Goal: Task Accomplishment & Management: Manage account settings

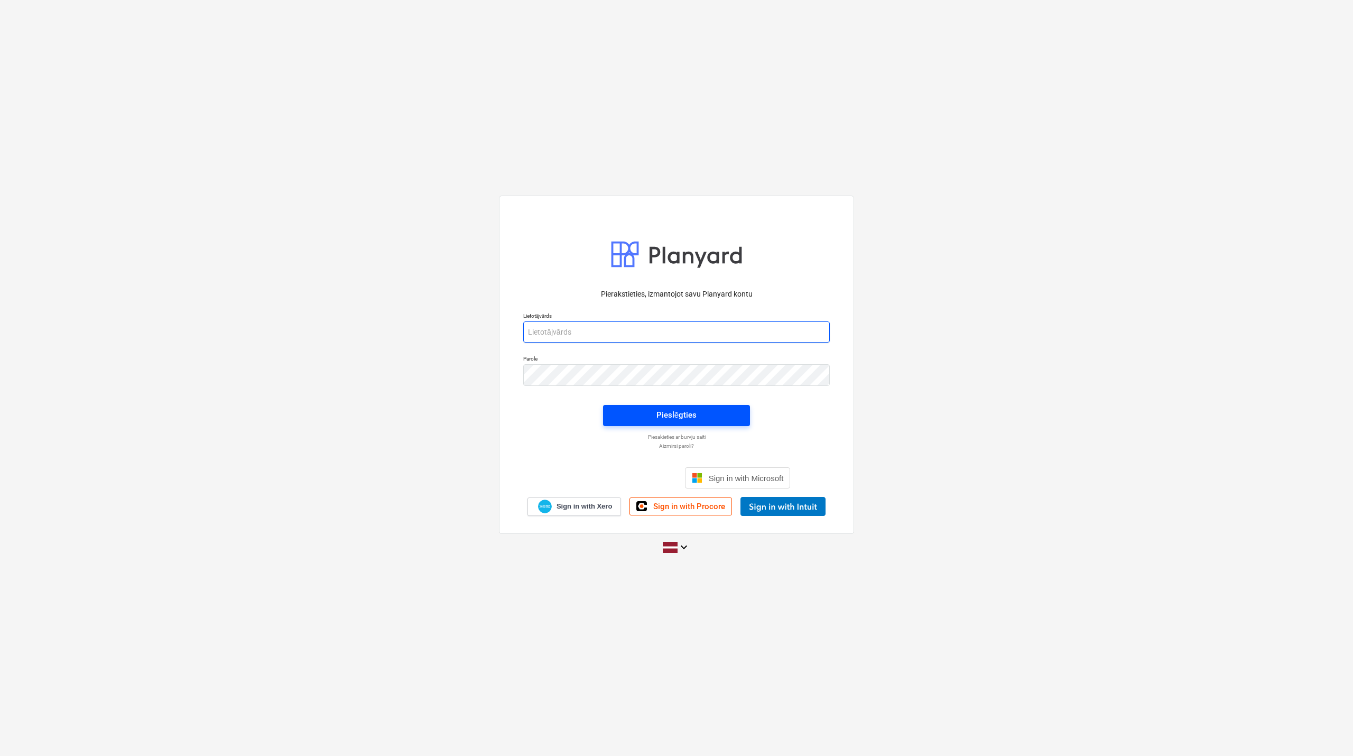
type input "[PERSON_NAME][EMAIL_ADDRESS][DOMAIN_NAME]"
click at [698, 413] on span "Pieslēgties" at bounding box center [677, 415] width 122 height 14
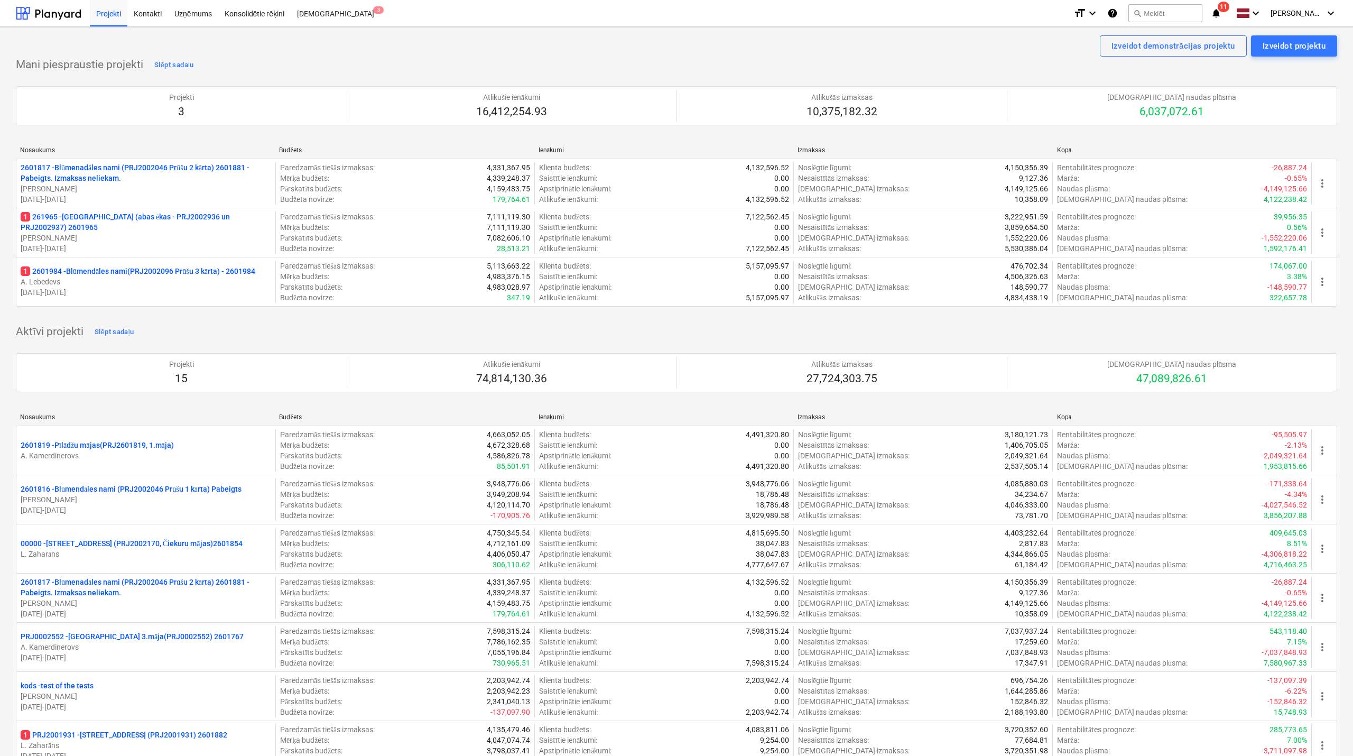
click at [1216, 16] on icon "notifications" at bounding box center [1215, 13] width 11 height 13
click at [858, 60] on div "Mani piespraustie projekti Slēpt sadaļu Projekti 3 Atlikušie ienākumi 16,412,25…" at bounding box center [674, 188] width 1317 height 263
click at [155, 211] on p "1 261965 - [GEOGRAPHIC_DATA] (abas ēkas - PRJ2002936 un PRJ2002937) 2601965" at bounding box center [146, 221] width 250 height 21
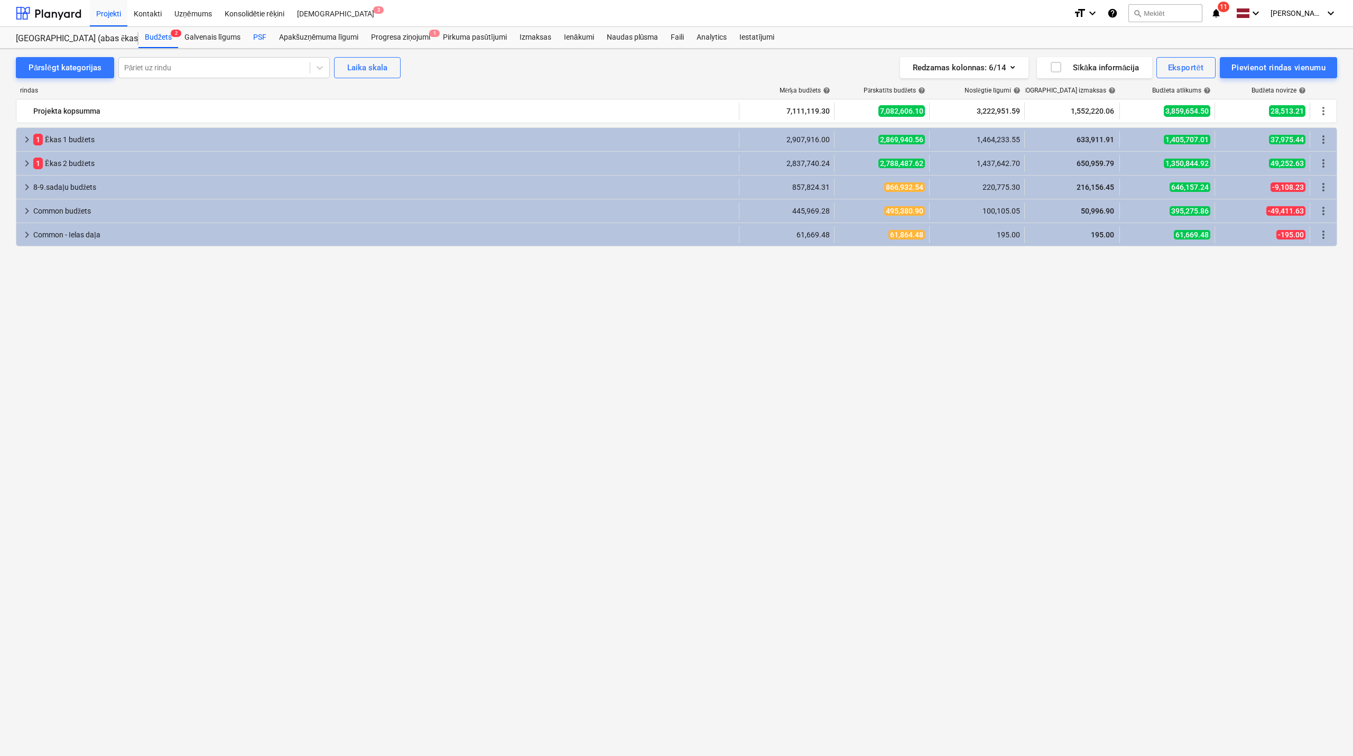
click at [267, 34] on div "PSF" at bounding box center [260, 37] width 26 height 21
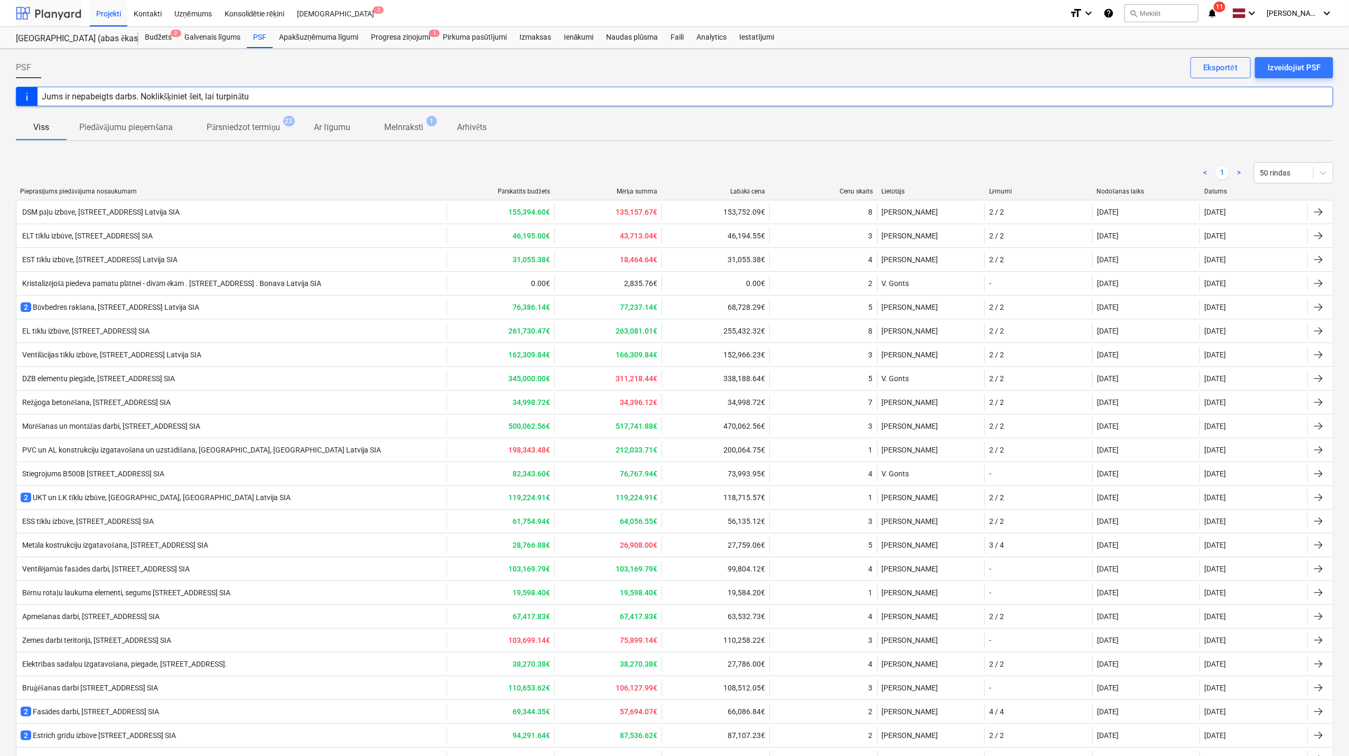
click at [62, 11] on div at bounding box center [49, 13] width 66 height 26
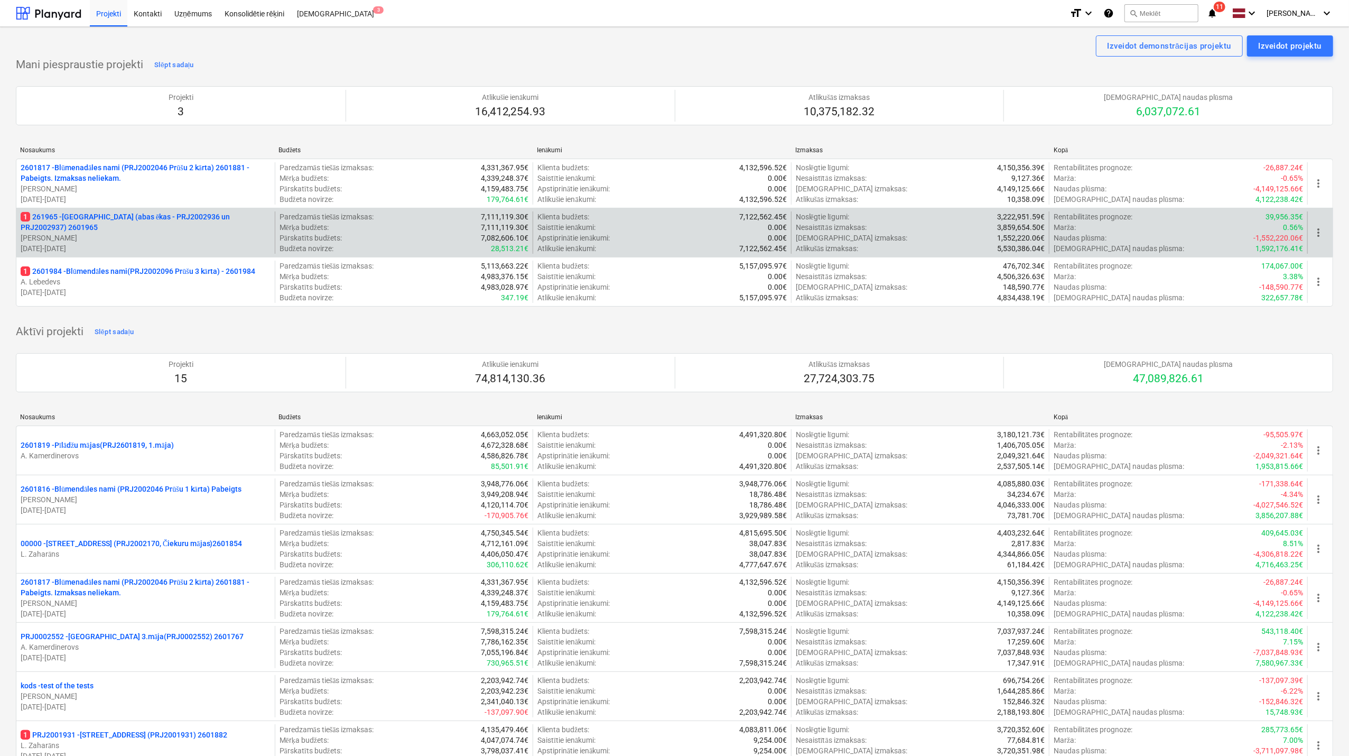
click at [178, 231] on p "1 261965 - [GEOGRAPHIC_DATA] (abas ēkas - PRJ2002936 un PRJ2002937) 2601965" at bounding box center [146, 221] width 250 height 21
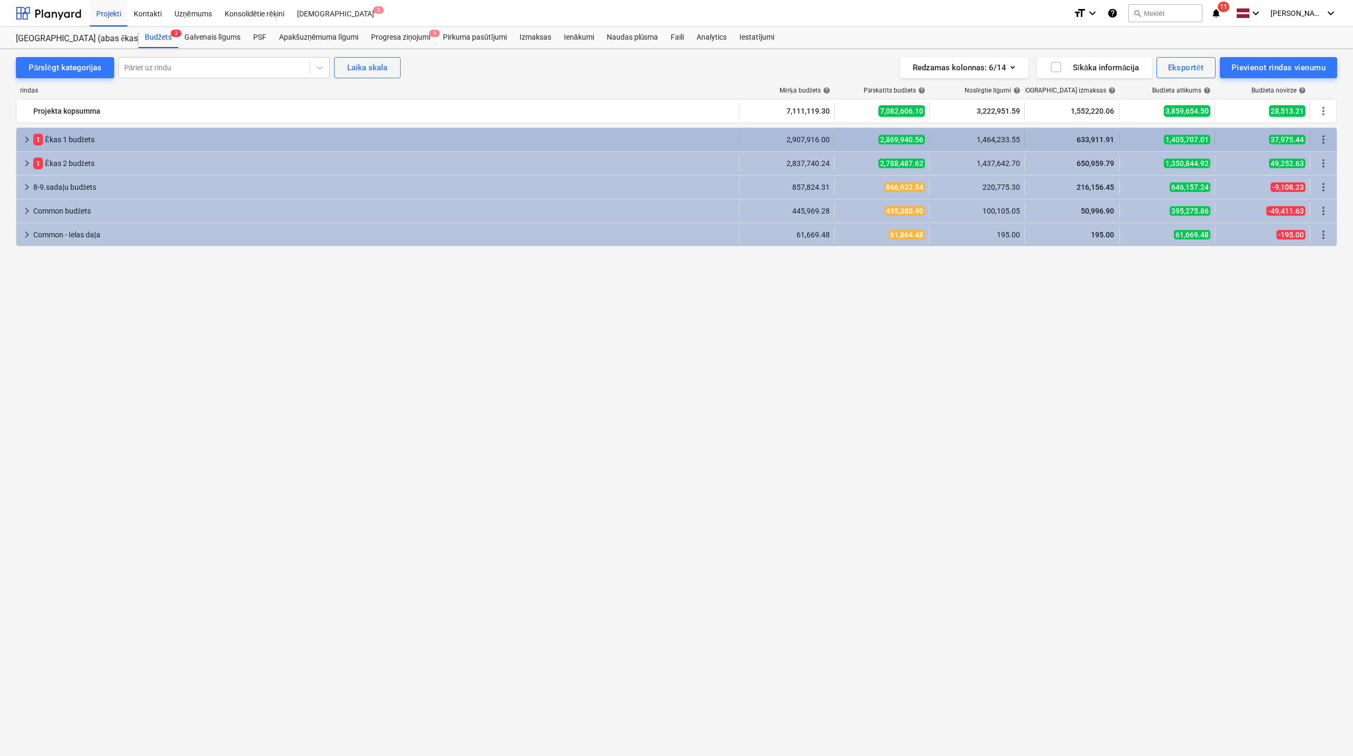
click at [24, 132] on div "keyboard_arrow_right" at bounding box center [27, 139] width 13 height 17
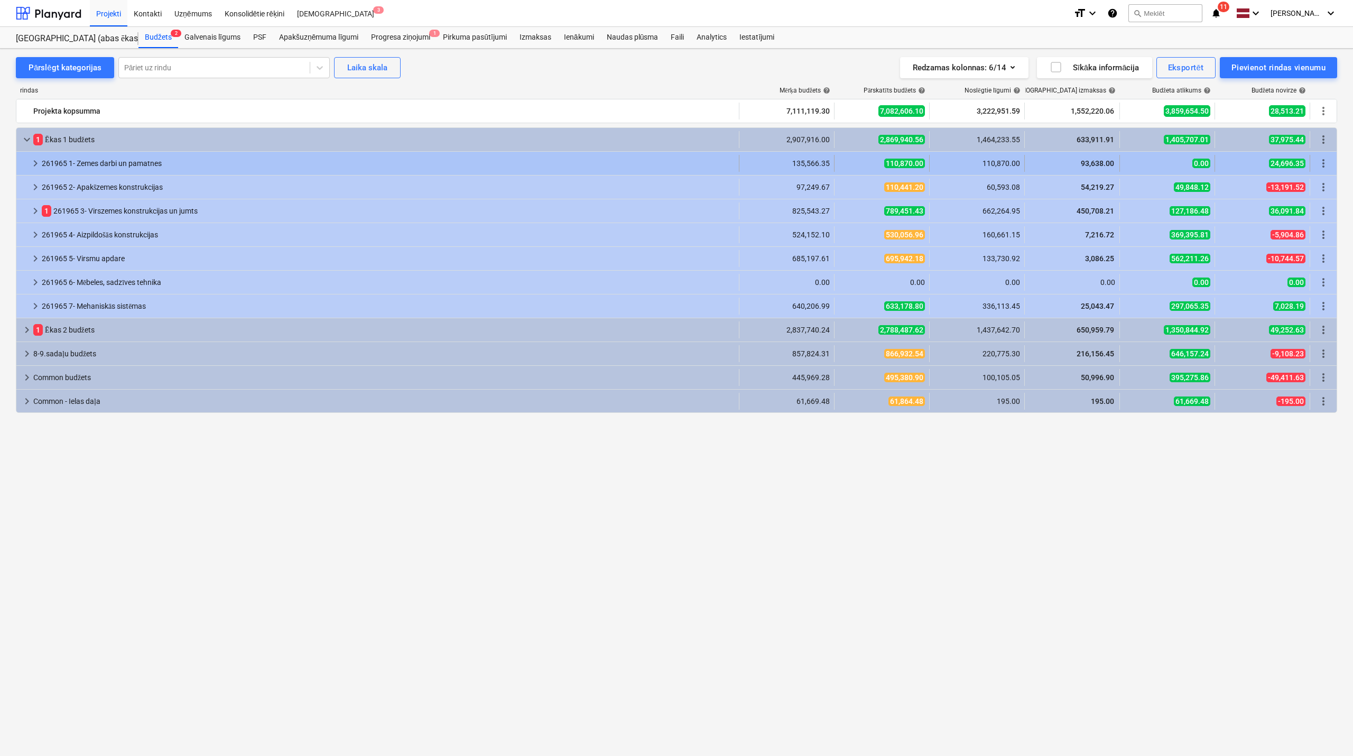
click at [33, 170] on span "keyboard_arrow_right" at bounding box center [35, 163] width 13 height 13
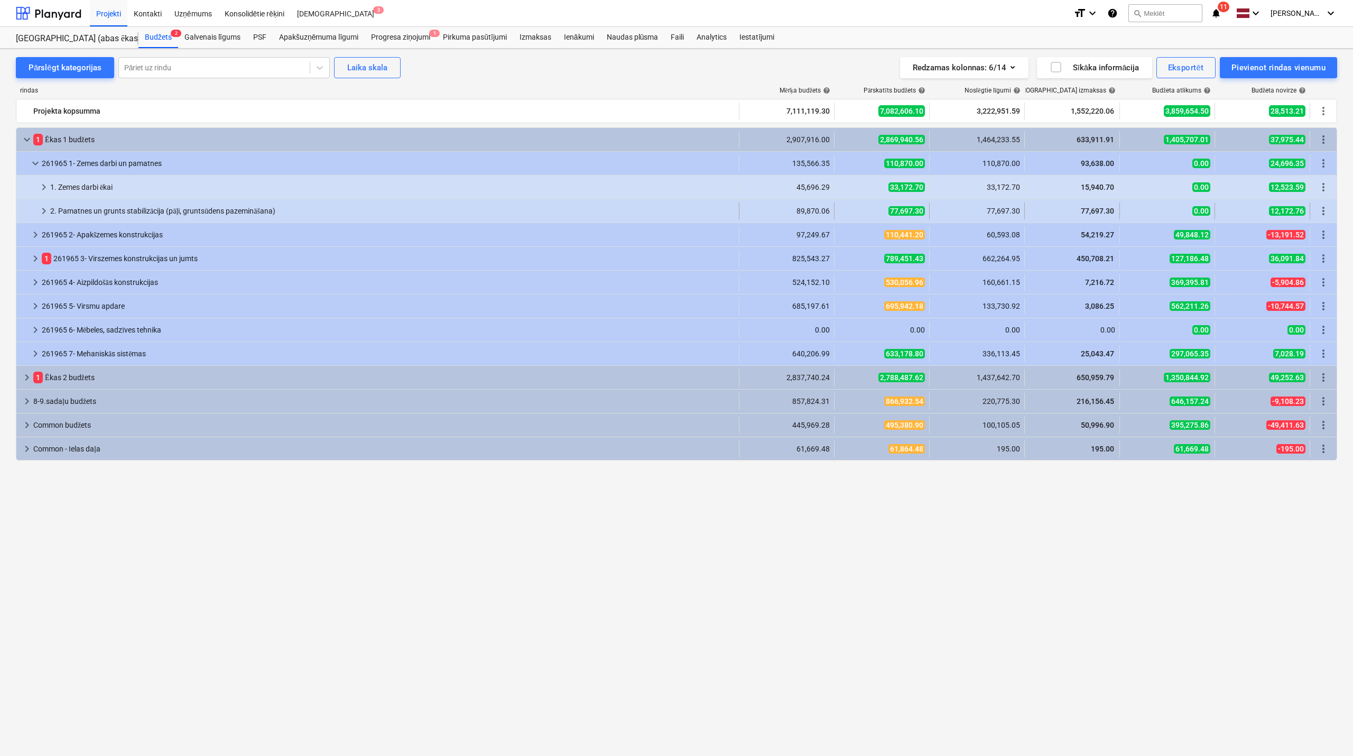
click at [43, 213] on span "keyboard_arrow_right" at bounding box center [44, 210] width 13 height 13
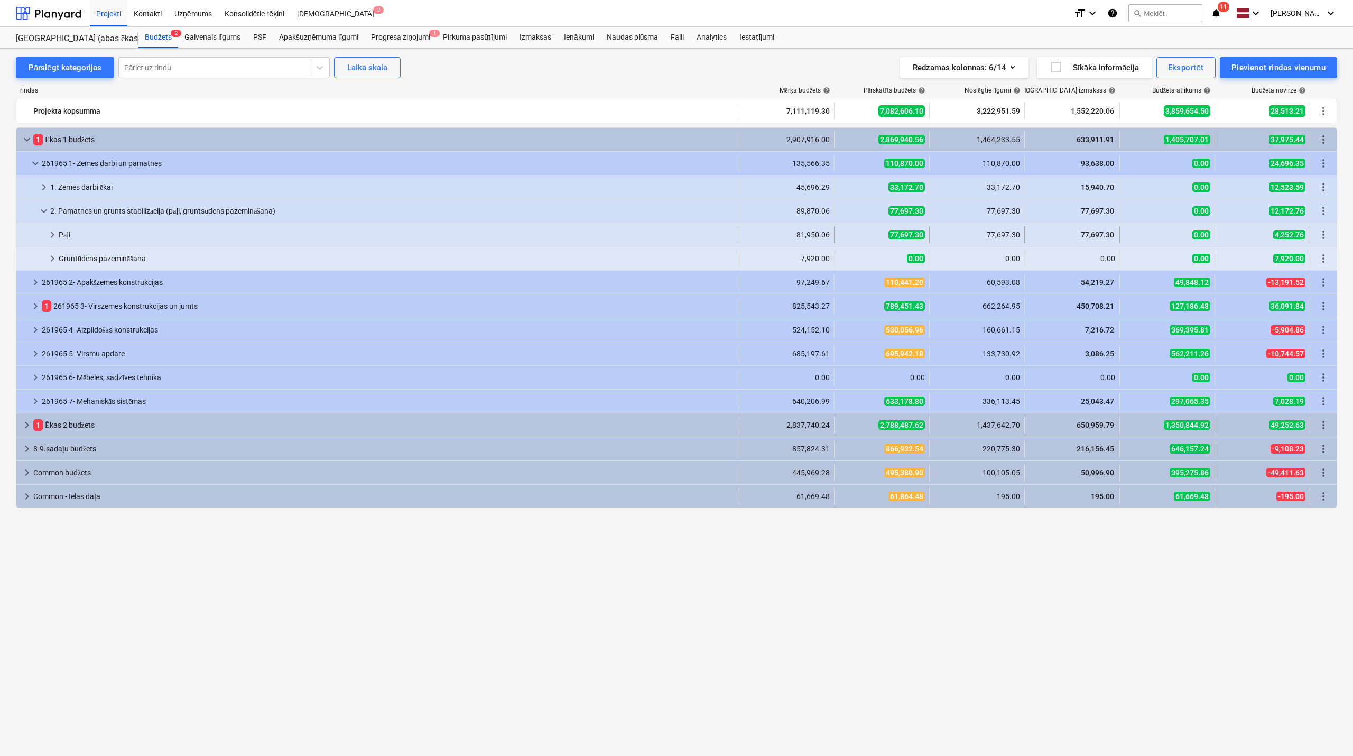
click at [49, 229] on span "keyboard_arrow_right" at bounding box center [52, 234] width 13 height 13
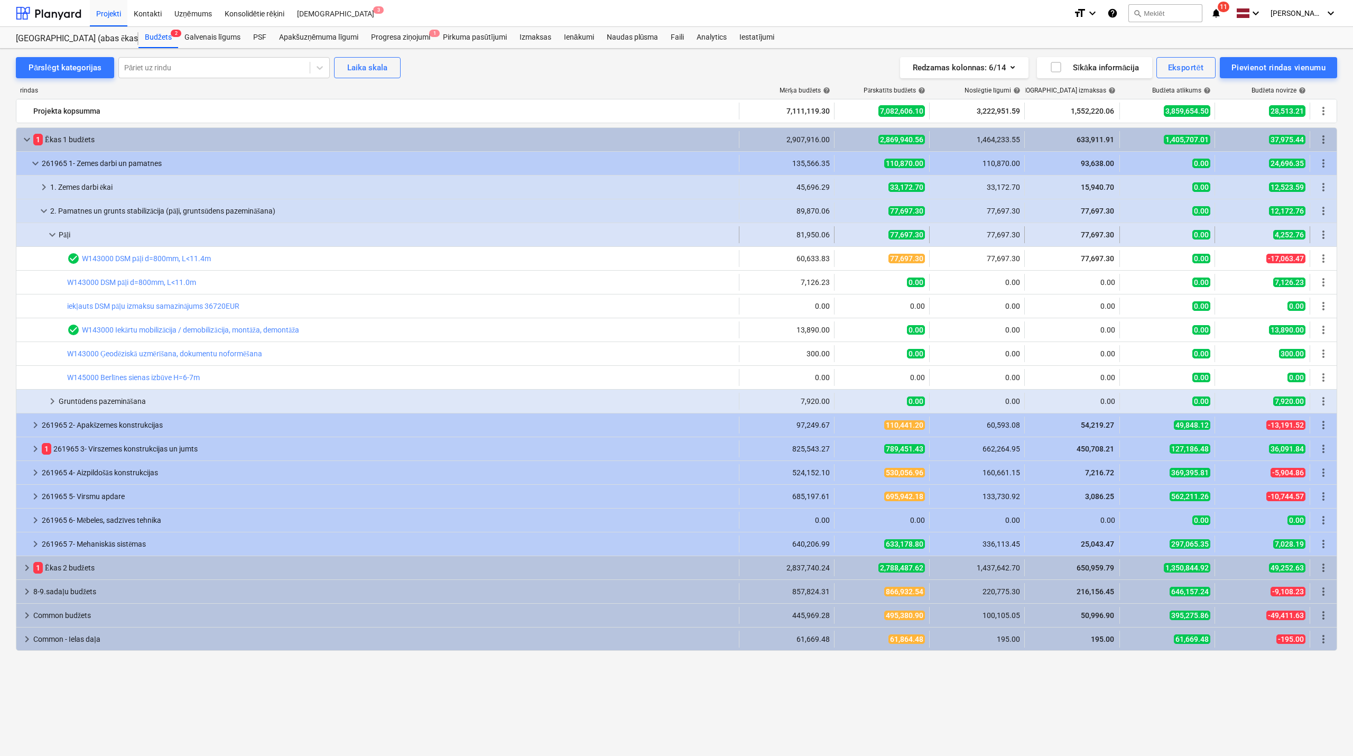
click at [49, 239] on span "keyboard_arrow_down" at bounding box center [52, 234] width 13 height 13
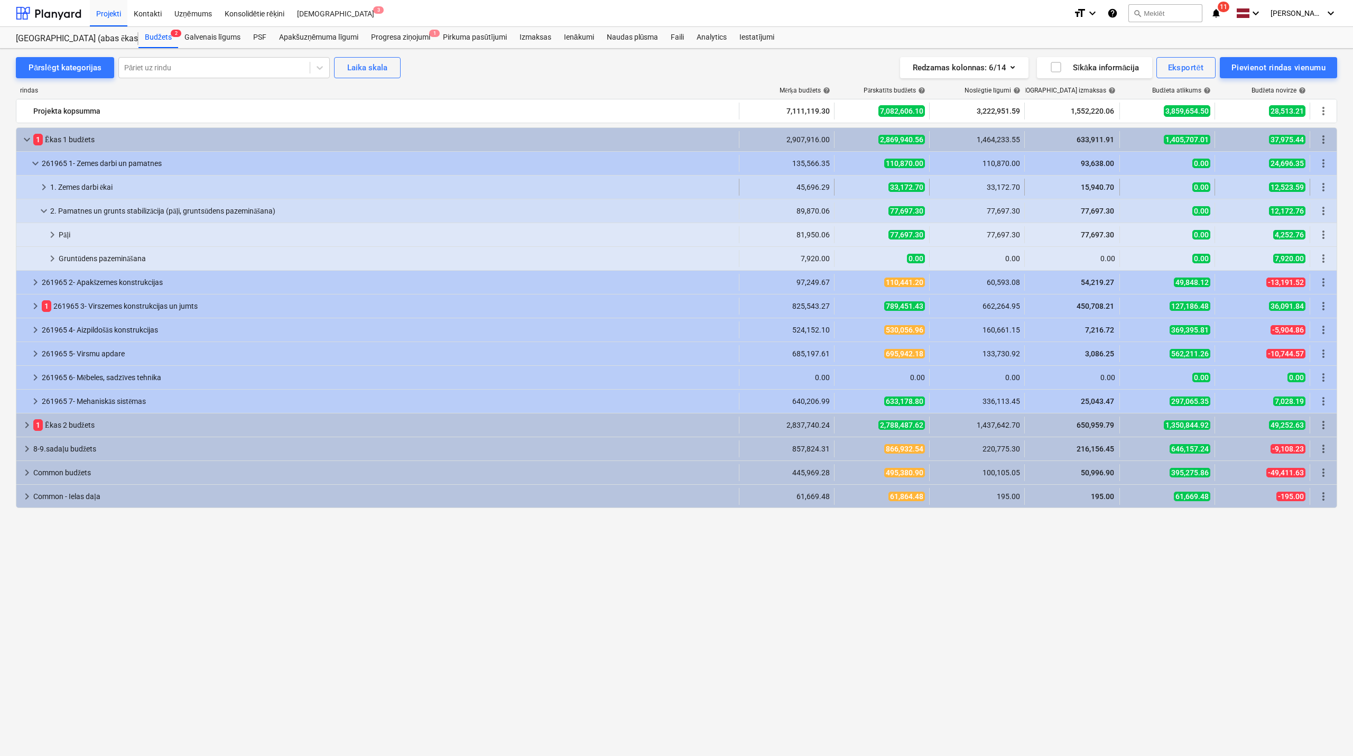
click at [39, 187] on span "keyboard_arrow_right" at bounding box center [44, 187] width 13 height 13
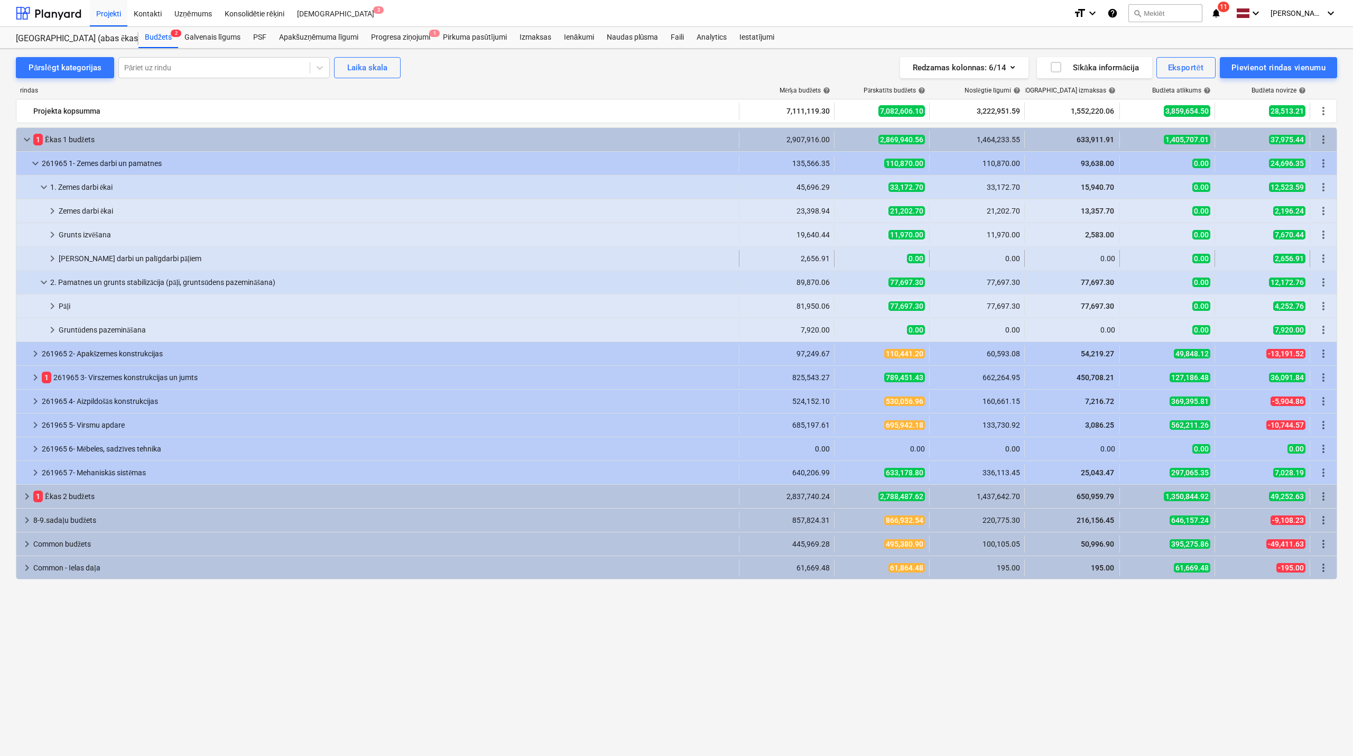
click at [51, 256] on span "keyboard_arrow_right" at bounding box center [52, 258] width 13 height 13
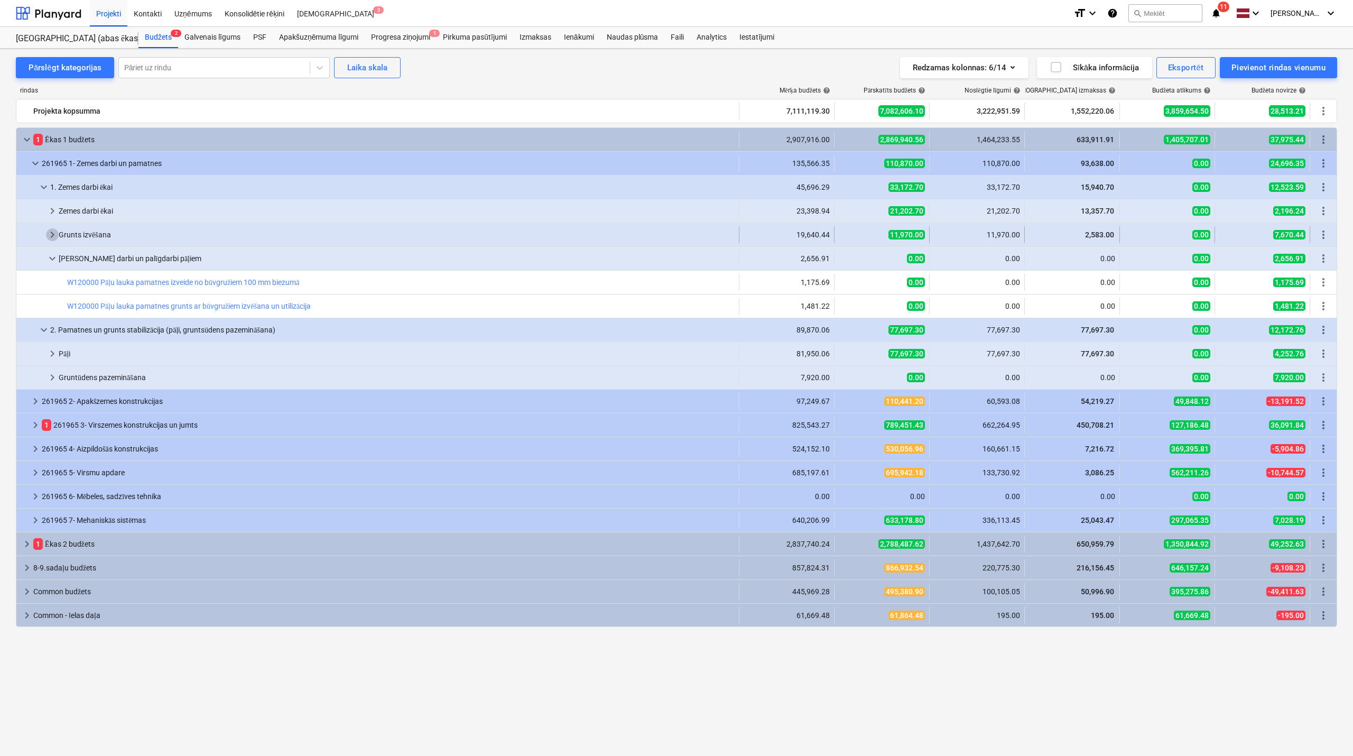
click at [46, 229] on span "keyboard_arrow_right" at bounding box center [52, 234] width 13 height 13
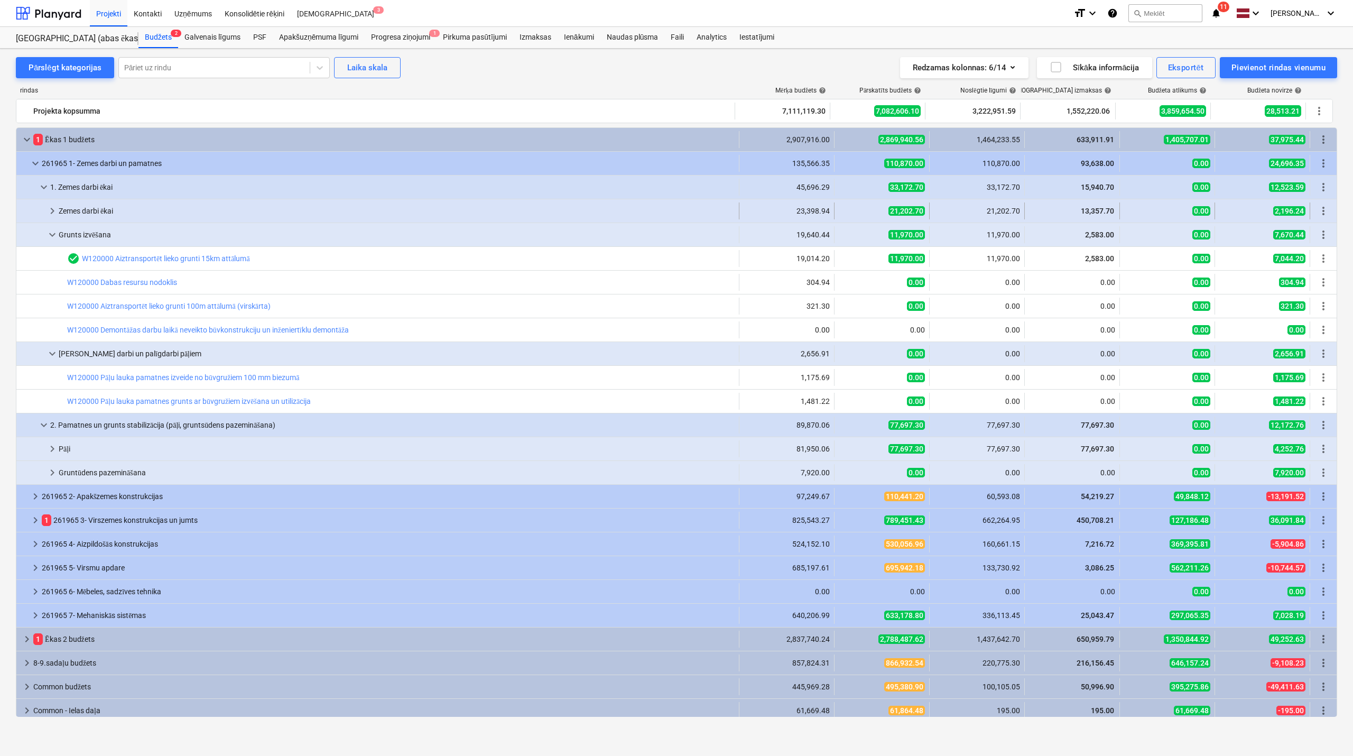
click at [52, 207] on span "keyboard_arrow_right" at bounding box center [52, 210] width 13 height 13
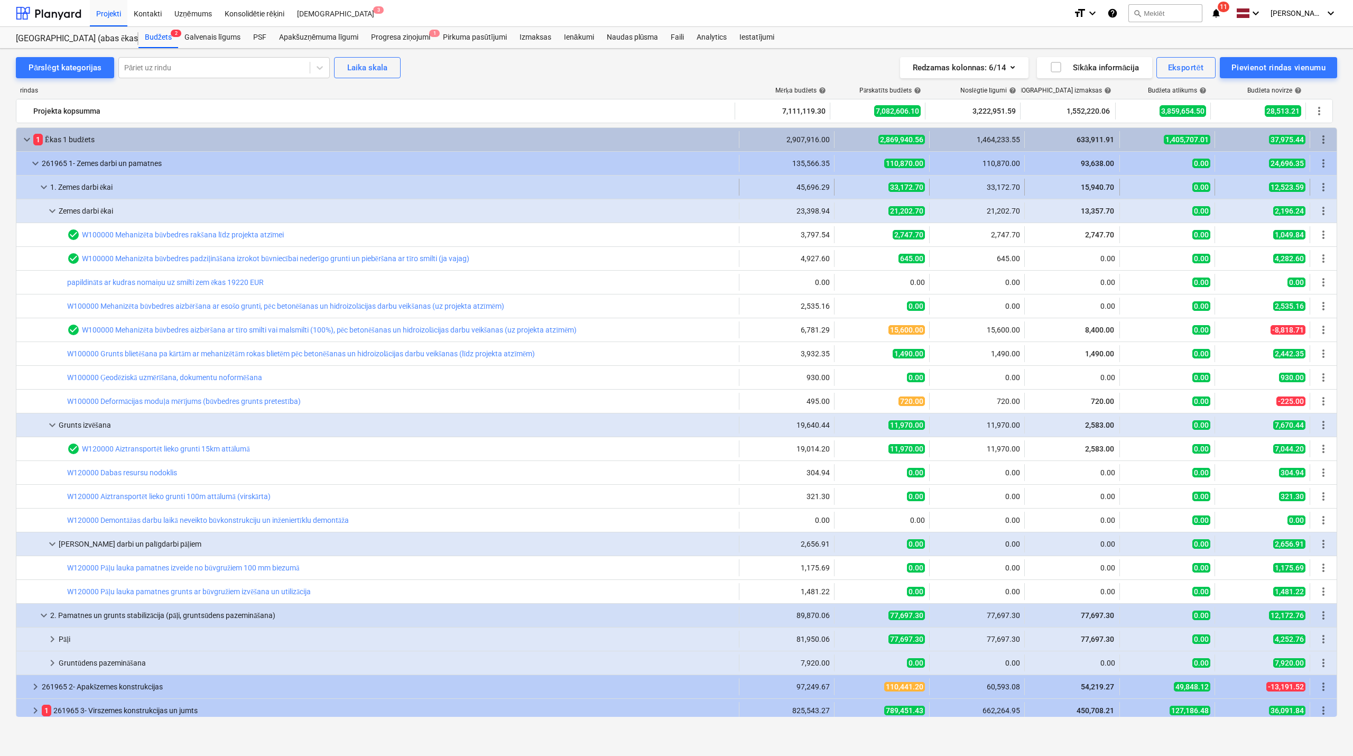
click at [36, 184] on div at bounding box center [29, 187] width 17 height 17
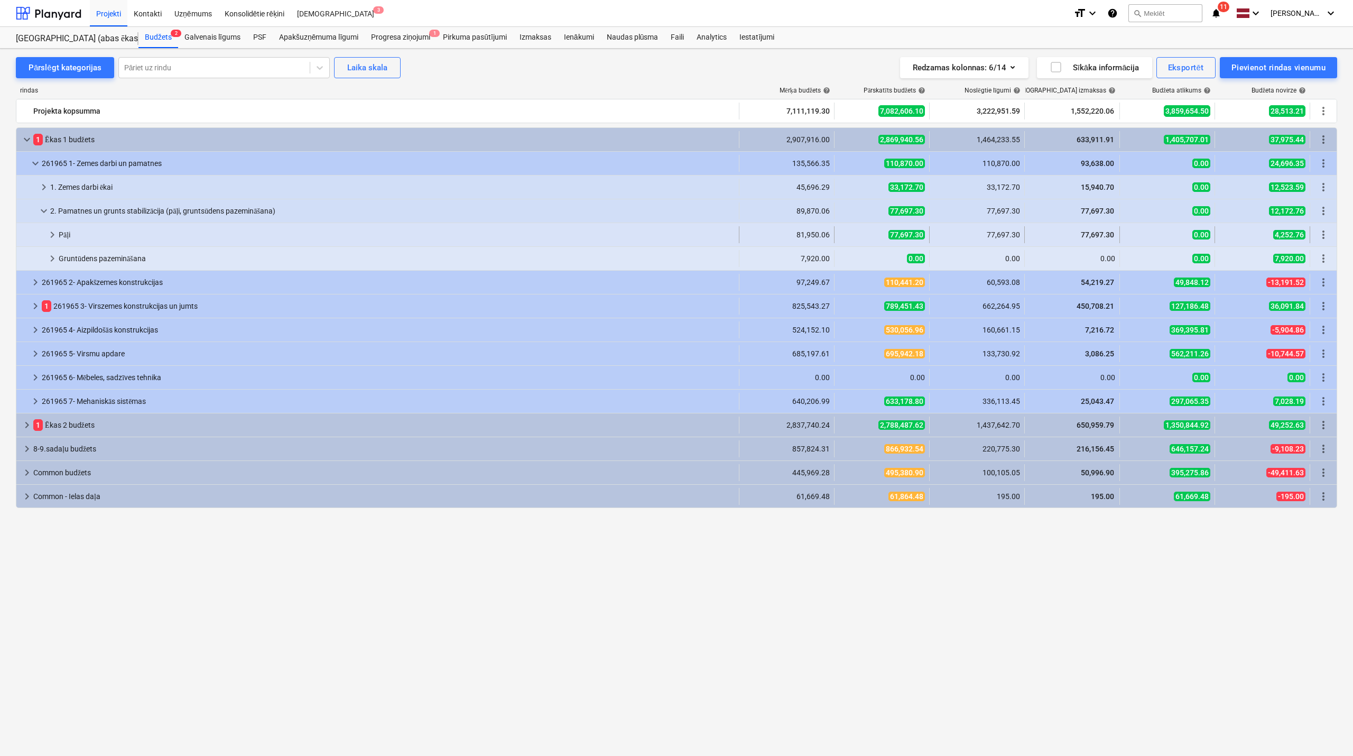
click at [45, 235] on div at bounding box center [33, 234] width 25 height 17
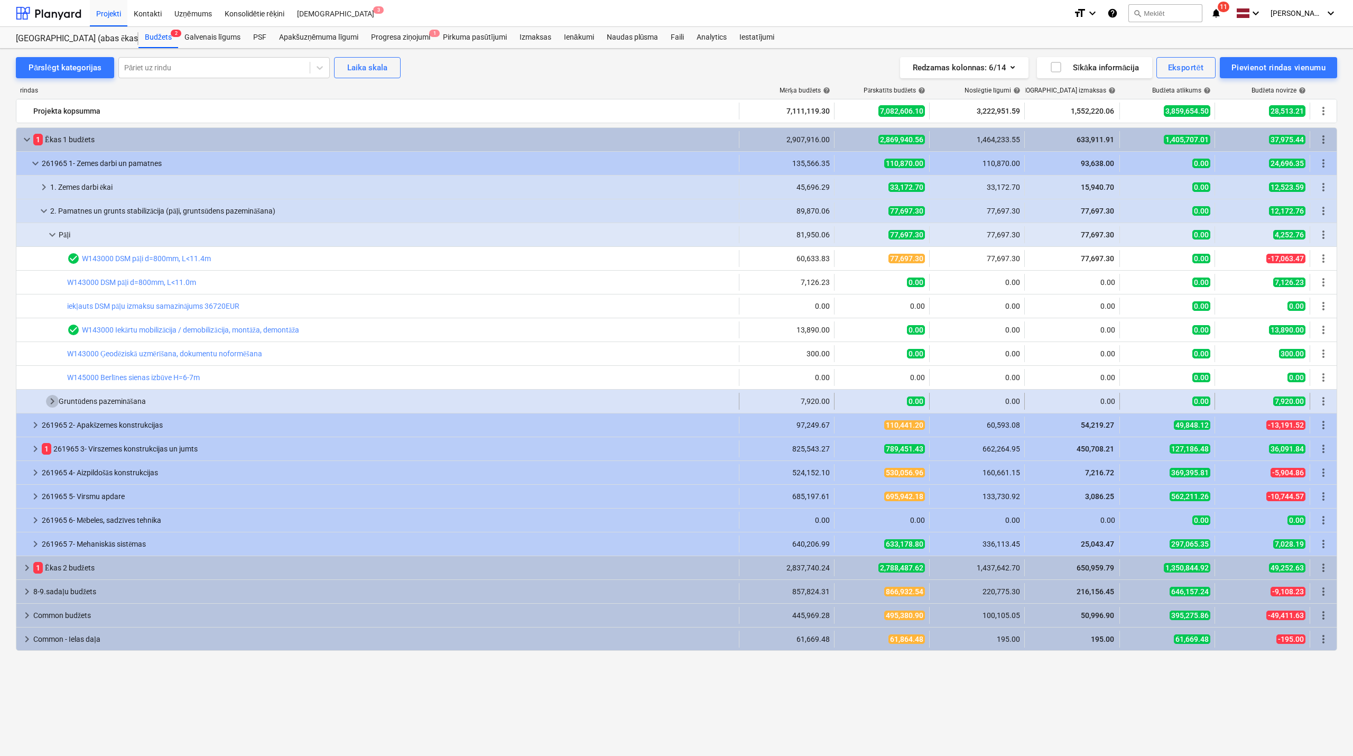
click at [49, 397] on span "keyboard_arrow_right" at bounding box center [52, 401] width 13 height 13
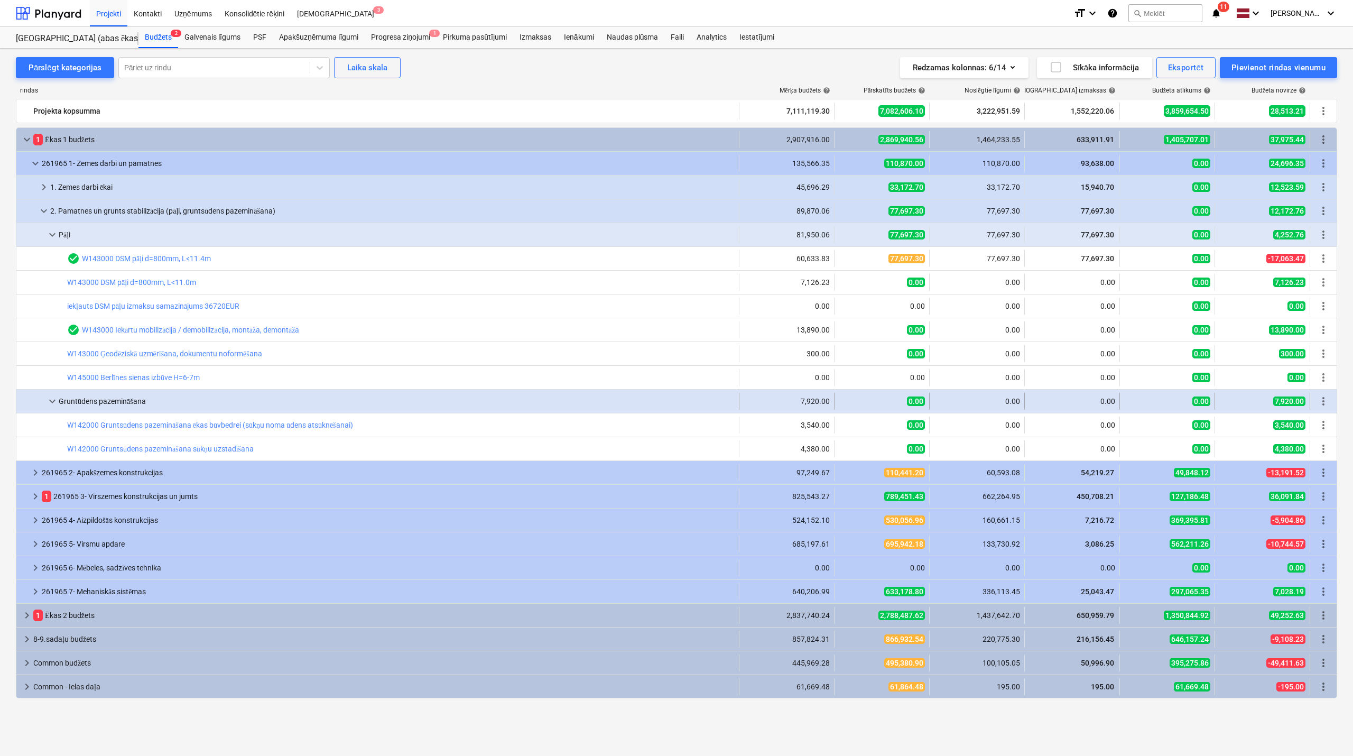
click at [51, 397] on span "keyboard_arrow_down" at bounding box center [52, 401] width 13 height 13
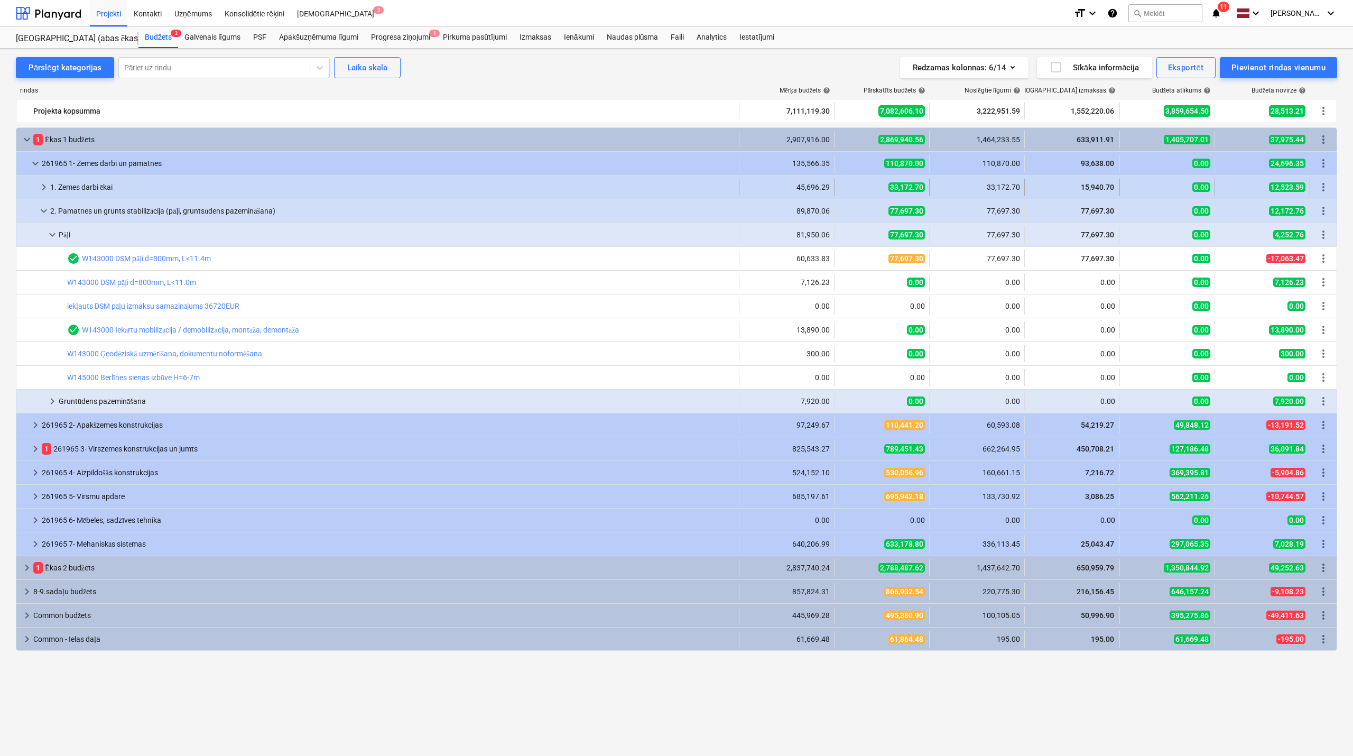
click at [40, 186] on span "keyboard_arrow_right" at bounding box center [44, 187] width 13 height 13
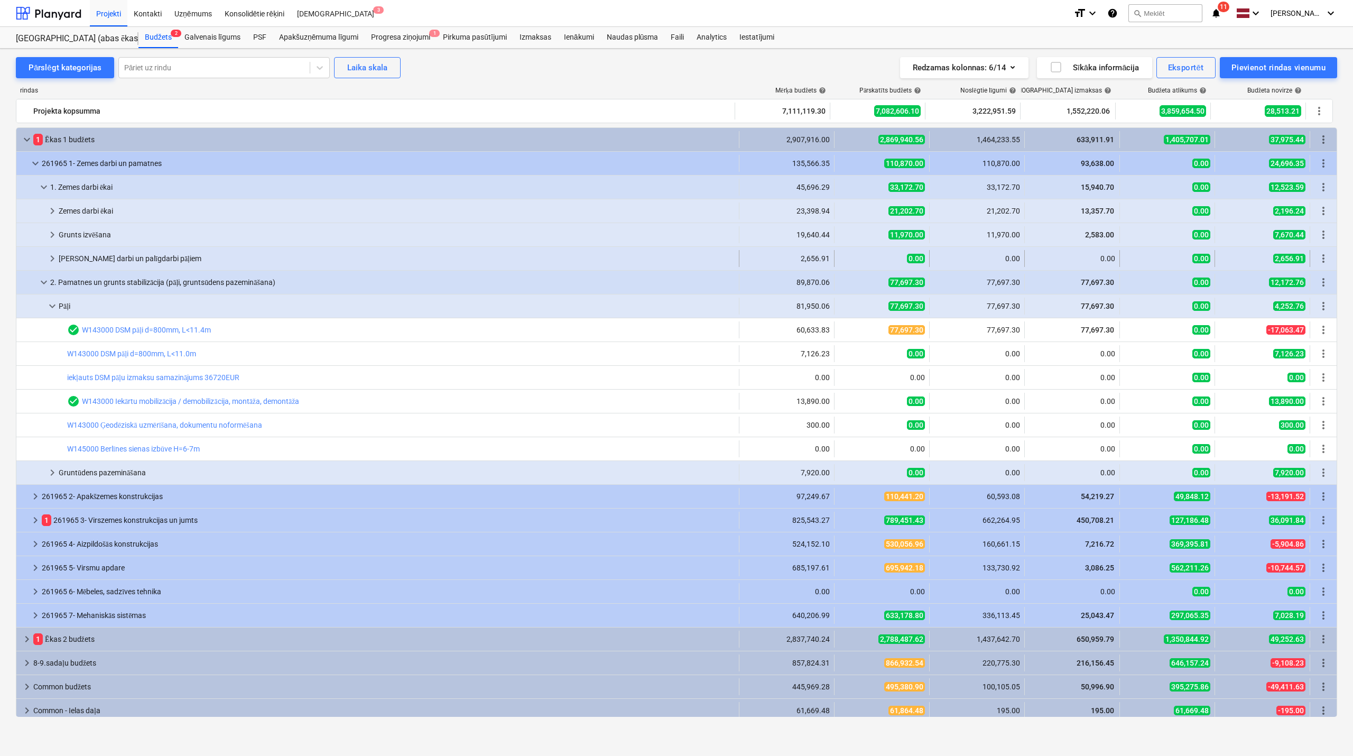
click at [41, 254] on div at bounding box center [33, 258] width 25 height 17
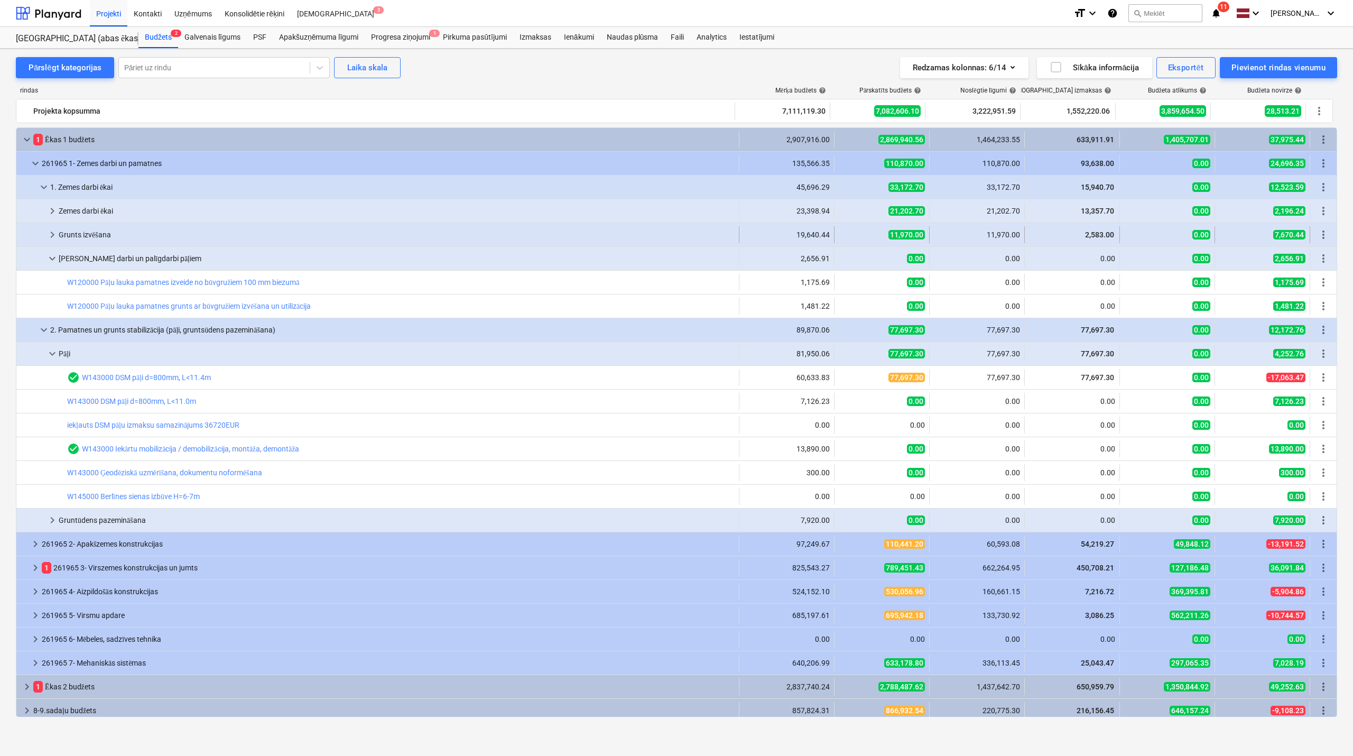
click at [53, 231] on span "keyboard_arrow_right" at bounding box center [52, 234] width 13 height 13
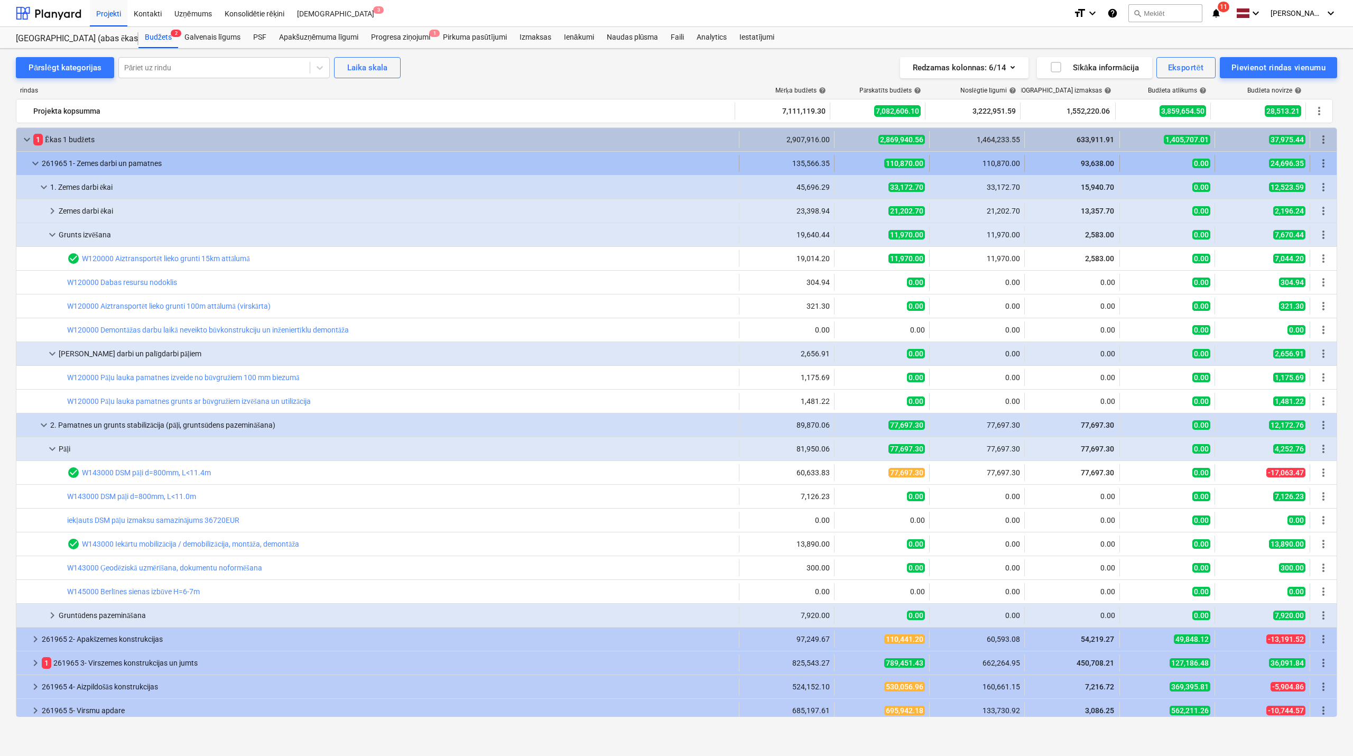
click at [33, 160] on span "keyboard_arrow_down" at bounding box center [35, 163] width 13 height 13
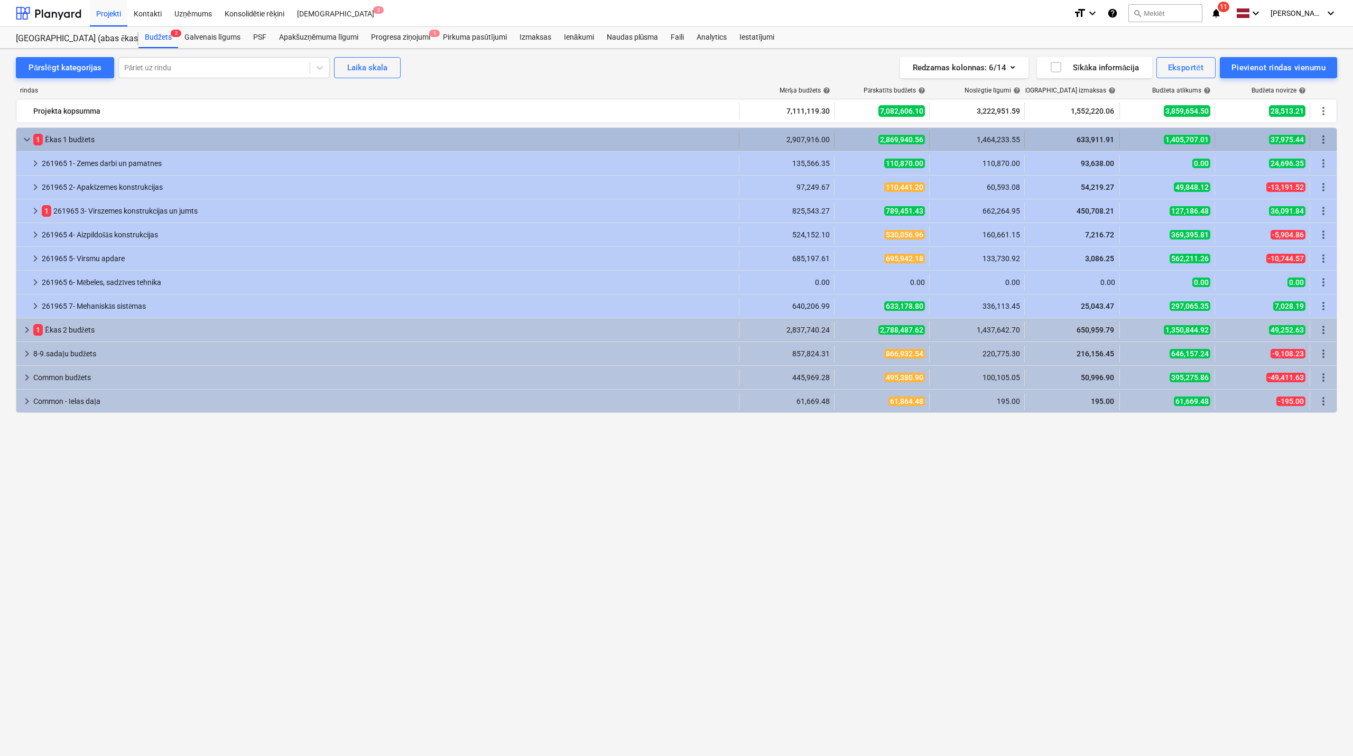
click at [30, 132] on div "keyboard_arrow_down" at bounding box center [27, 139] width 13 height 17
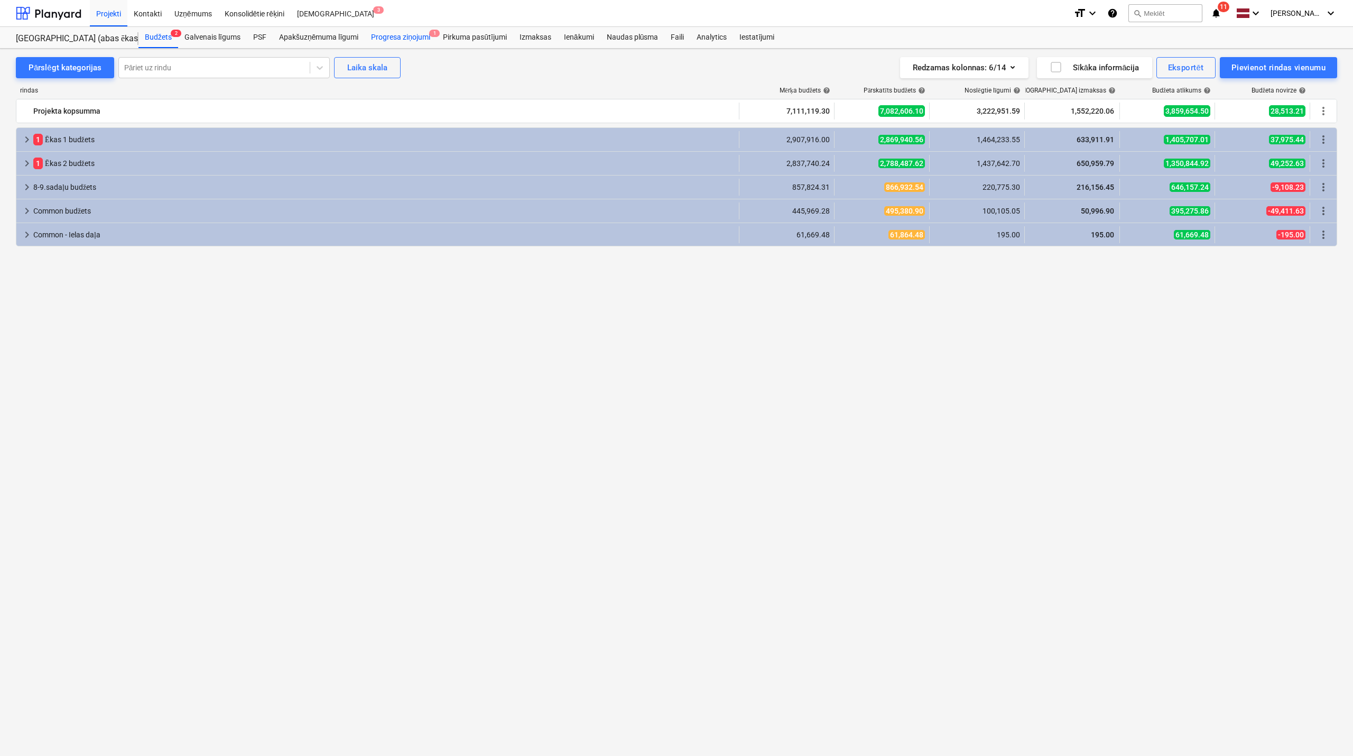
click at [403, 32] on div "Progresa ziņojumi 1" at bounding box center [401, 37] width 72 height 21
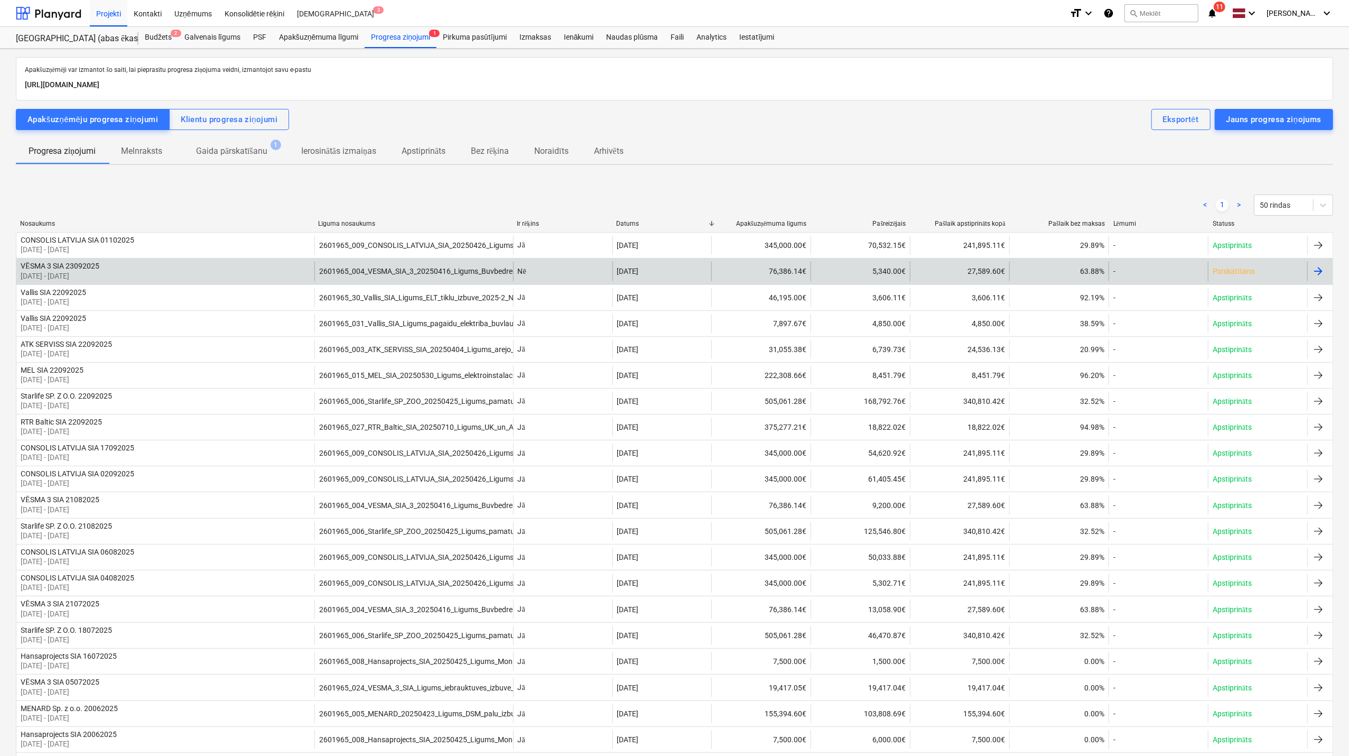
click at [1324, 269] on div at bounding box center [1318, 271] width 13 height 13
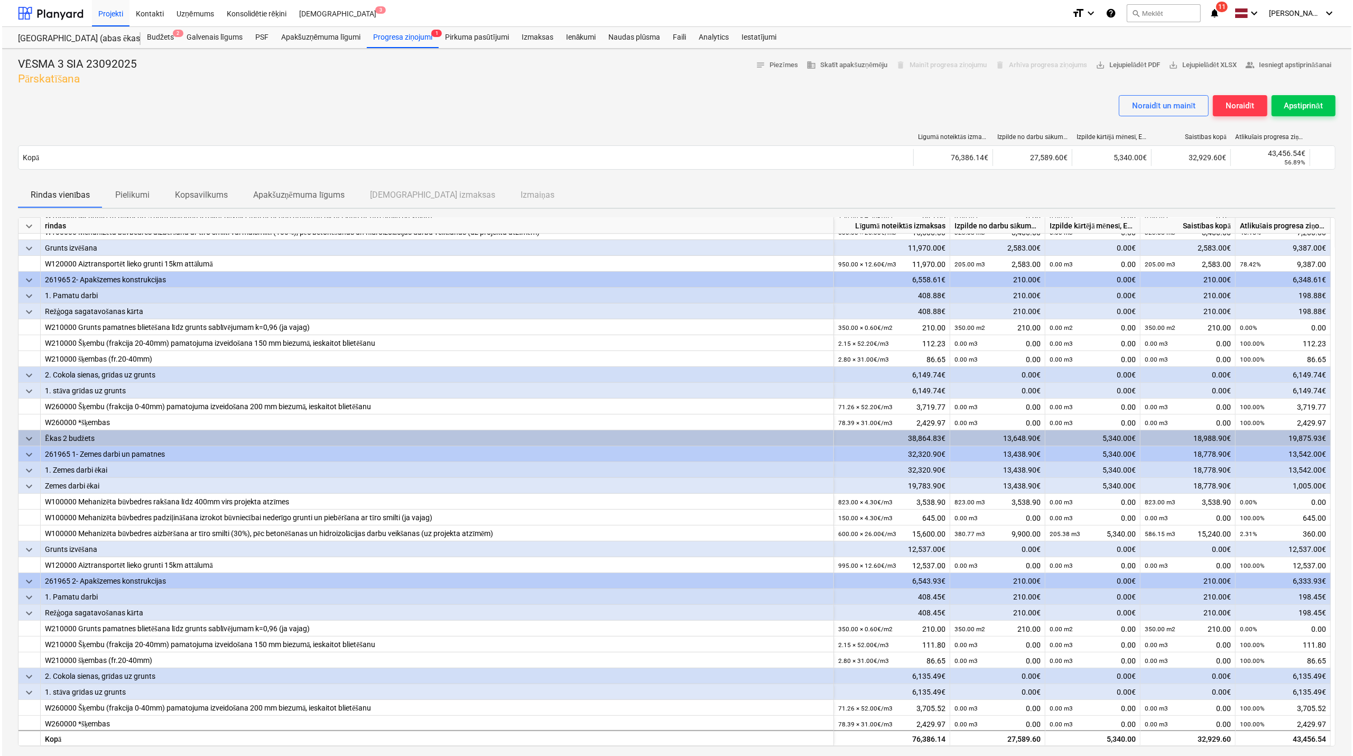
scroll to position [106, 0]
click at [28, 226] on span "keyboard_arrow_down" at bounding box center [27, 226] width 13 height 13
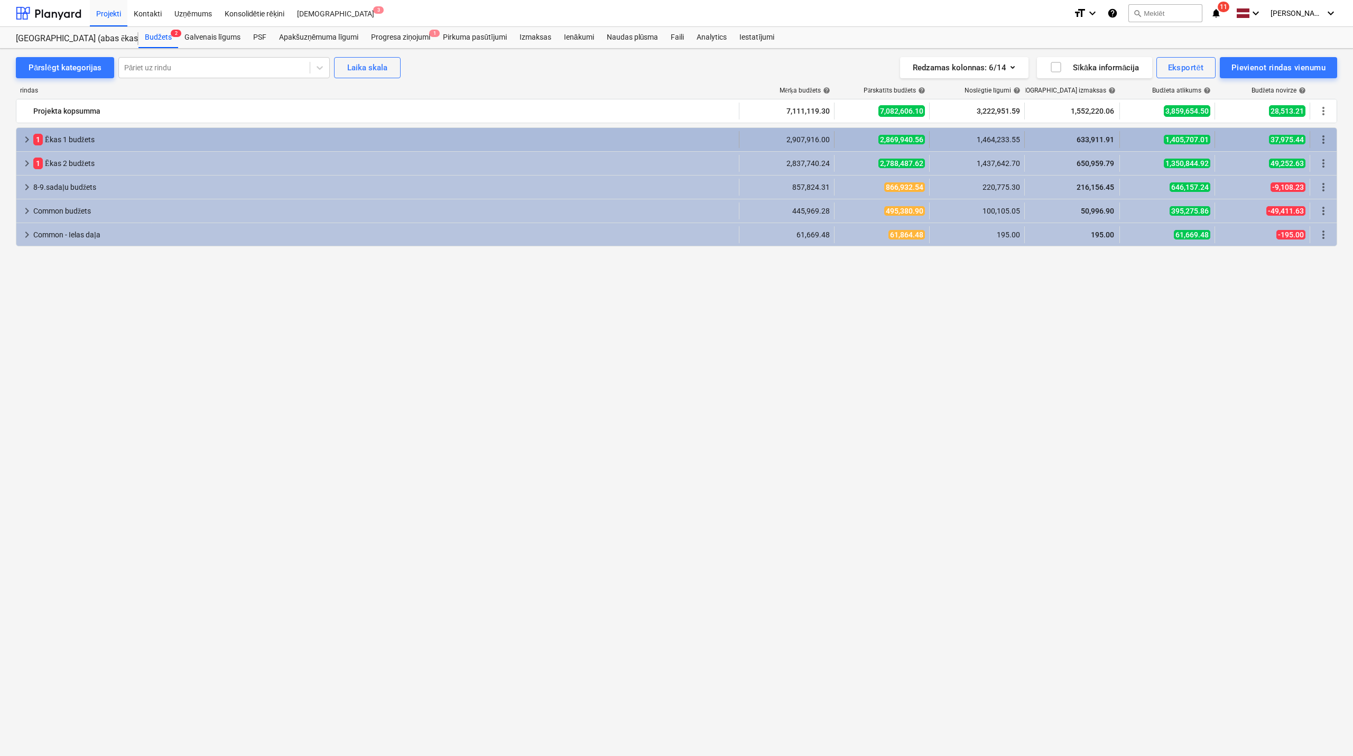
click at [23, 137] on span "keyboard_arrow_right" at bounding box center [27, 139] width 13 height 13
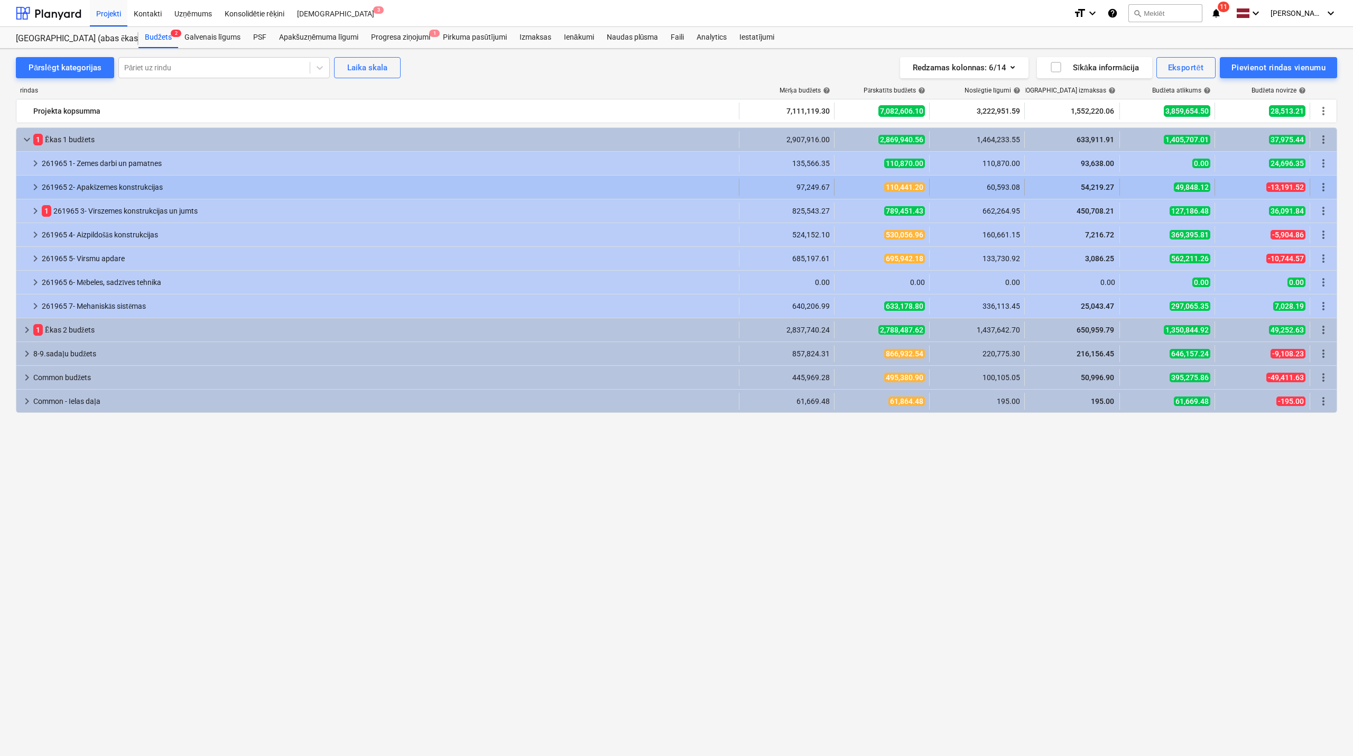
click at [29, 184] on div at bounding box center [25, 187] width 8 height 17
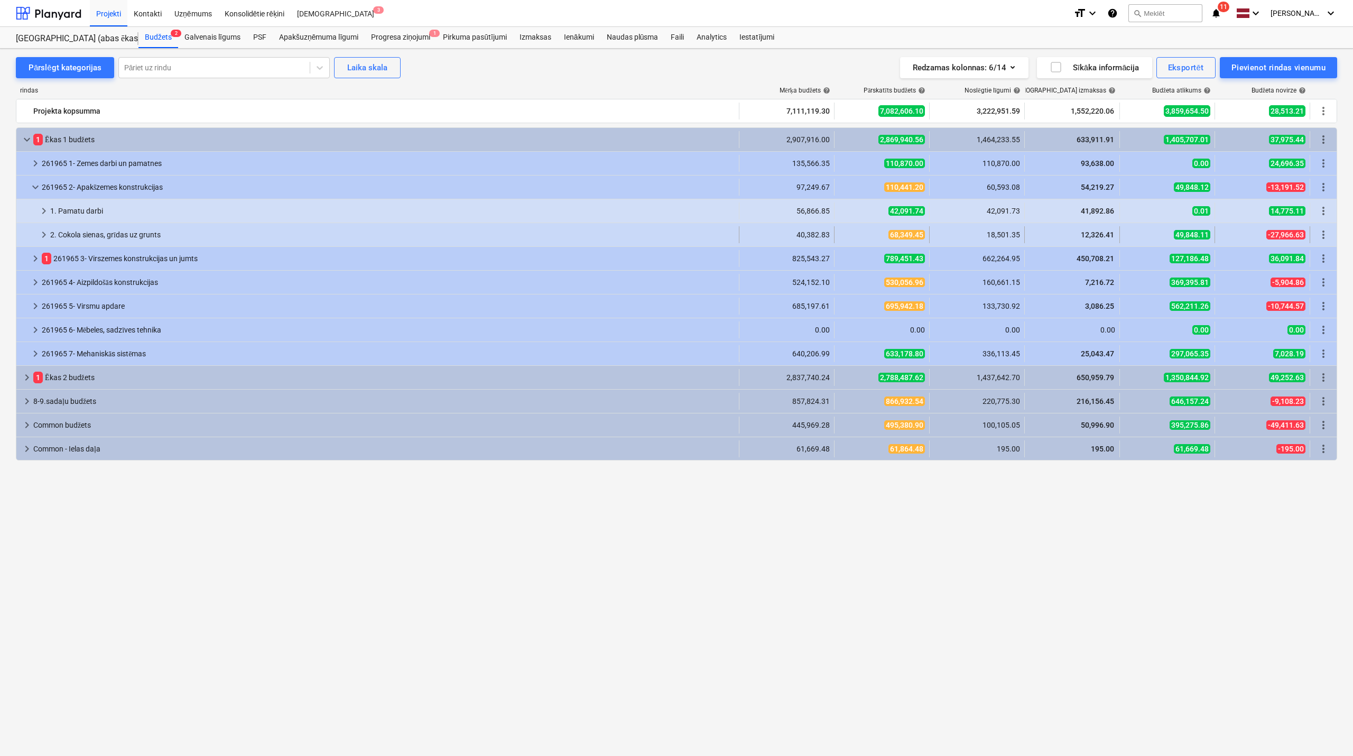
click at [39, 238] on span "keyboard_arrow_right" at bounding box center [44, 234] width 13 height 13
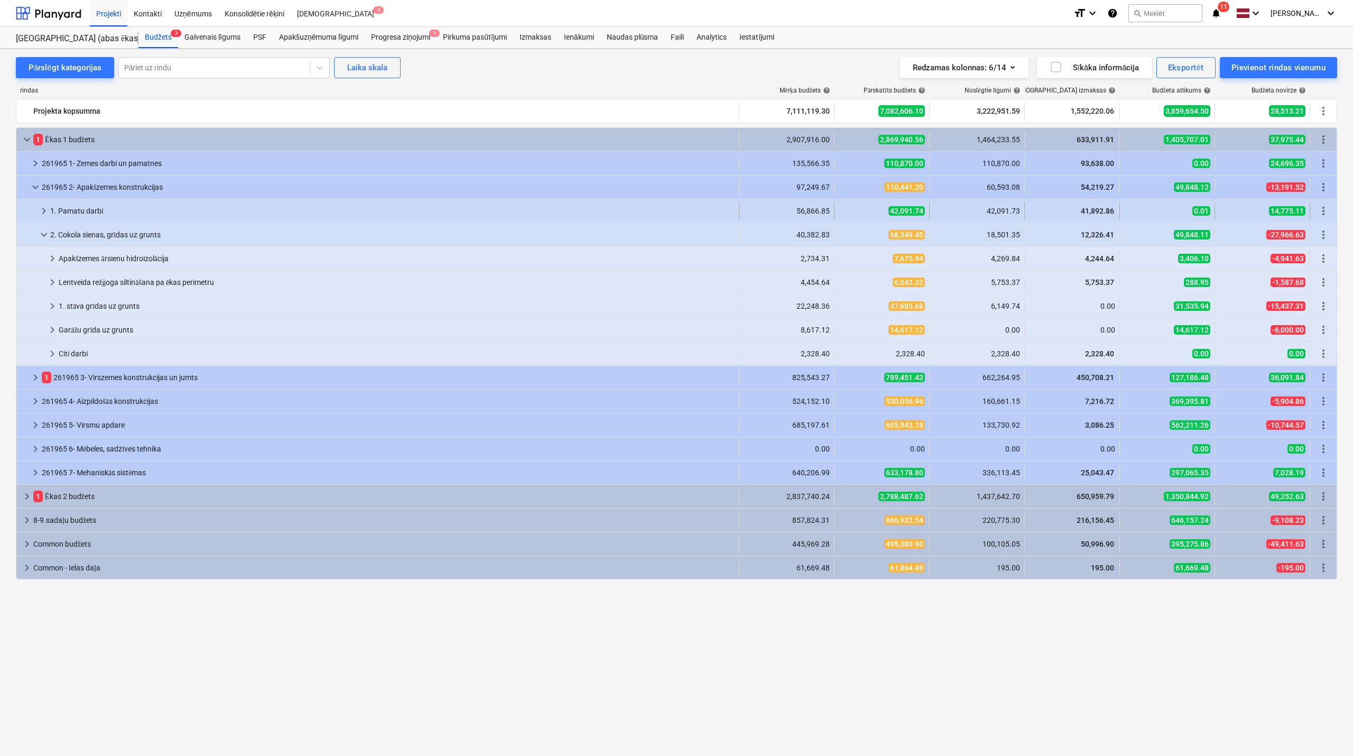
click at [41, 209] on span "keyboard_arrow_right" at bounding box center [44, 210] width 13 height 13
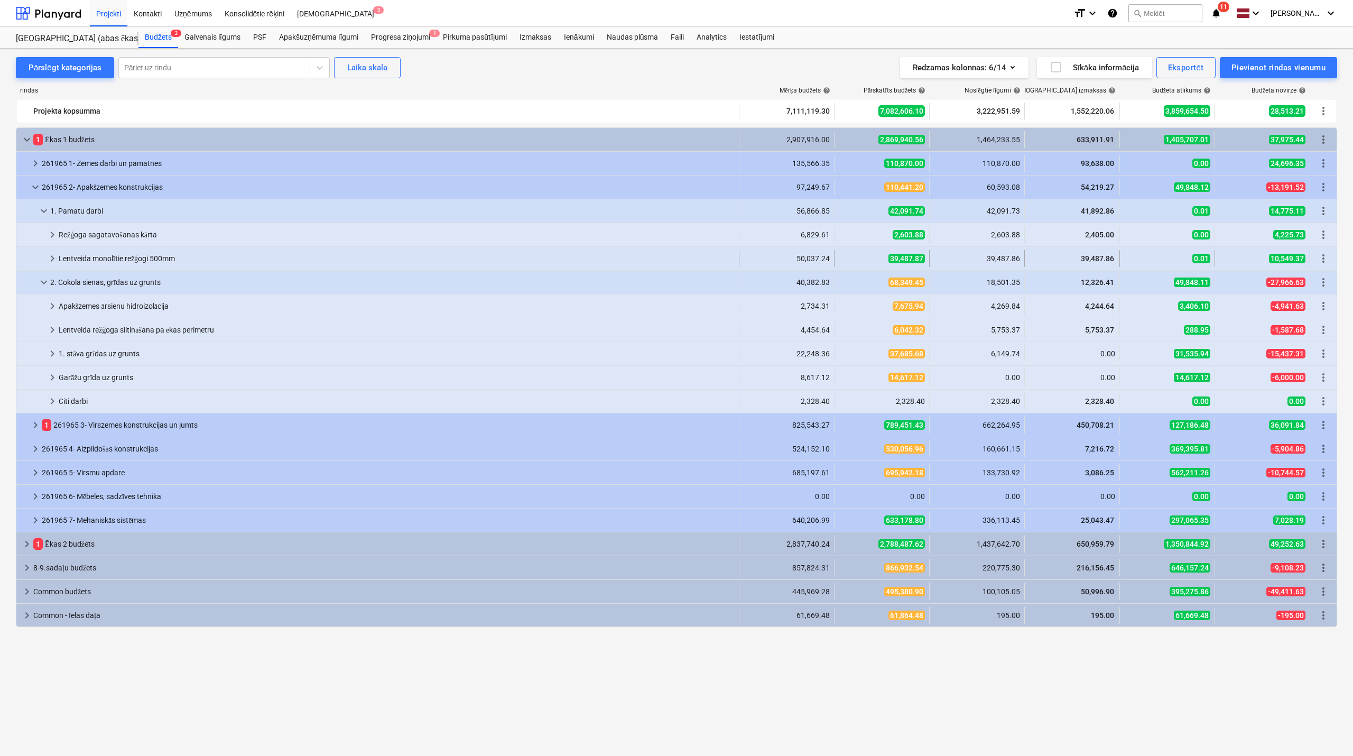
click at [52, 257] on span "keyboard_arrow_right" at bounding box center [52, 258] width 13 height 13
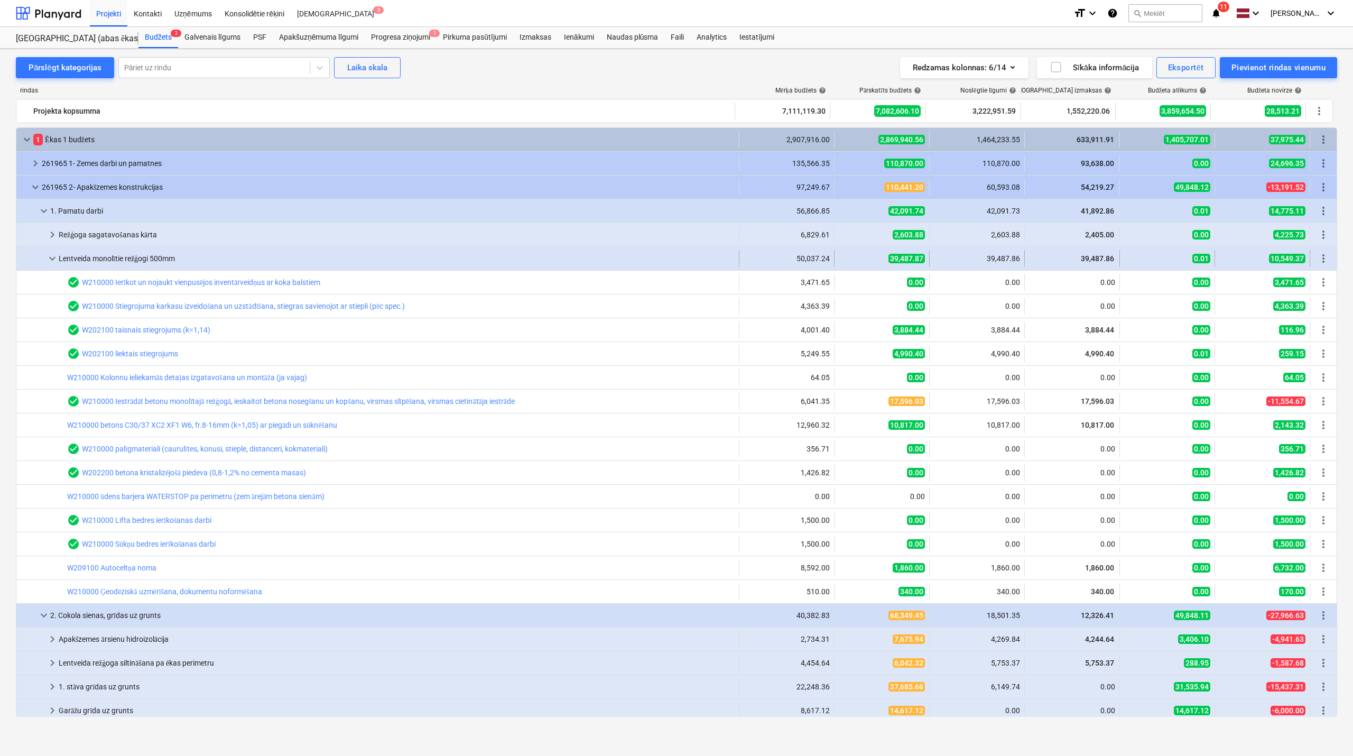
click at [46, 256] on span "keyboard_arrow_down" at bounding box center [52, 258] width 13 height 13
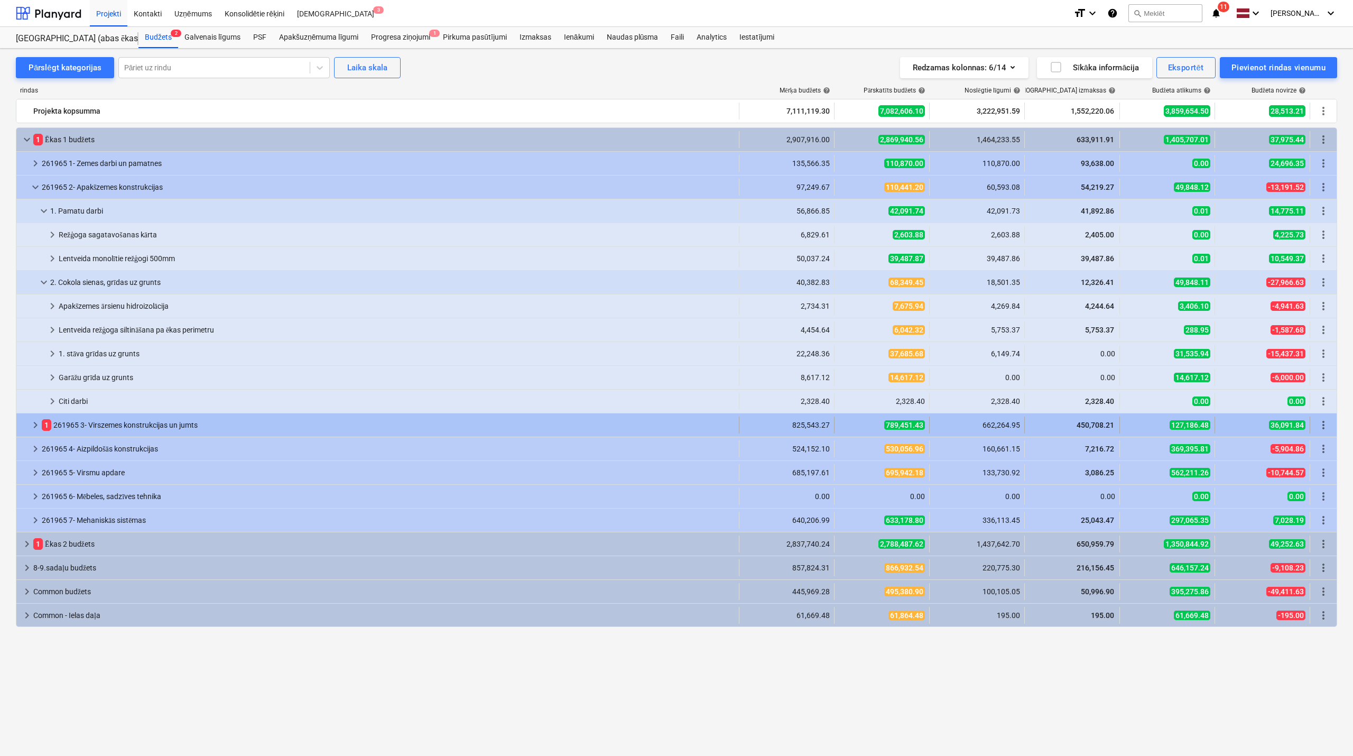
click at [32, 423] on span "keyboard_arrow_right" at bounding box center [35, 424] width 13 height 13
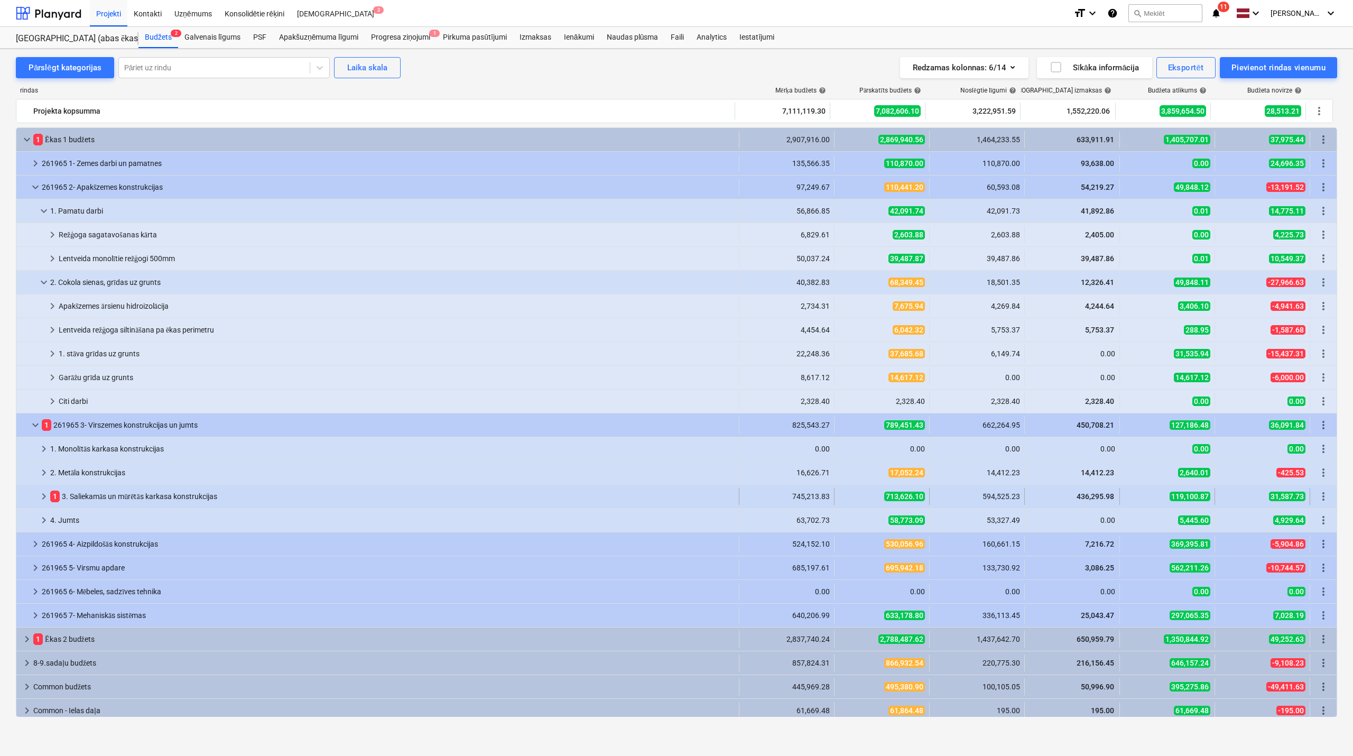
click at [41, 497] on span "keyboard_arrow_right" at bounding box center [44, 496] width 13 height 13
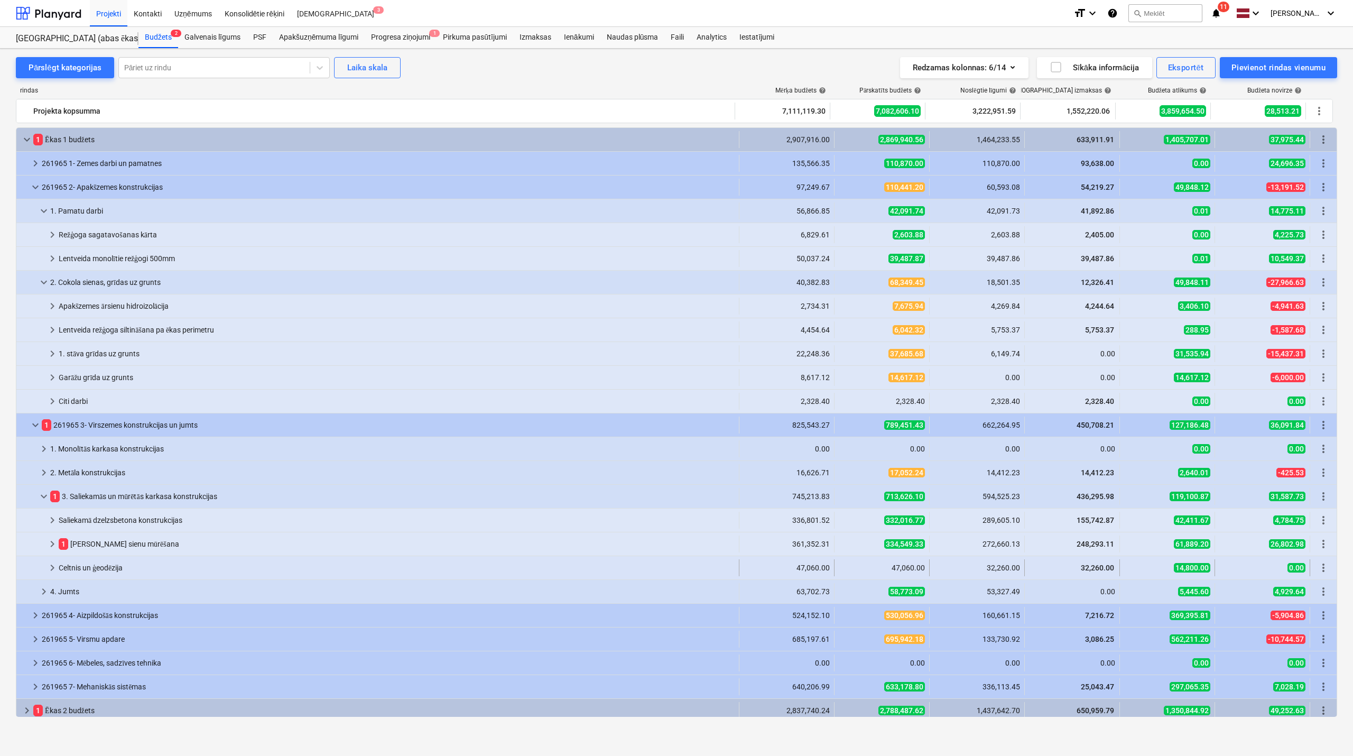
click at [52, 567] on span "keyboard_arrow_right" at bounding box center [52, 567] width 13 height 13
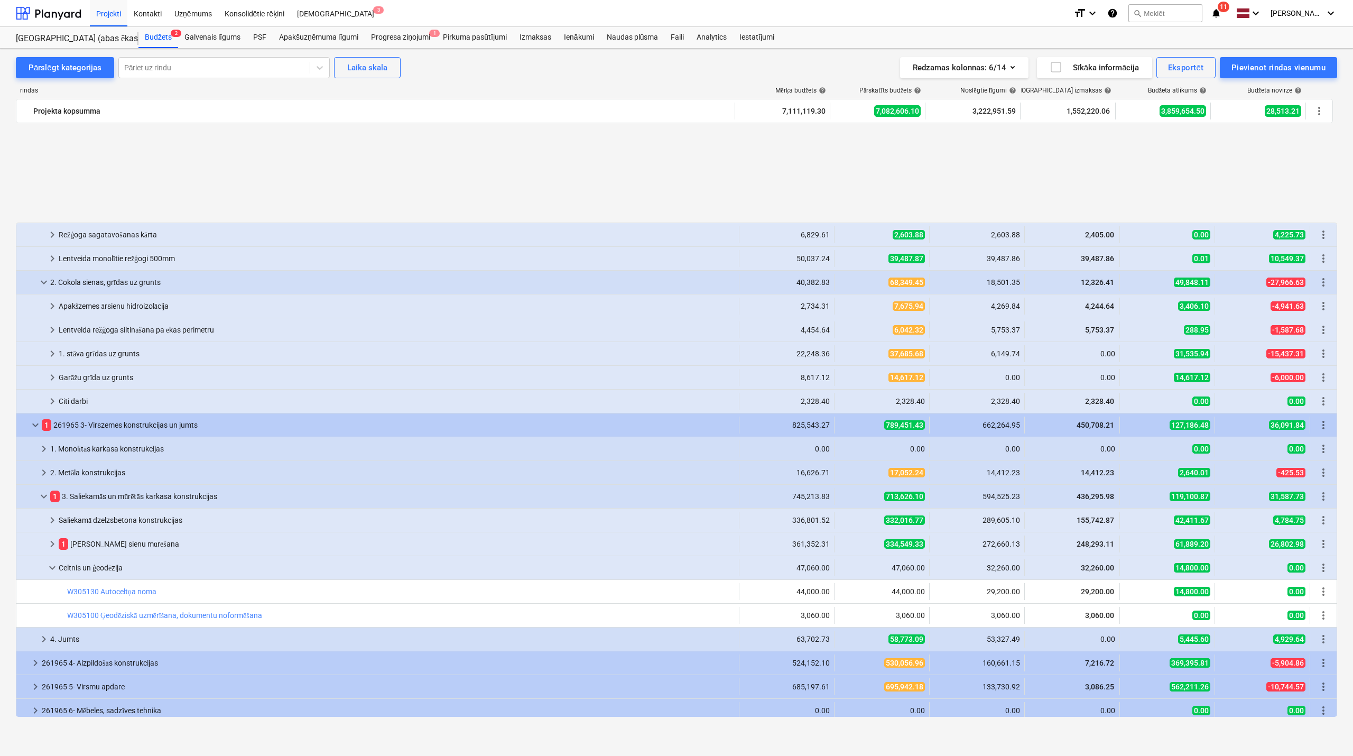
scroll to position [125, 0]
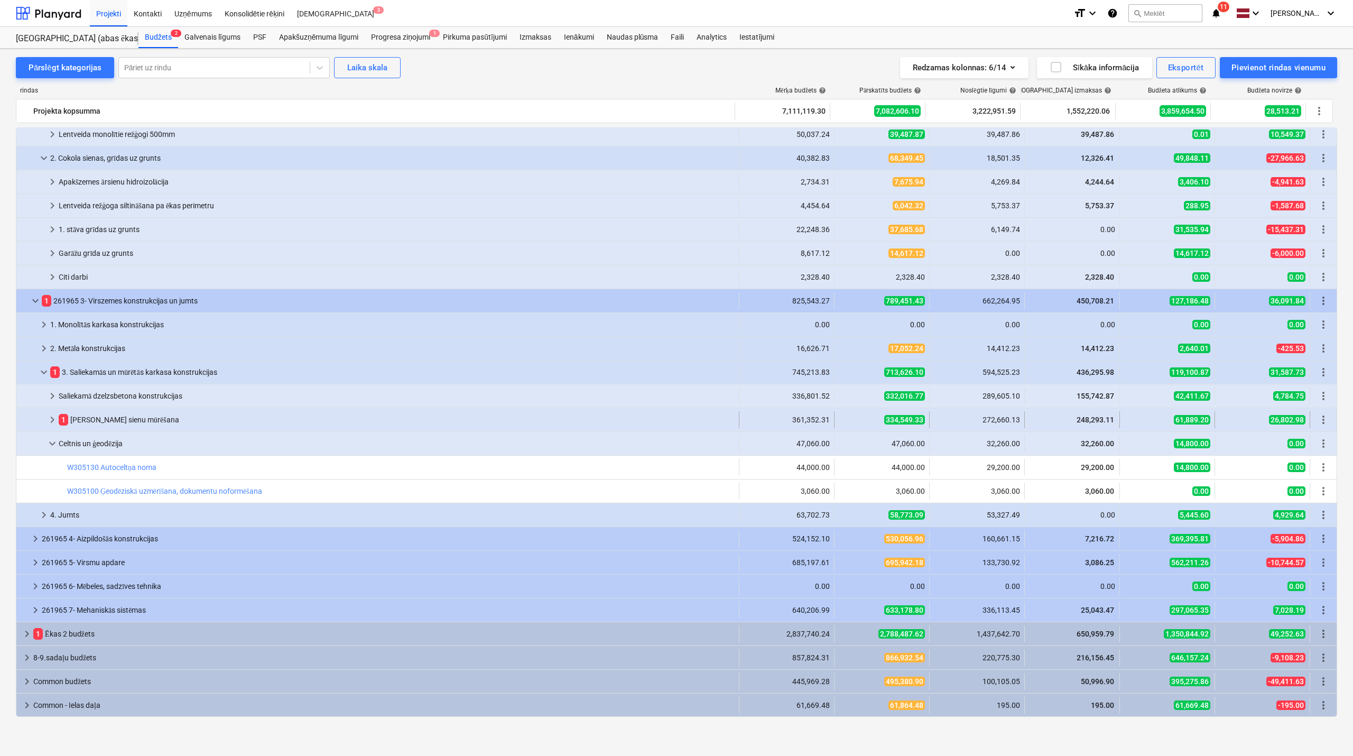
click at [58, 413] on div "keyboard_arrow_right" at bounding box center [52, 419] width 13 height 17
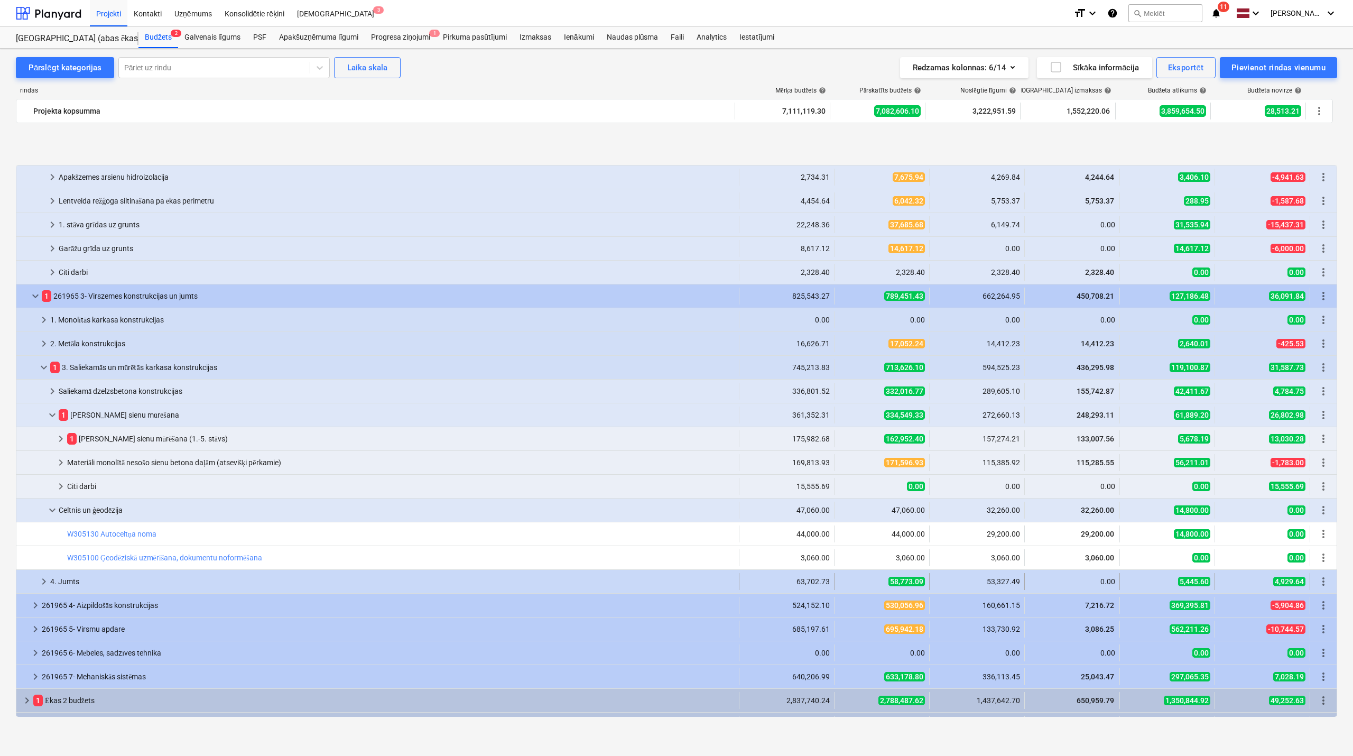
scroll to position [195, 0]
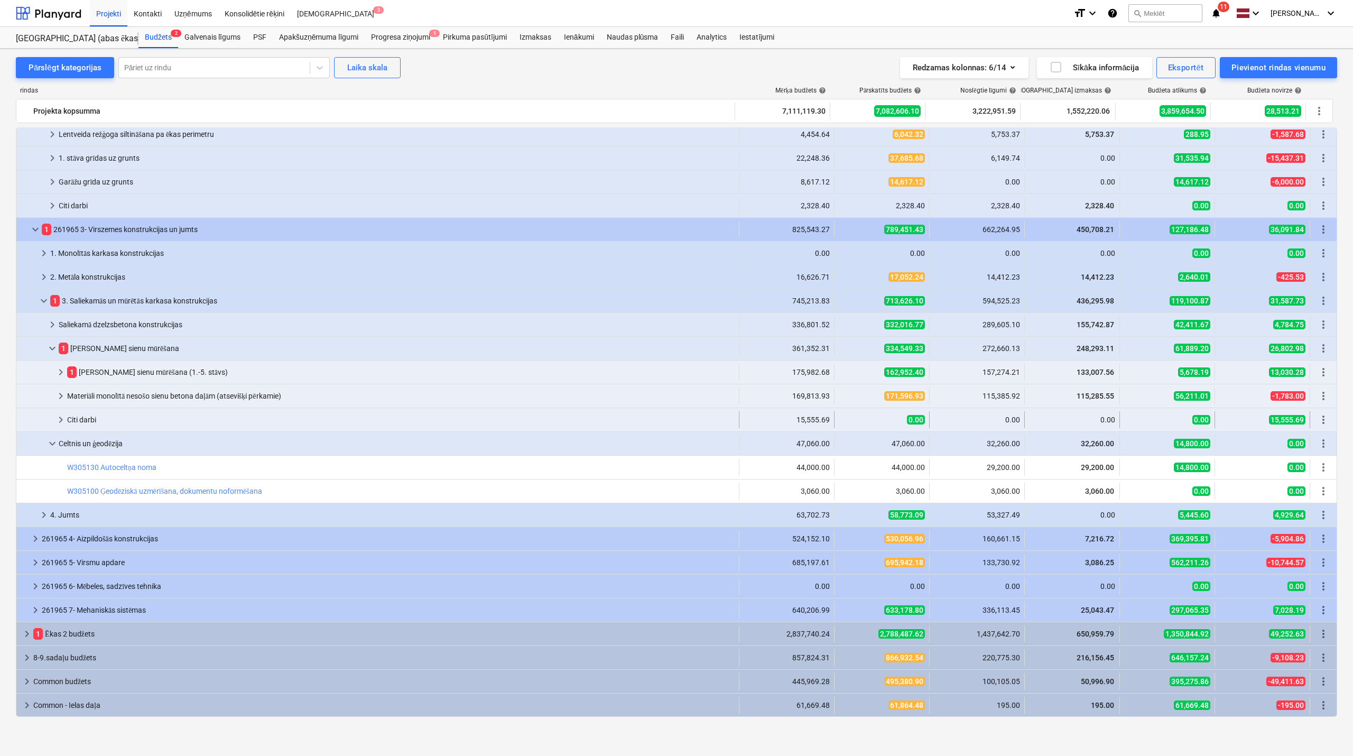
click at [60, 421] on span "keyboard_arrow_right" at bounding box center [60, 419] width 13 height 13
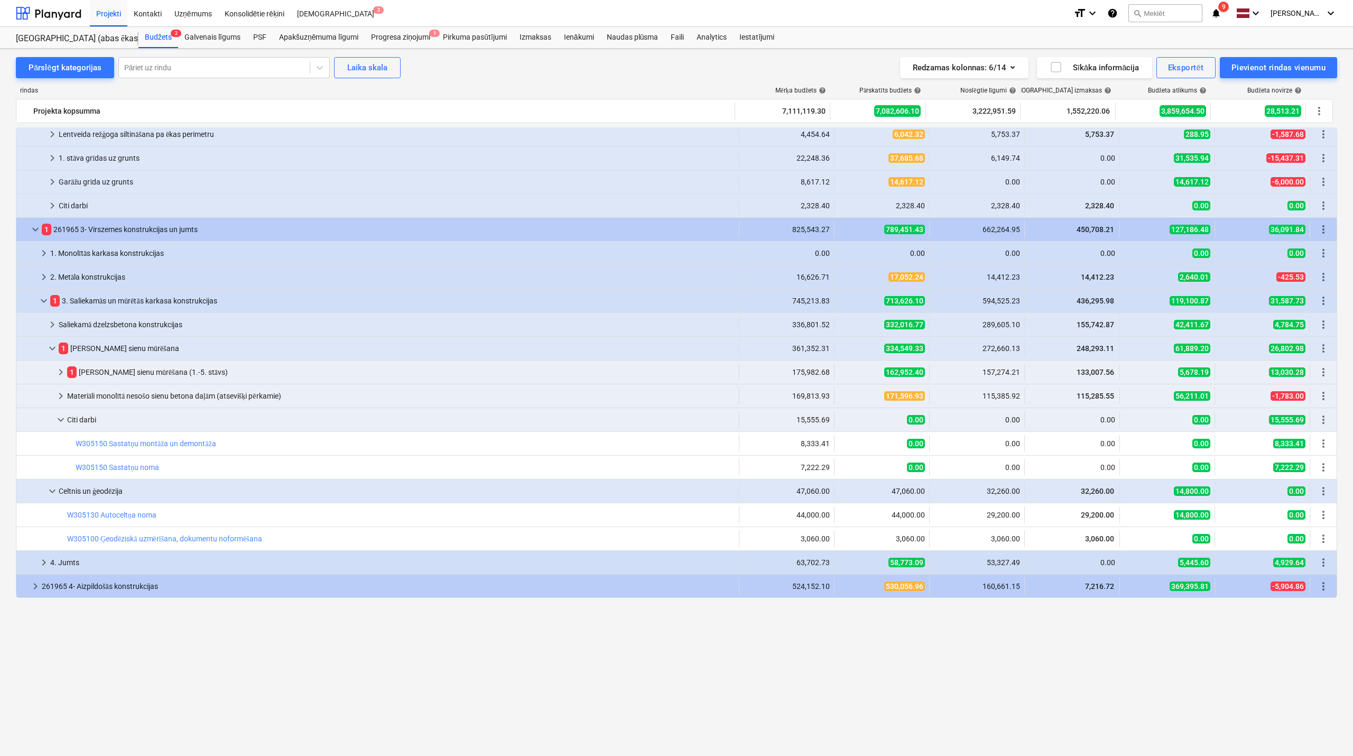
scroll to position [0, 0]
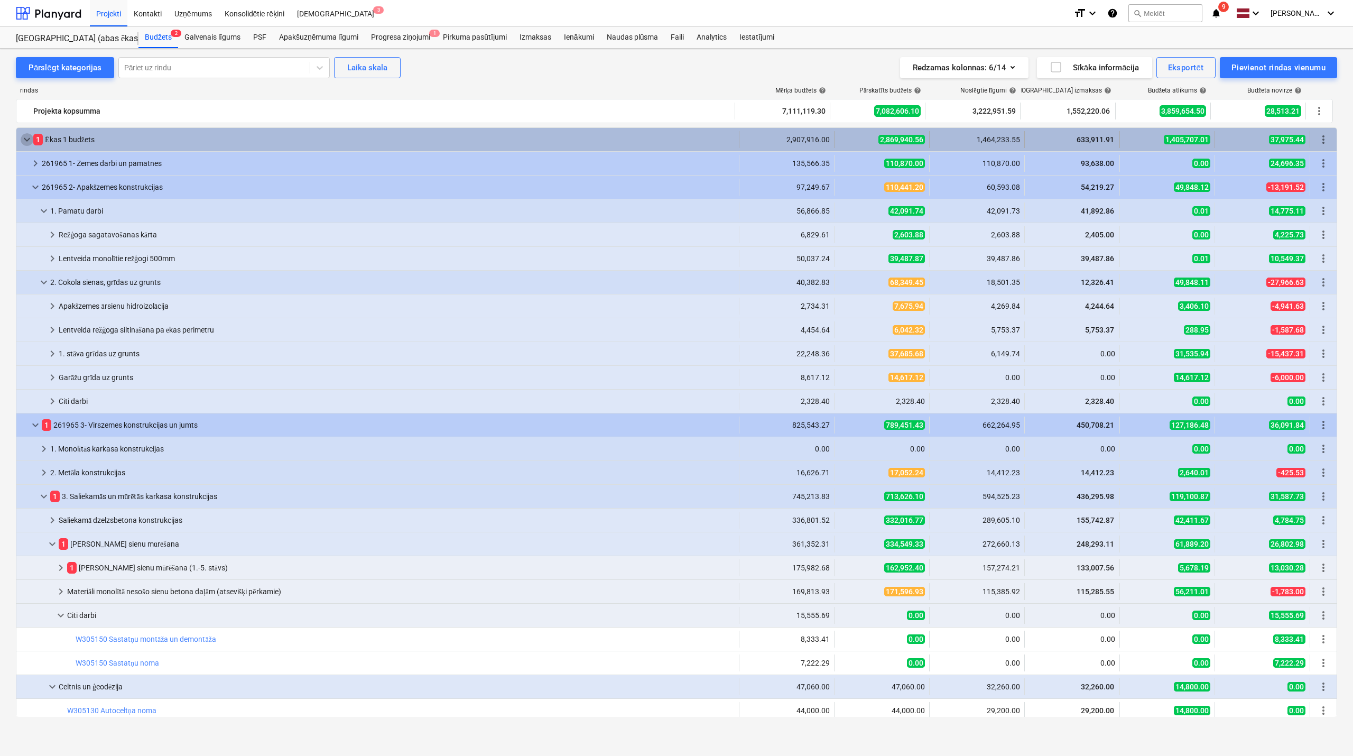
click at [24, 136] on span "keyboard_arrow_down" at bounding box center [27, 139] width 13 height 13
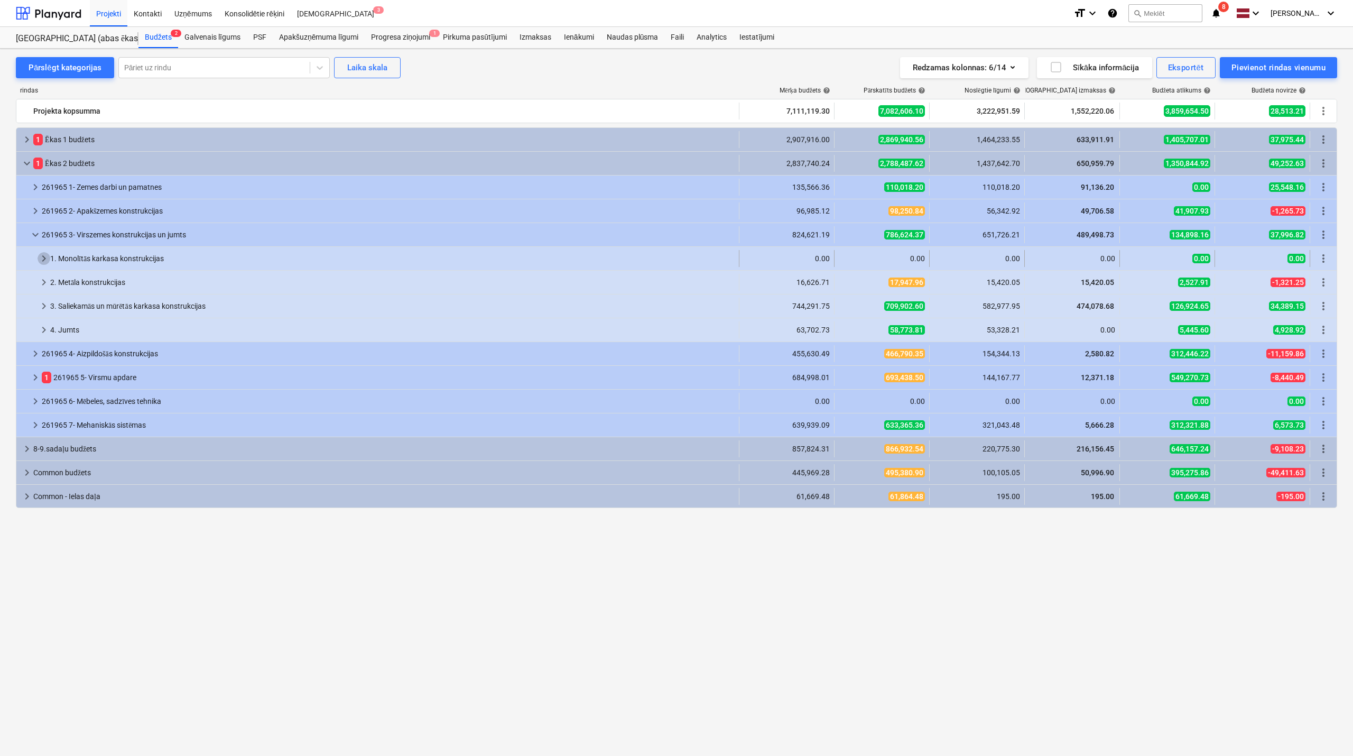
click at [41, 261] on span "keyboard_arrow_right" at bounding box center [44, 258] width 13 height 13
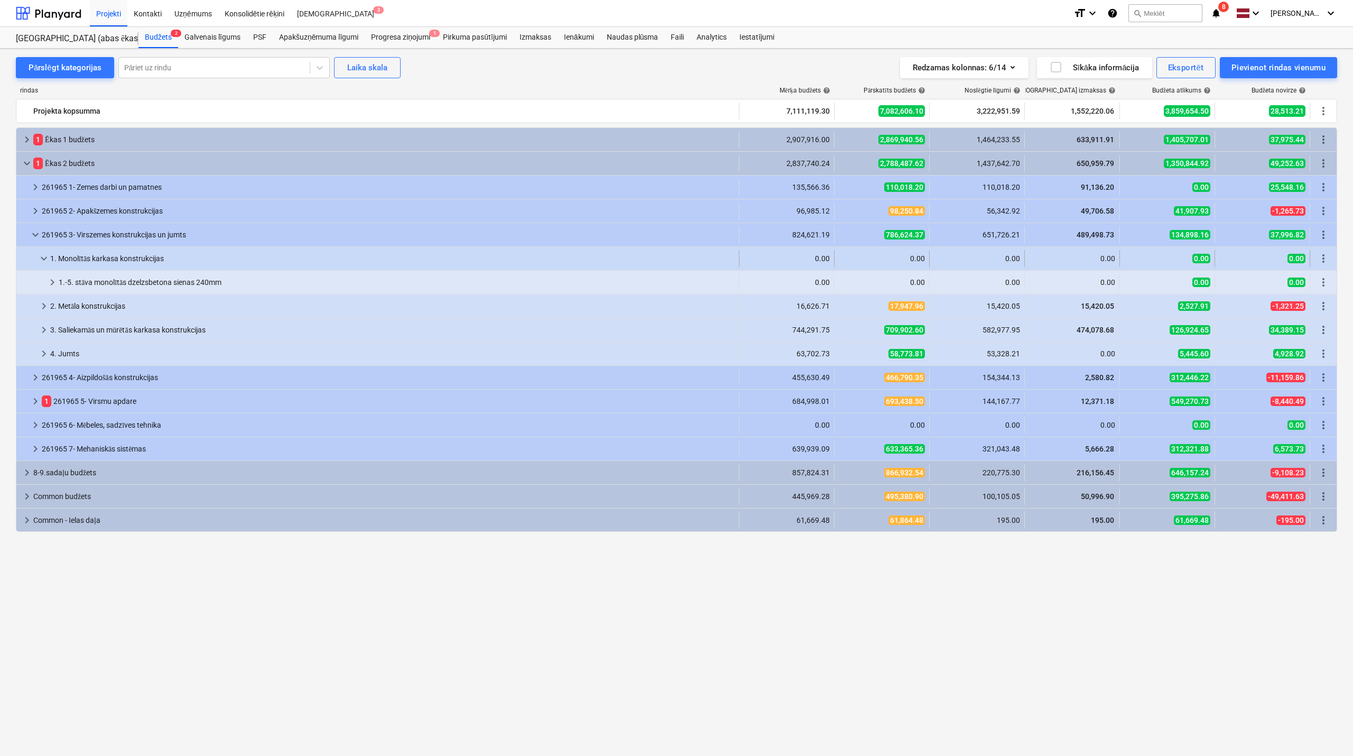
click at [44, 256] on span "keyboard_arrow_down" at bounding box center [44, 258] width 13 height 13
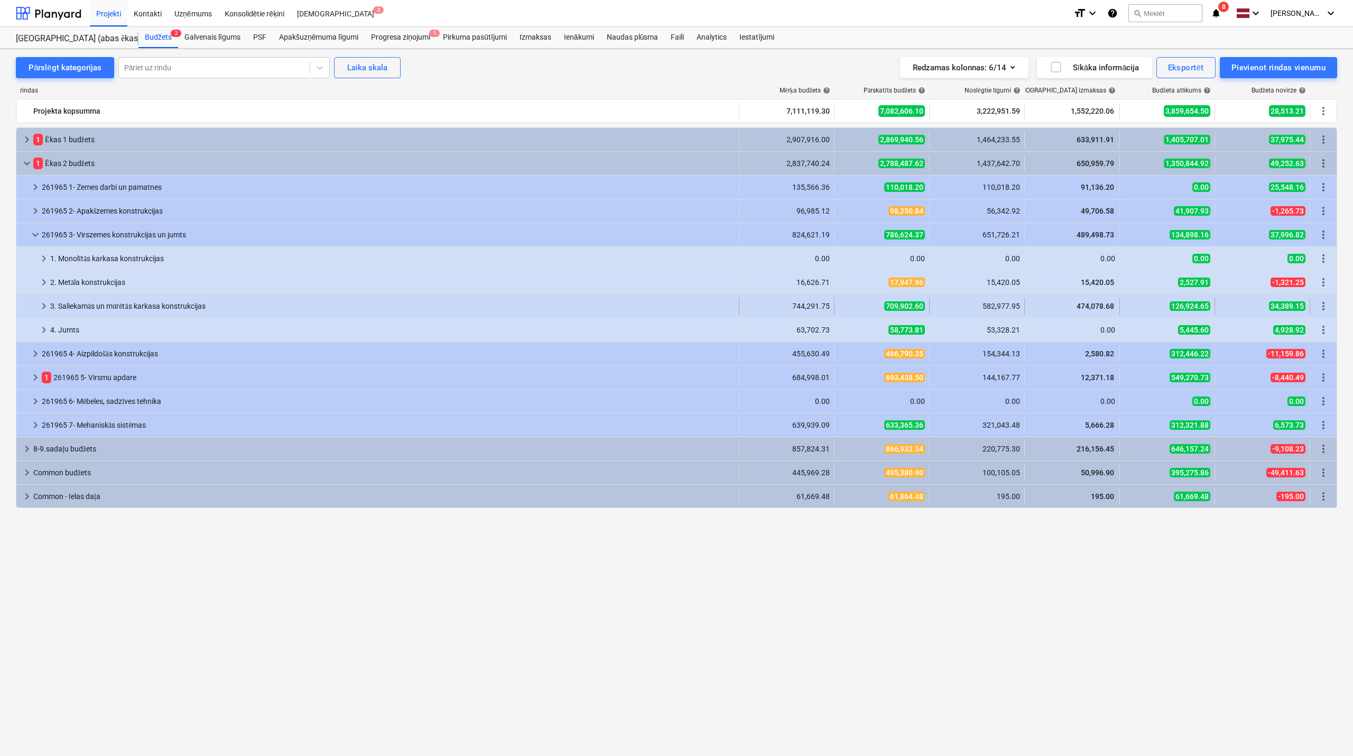
click at [42, 301] on span "keyboard_arrow_right" at bounding box center [44, 306] width 13 height 13
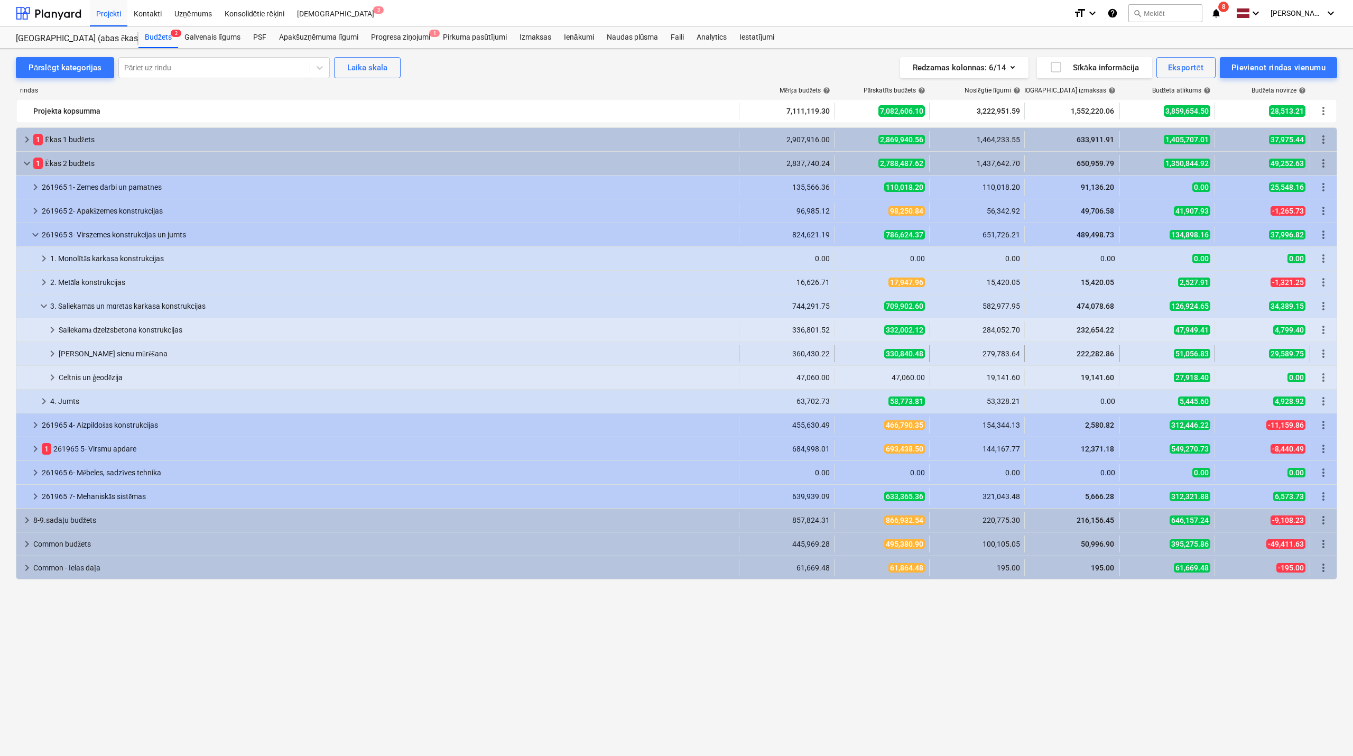
click at [49, 359] on span "keyboard_arrow_right" at bounding box center [52, 353] width 13 height 13
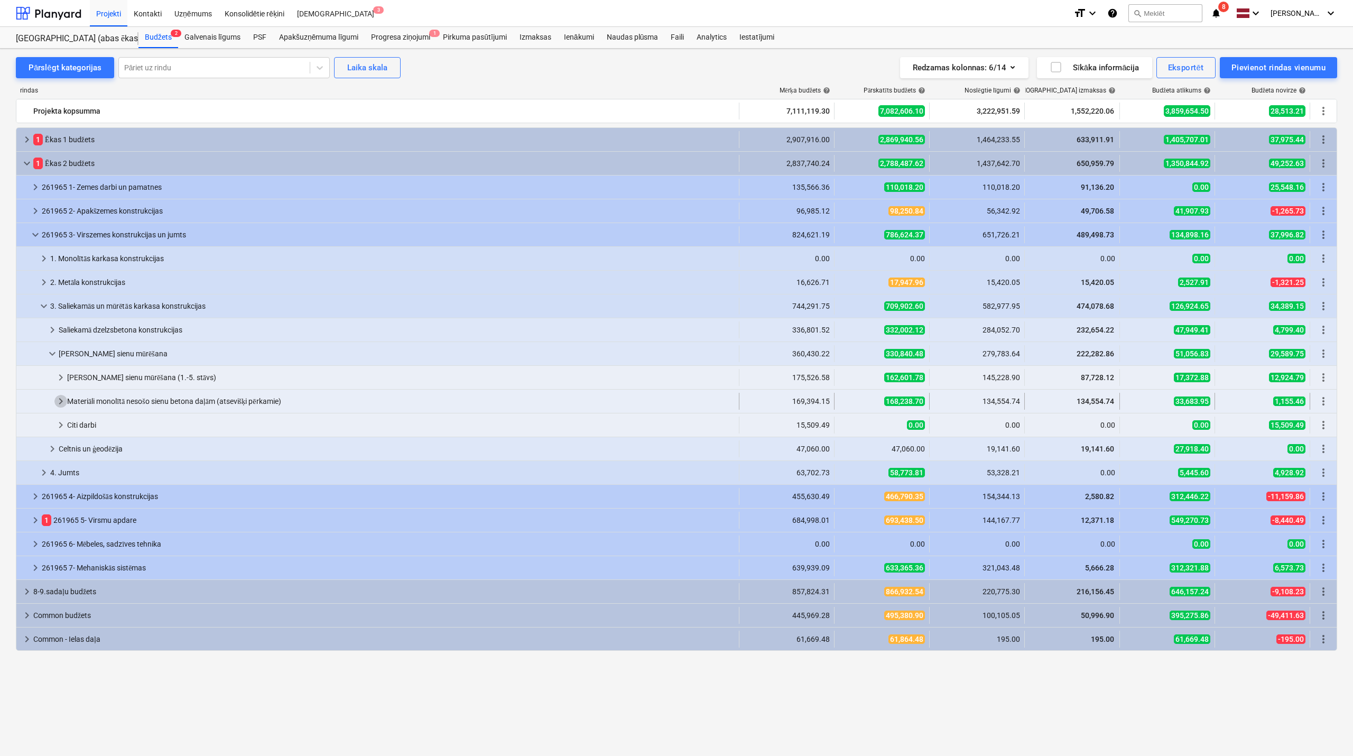
click at [64, 400] on span "keyboard_arrow_right" at bounding box center [60, 401] width 13 height 13
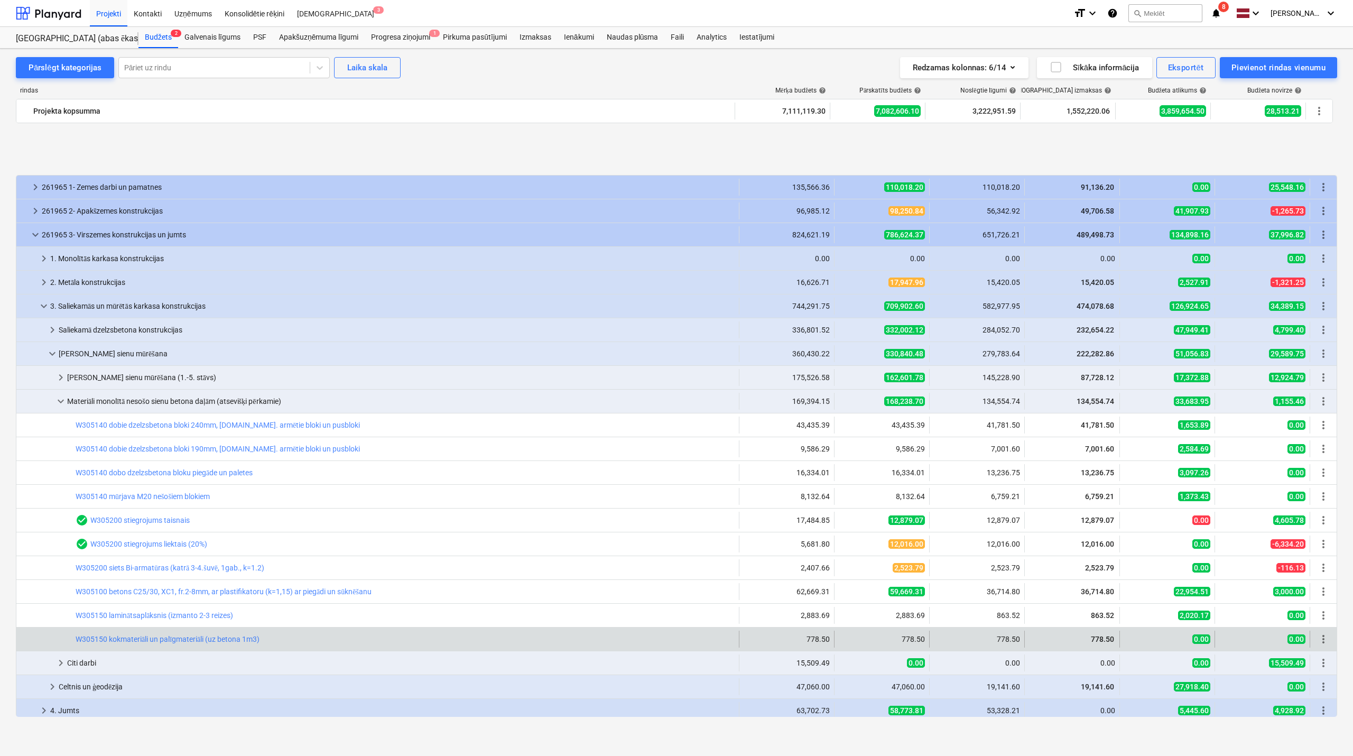
scroll to position [94, 0]
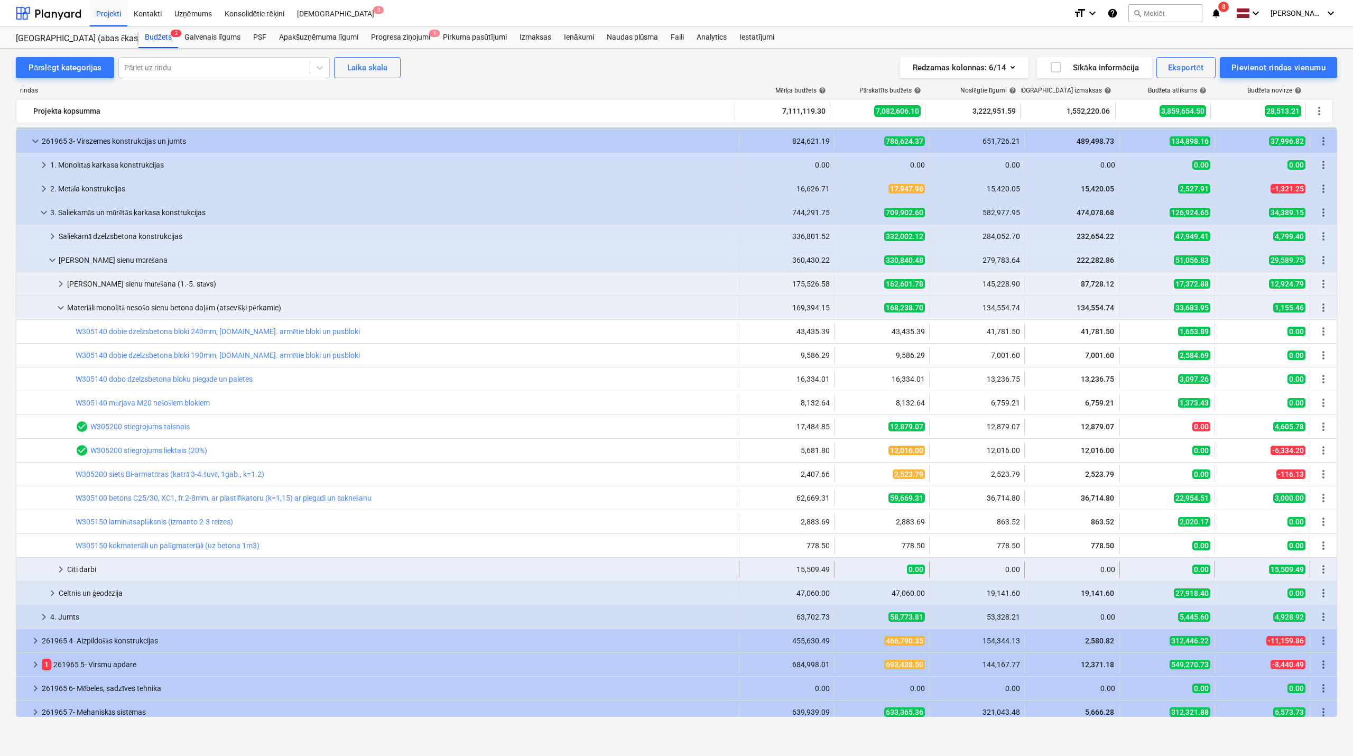
click at [62, 577] on div "keyboard_arrow_right" at bounding box center [60, 569] width 13 height 17
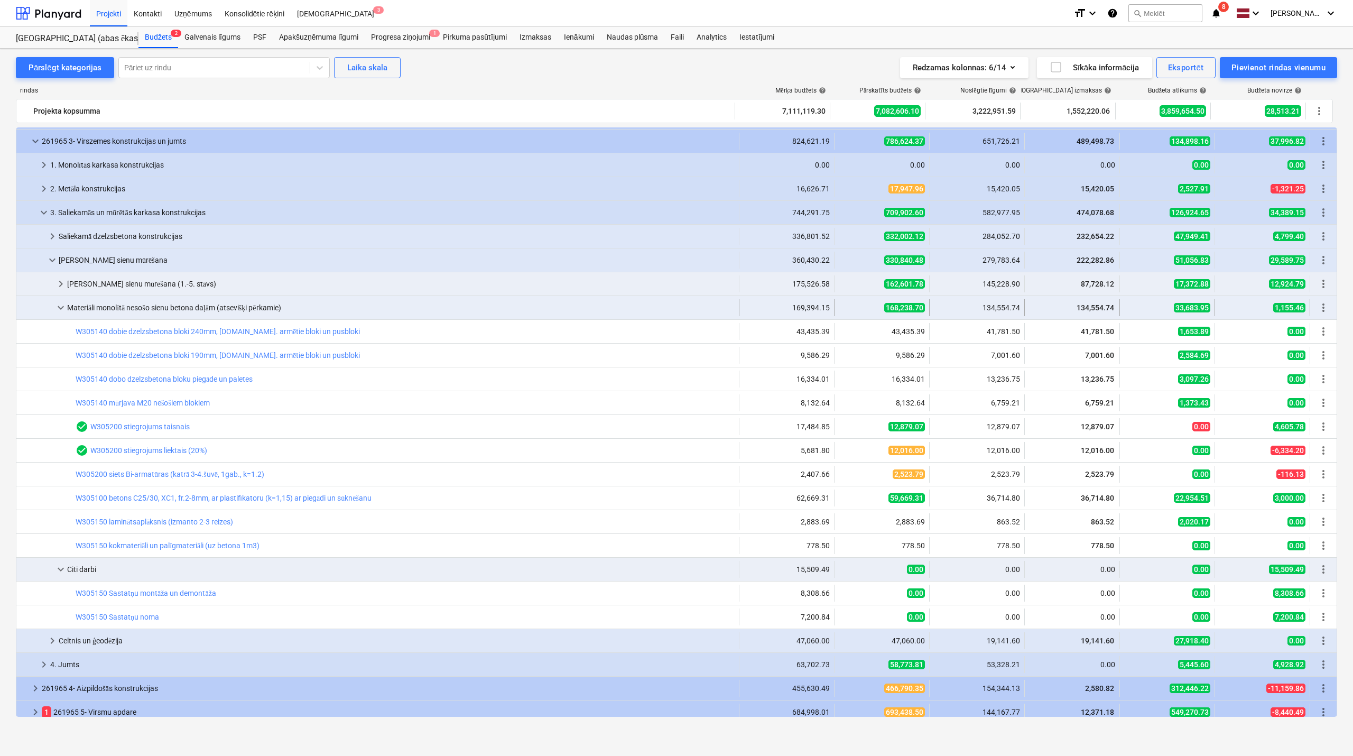
click at [58, 310] on span "keyboard_arrow_down" at bounding box center [60, 307] width 13 height 13
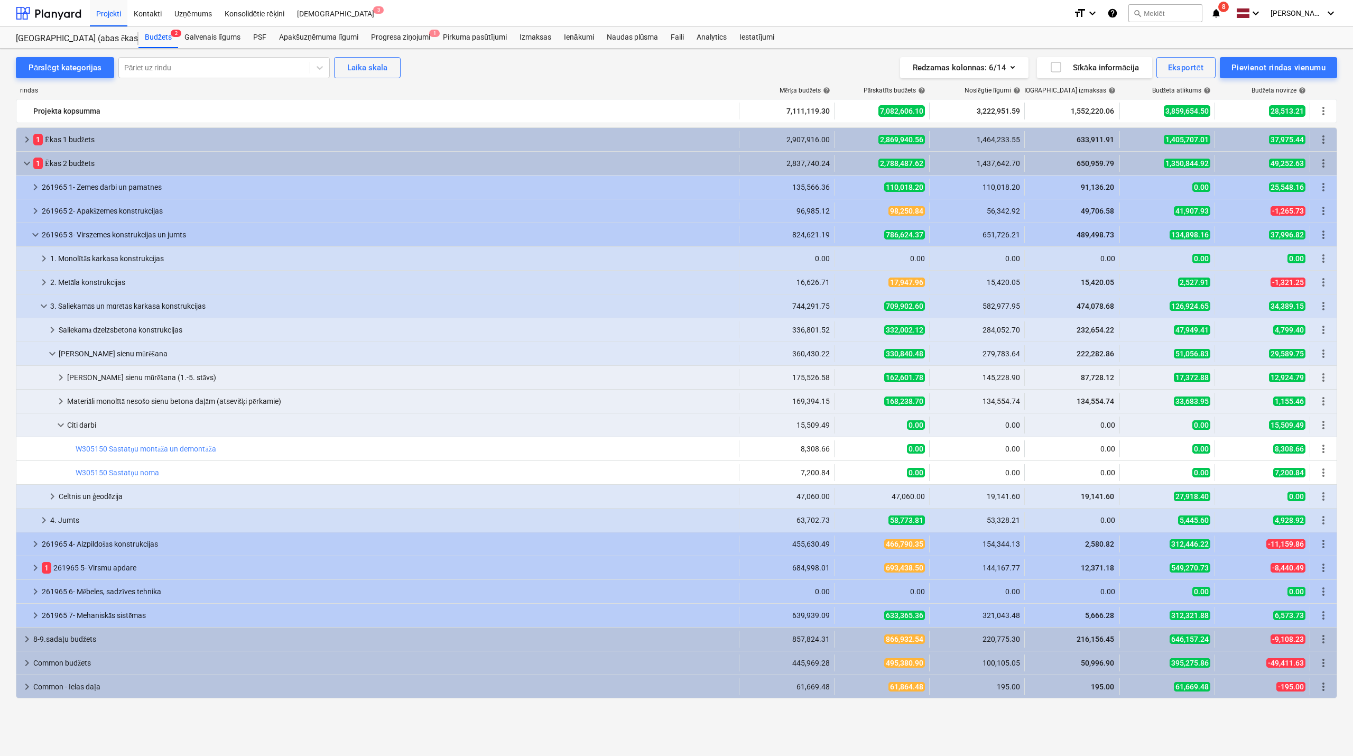
scroll to position [0, 0]
click at [55, 404] on span "keyboard_arrow_right" at bounding box center [60, 401] width 13 height 13
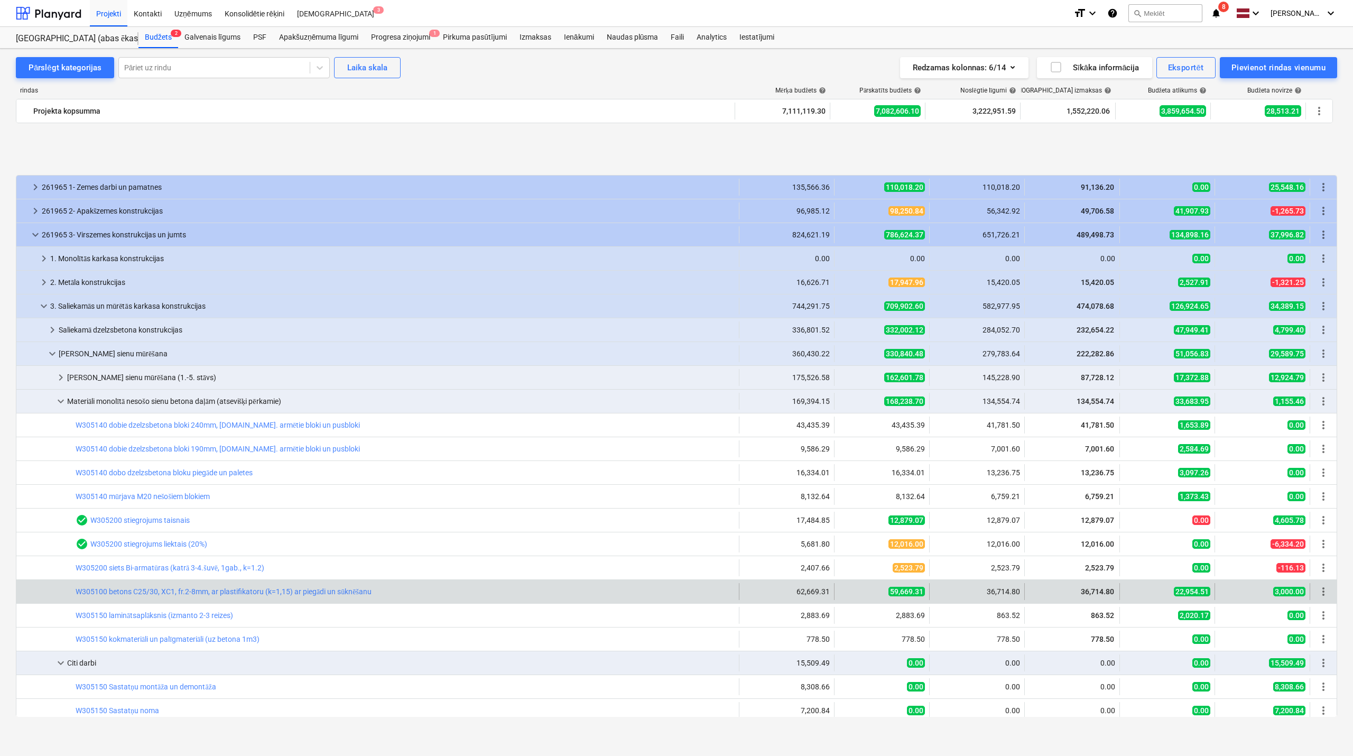
scroll to position [94, 0]
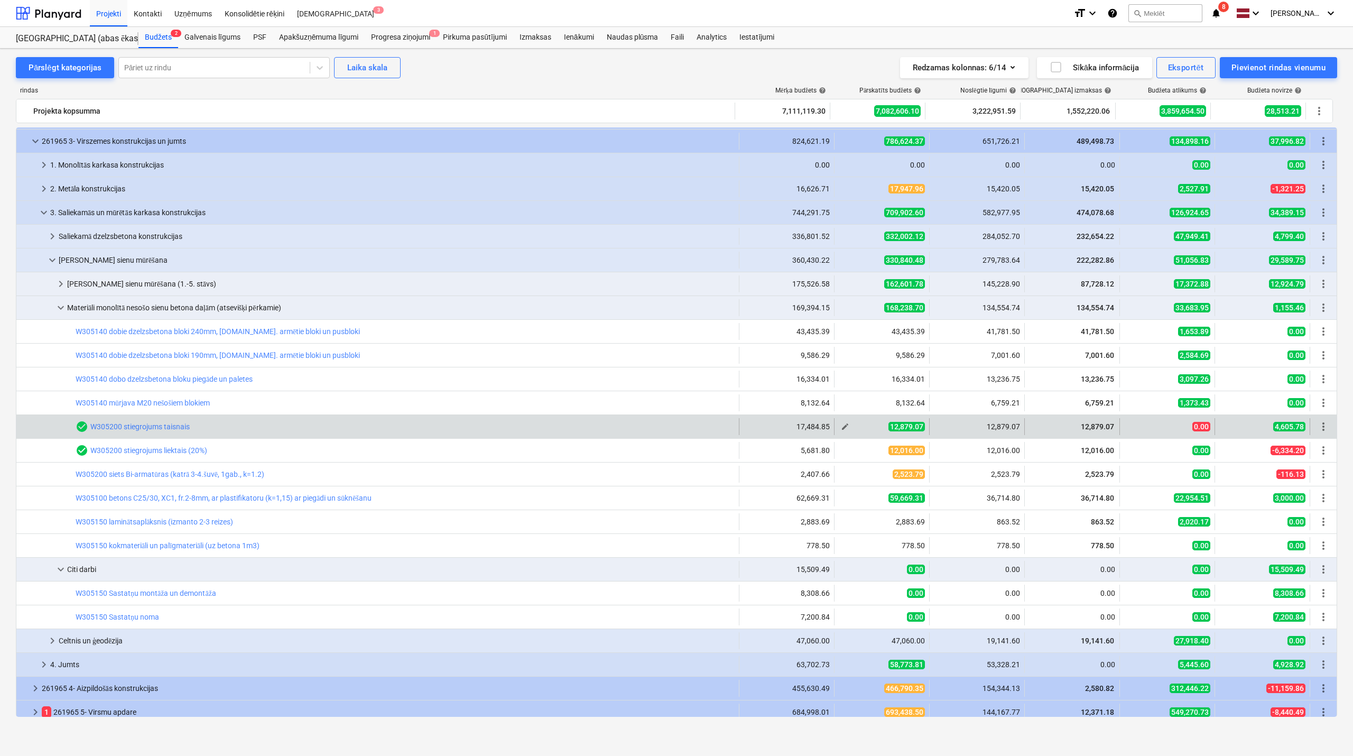
click at [844, 430] on span "edit" at bounding box center [845, 426] width 8 height 8
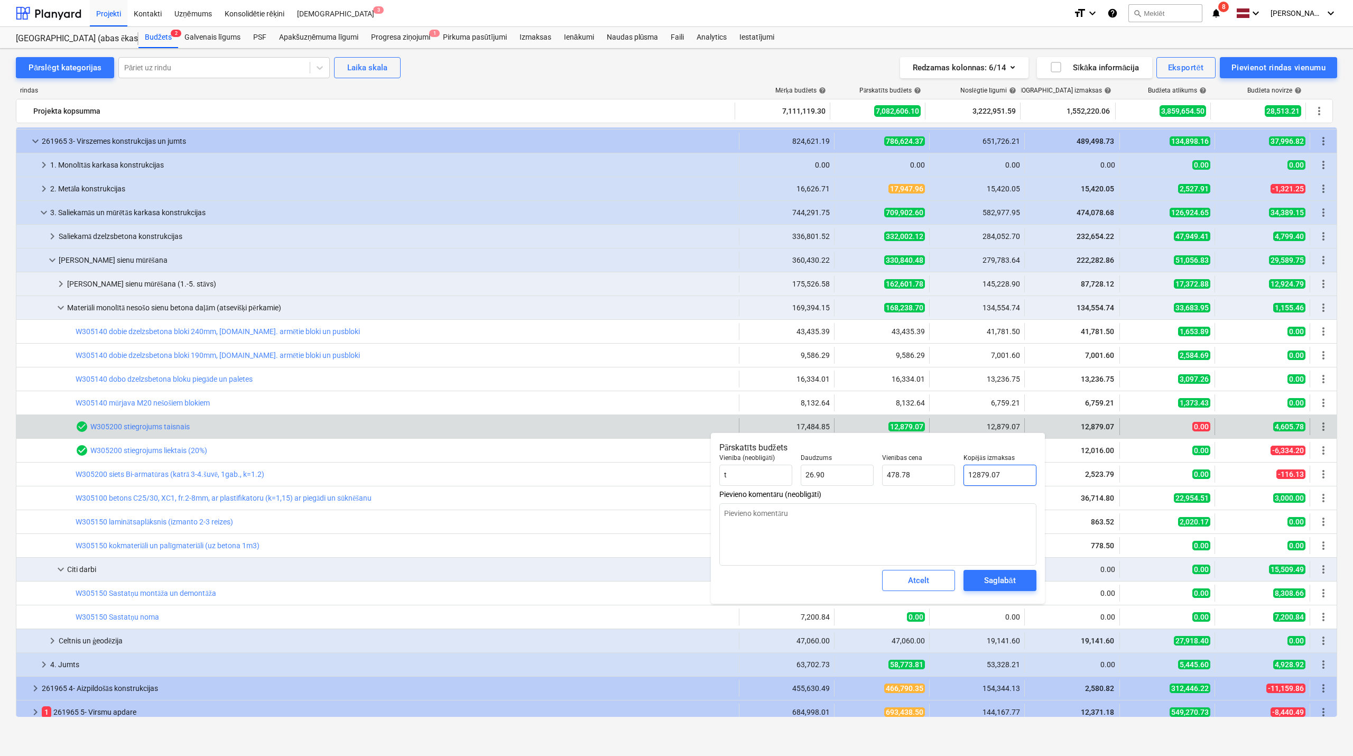
click at [1000, 478] on input "12879.07" at bounding box center [999, 474] width 73 height 21
type input "1"
type textarea "x"
type input "0.04"
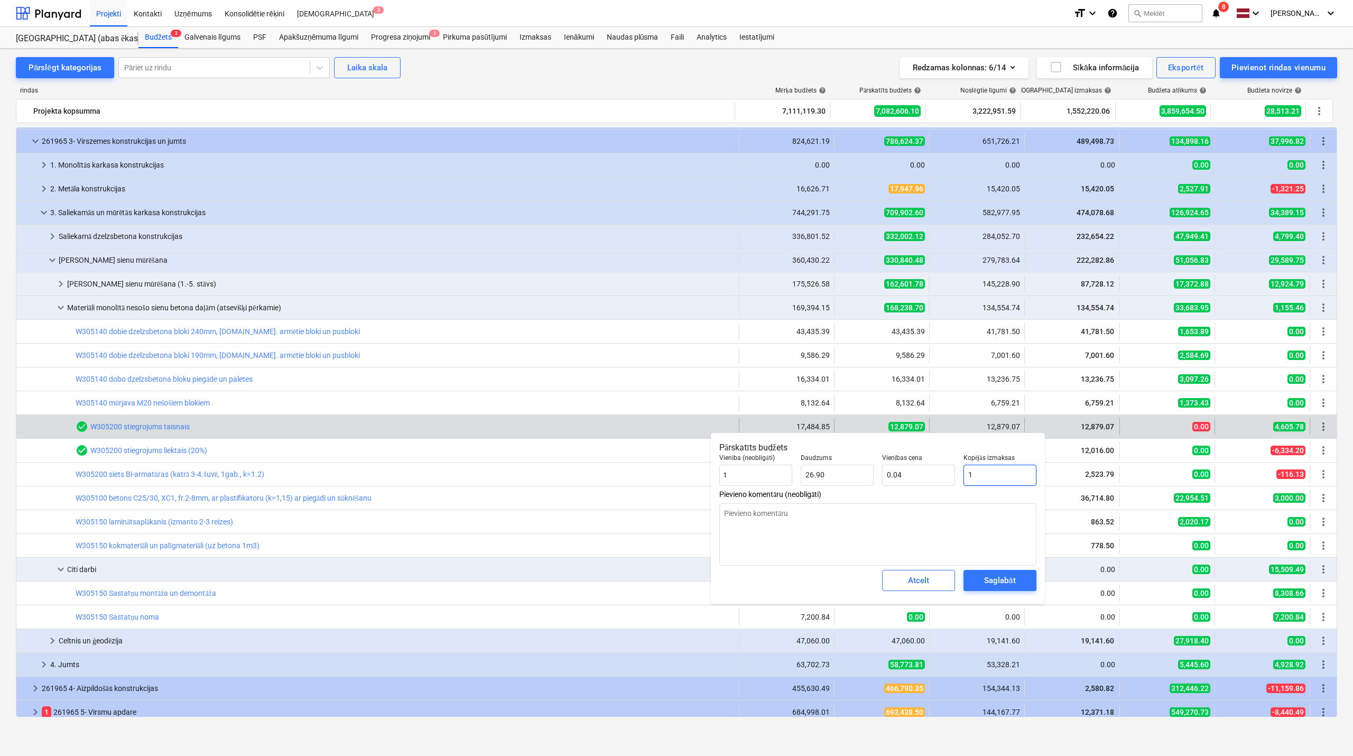
type input "17"
type textarea "x"
type input "0.63"
type input "174"
type textarea "x"
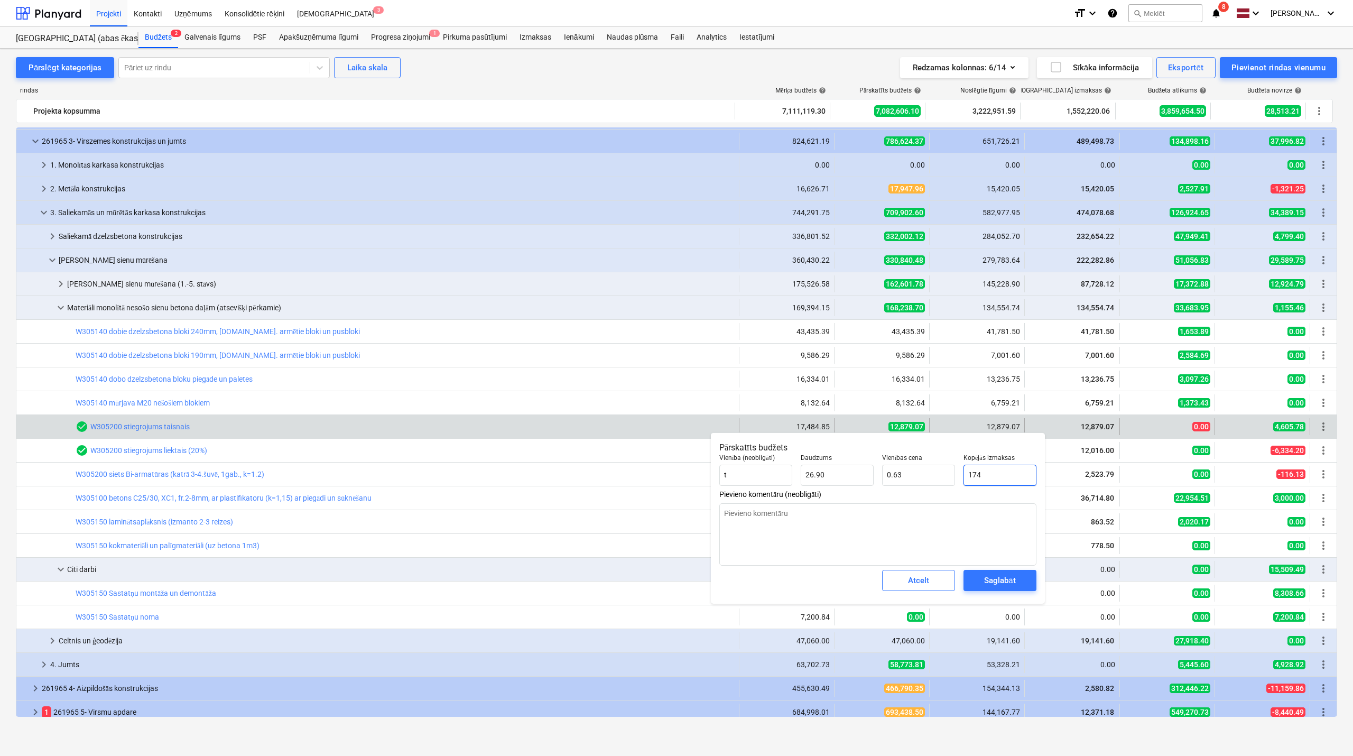
type input "6.47"
type input "1748"
type textarea "x"
type input "64.98"
type input "17484"
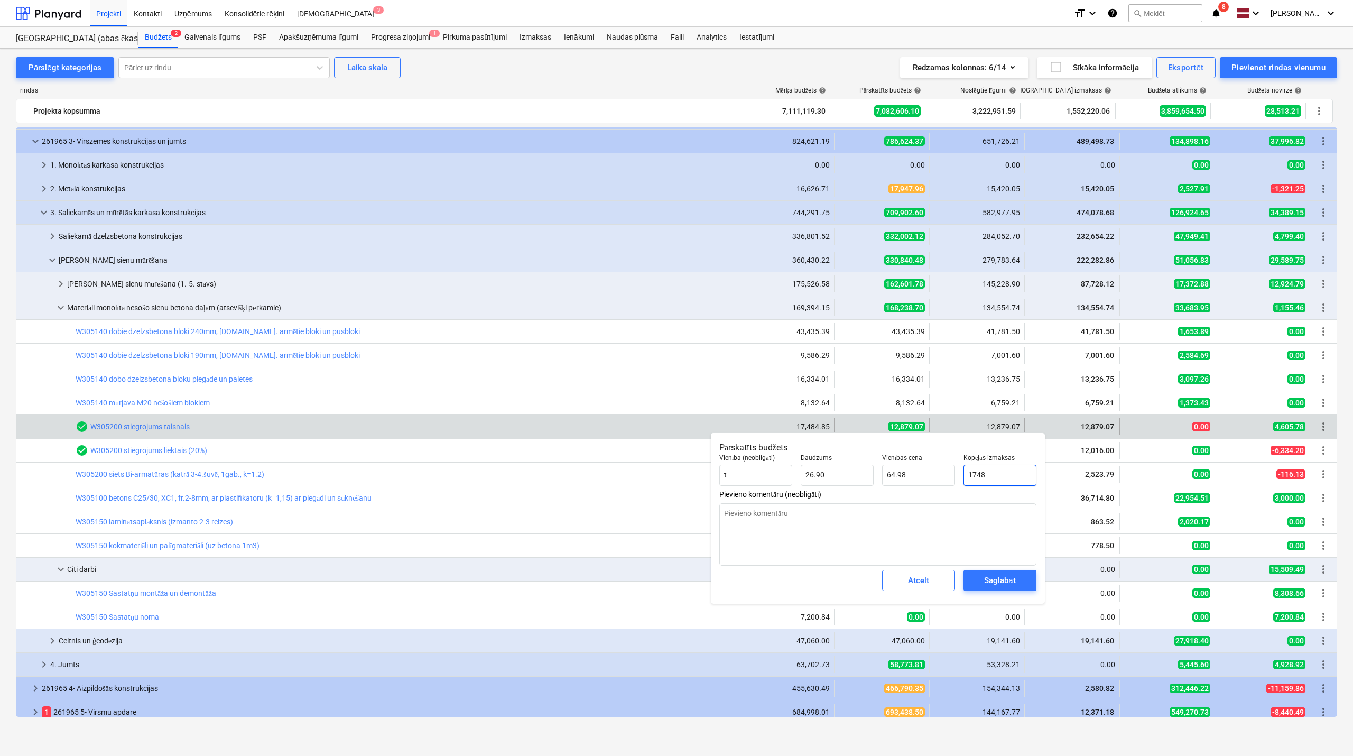
type textarea "x"
type input "649.97"
type input "17484."
type textarea "x"
type input "17484.8"
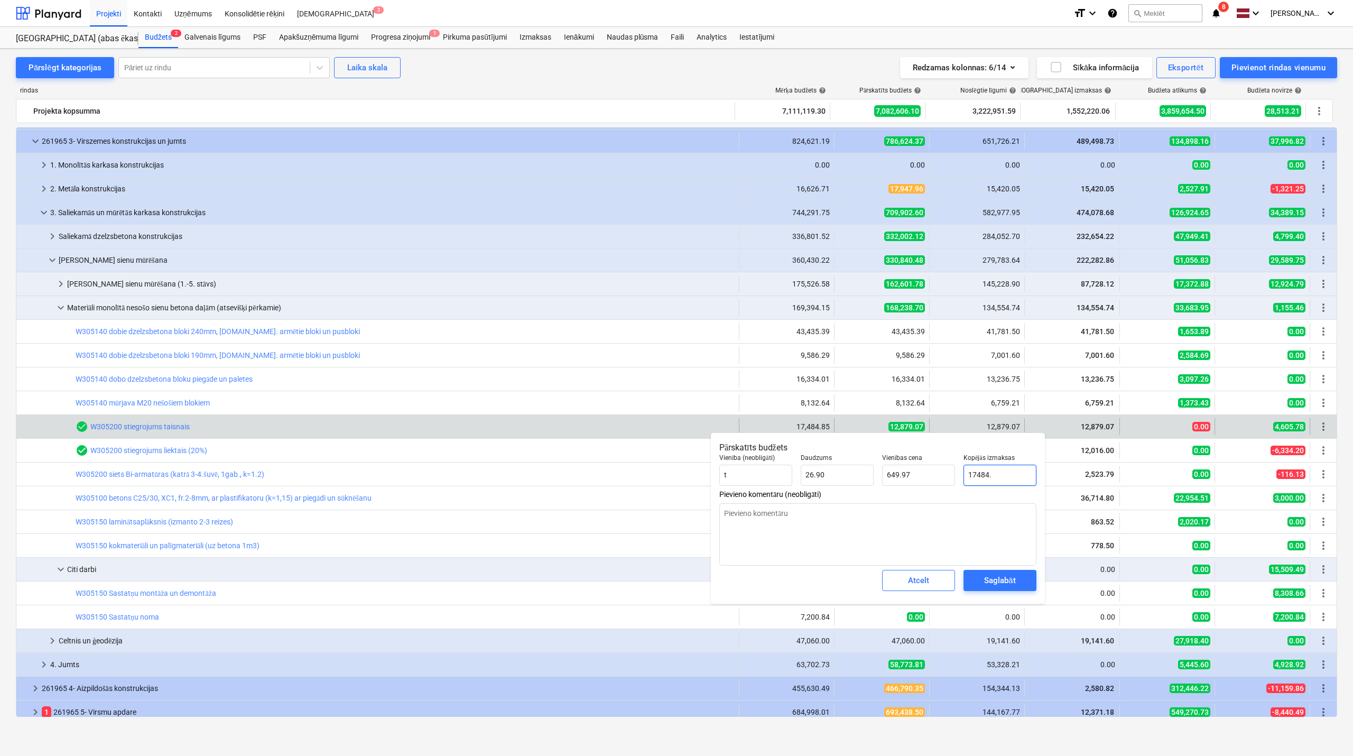
type textarea "x"
type input "650.00"
type input "17484.85"
type textarea "x"
type input "17,484.85"
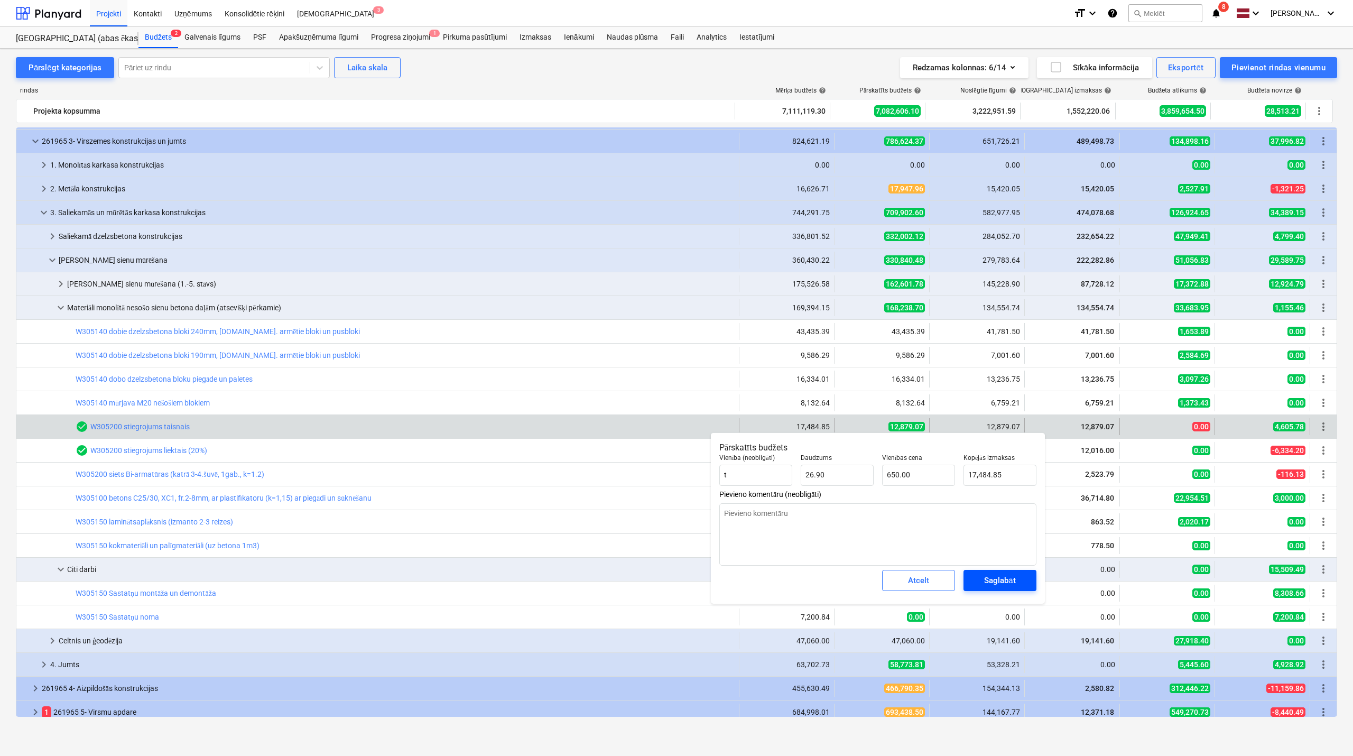
click at [1006, 585] on div "Saglabāt" at bounding box center [999, 580] width 31 height 14
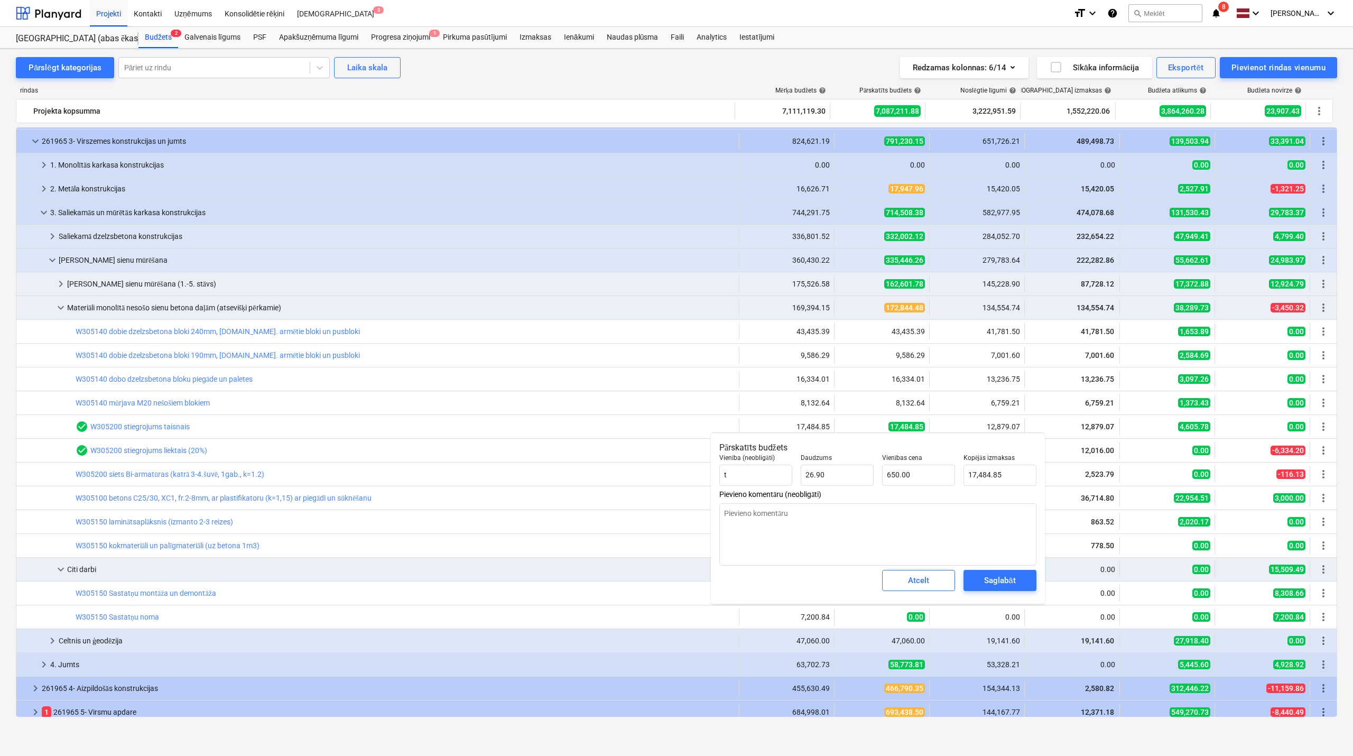
type textarea "x"
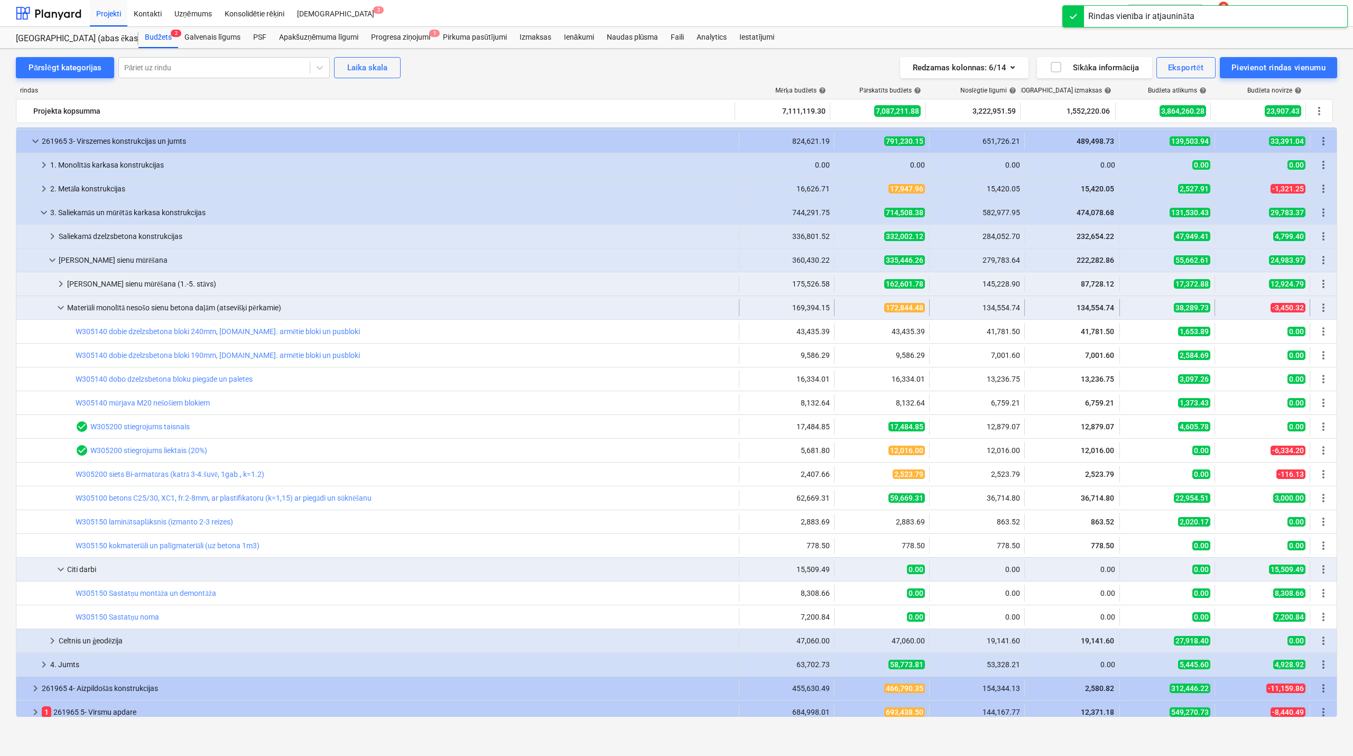
click at [61, 306] on span "keyboard_arrow_down" at bounding box center [60, 307] width 13 height 13
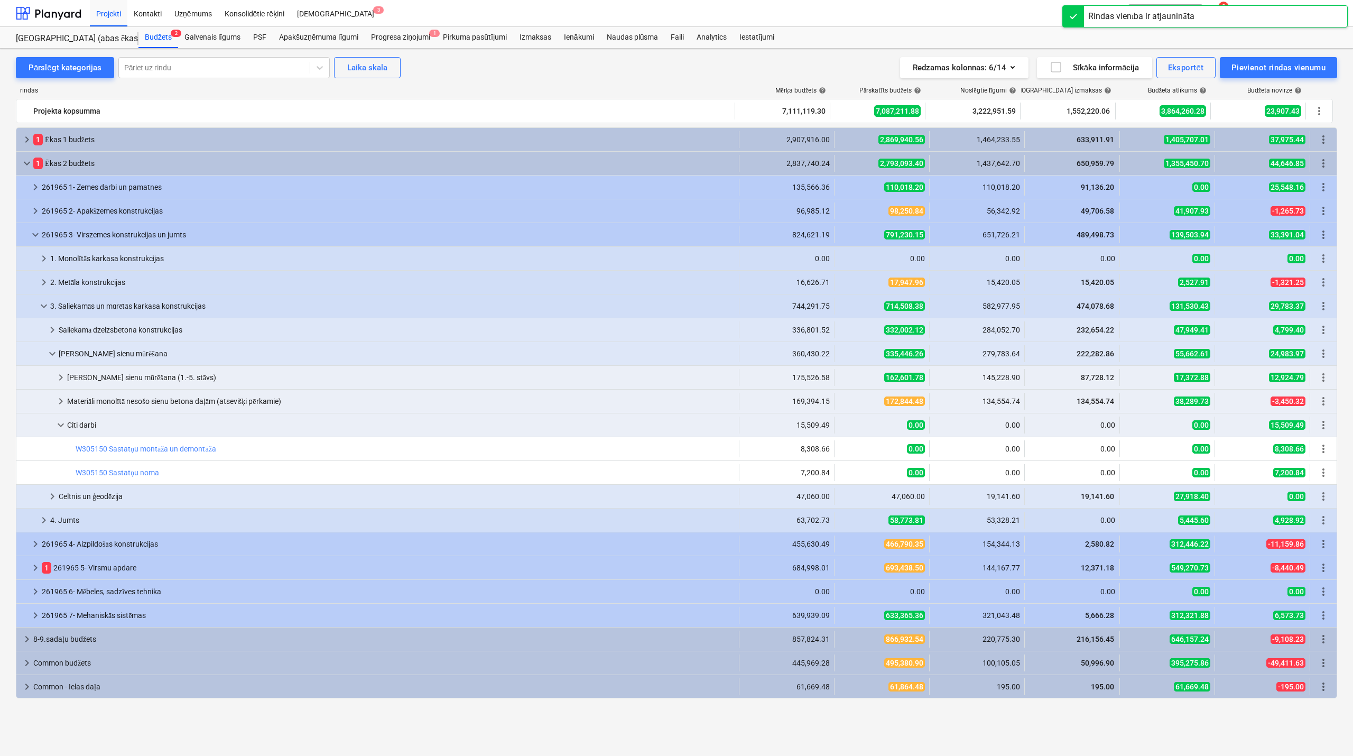
scroll to position [0, 0]
click at [43, 304] on span "keyboard_arrow_down" at bounding box center [44, 306] width 13 height 13
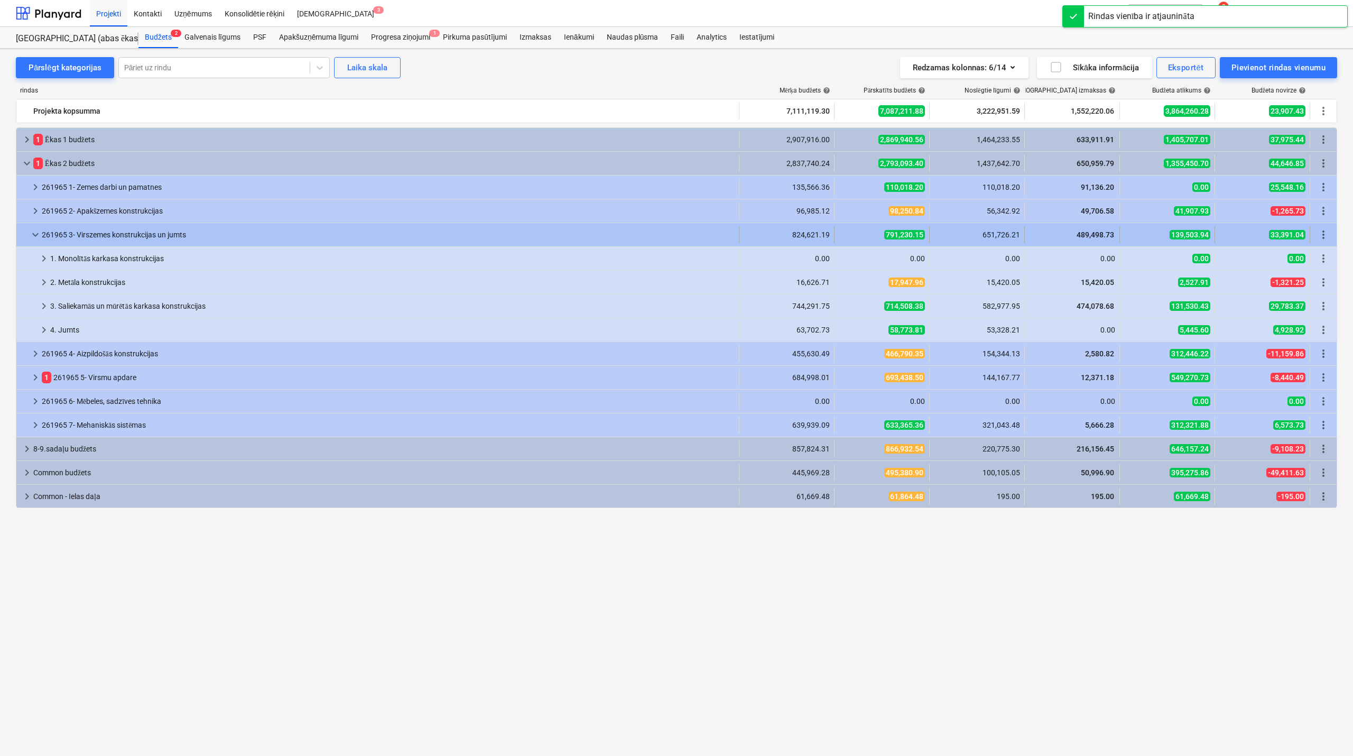
click at [29, 235] on div at bounding box center [25, 234] width 8 height 17
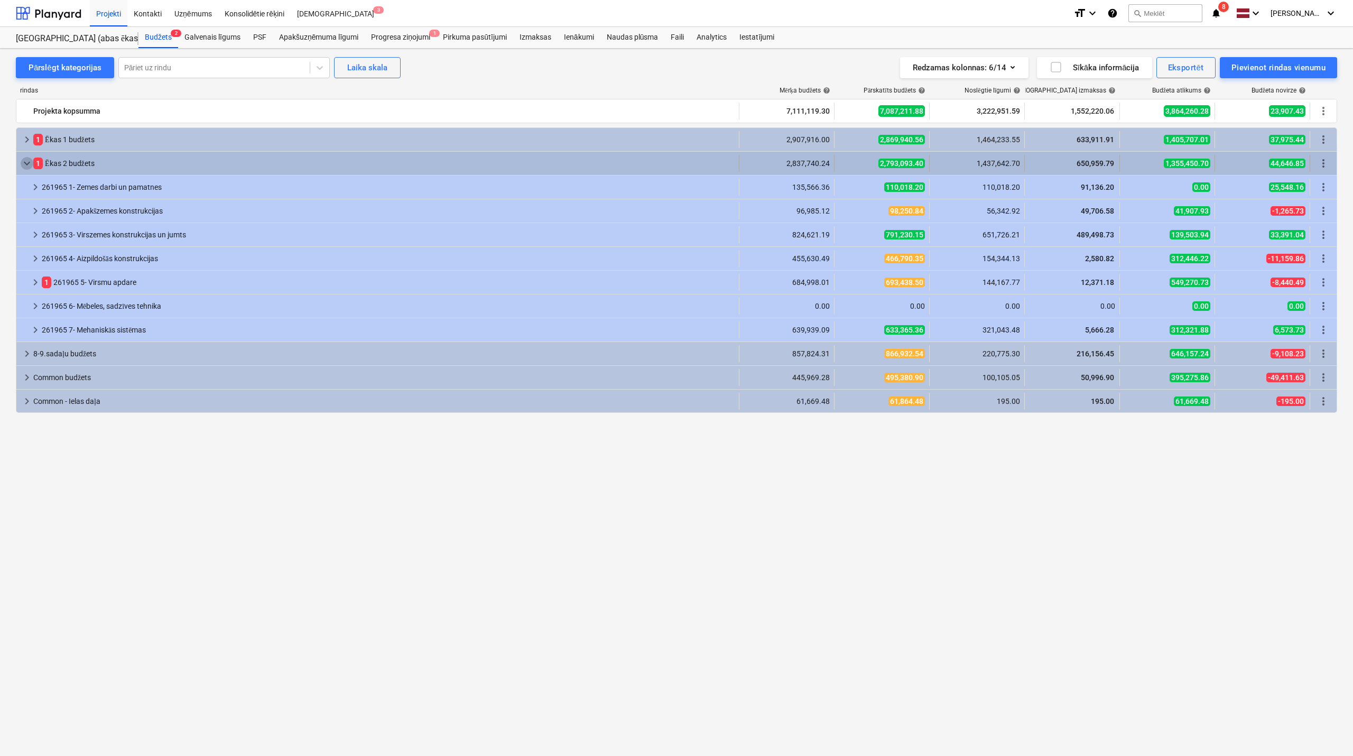
click at [22, 161] on span "keyboard_arrow_down" at bounding box center [27, 163] width 13 height 13
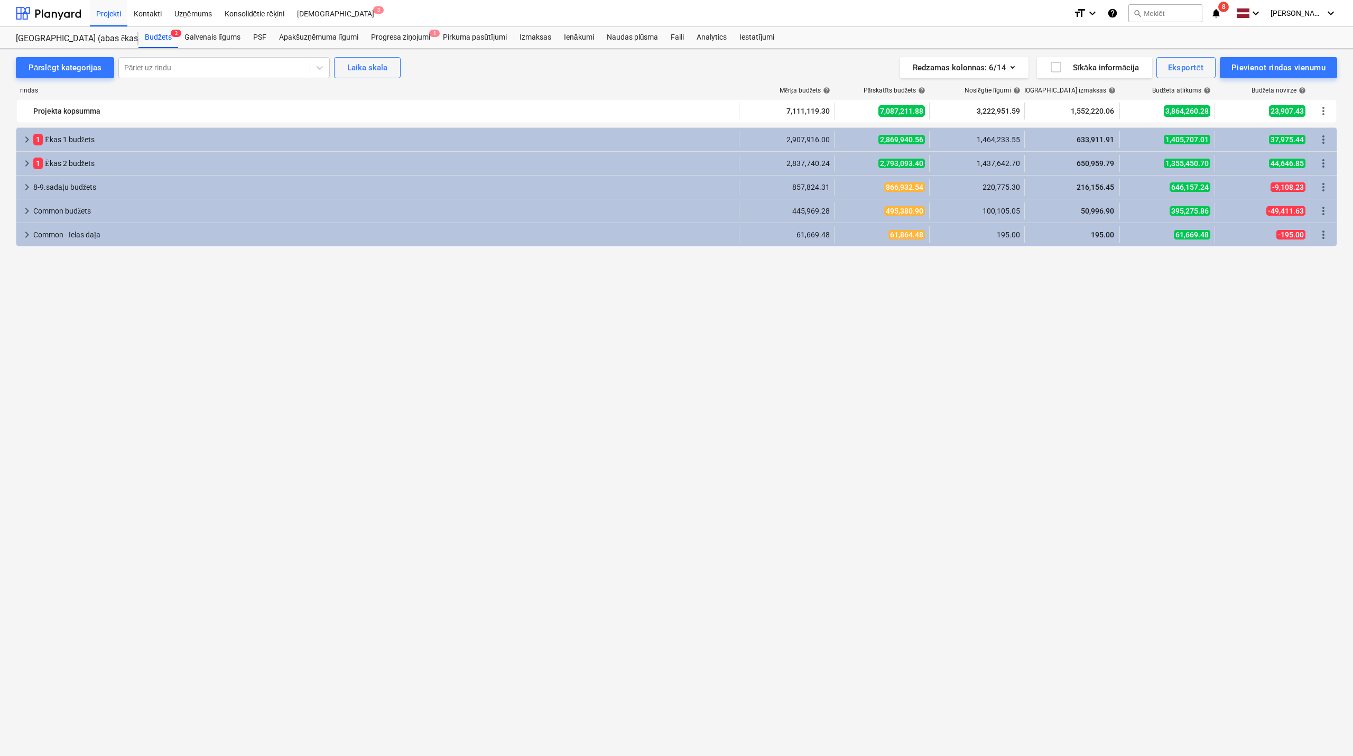
click at [22, 129] on div "keyboard_arrow_right 1 Ēkas 1 budžets 2,907,916.00 2,869,940.56 1,464,233.55 63…" at bounding box center [676, 139] width 1320 height 23
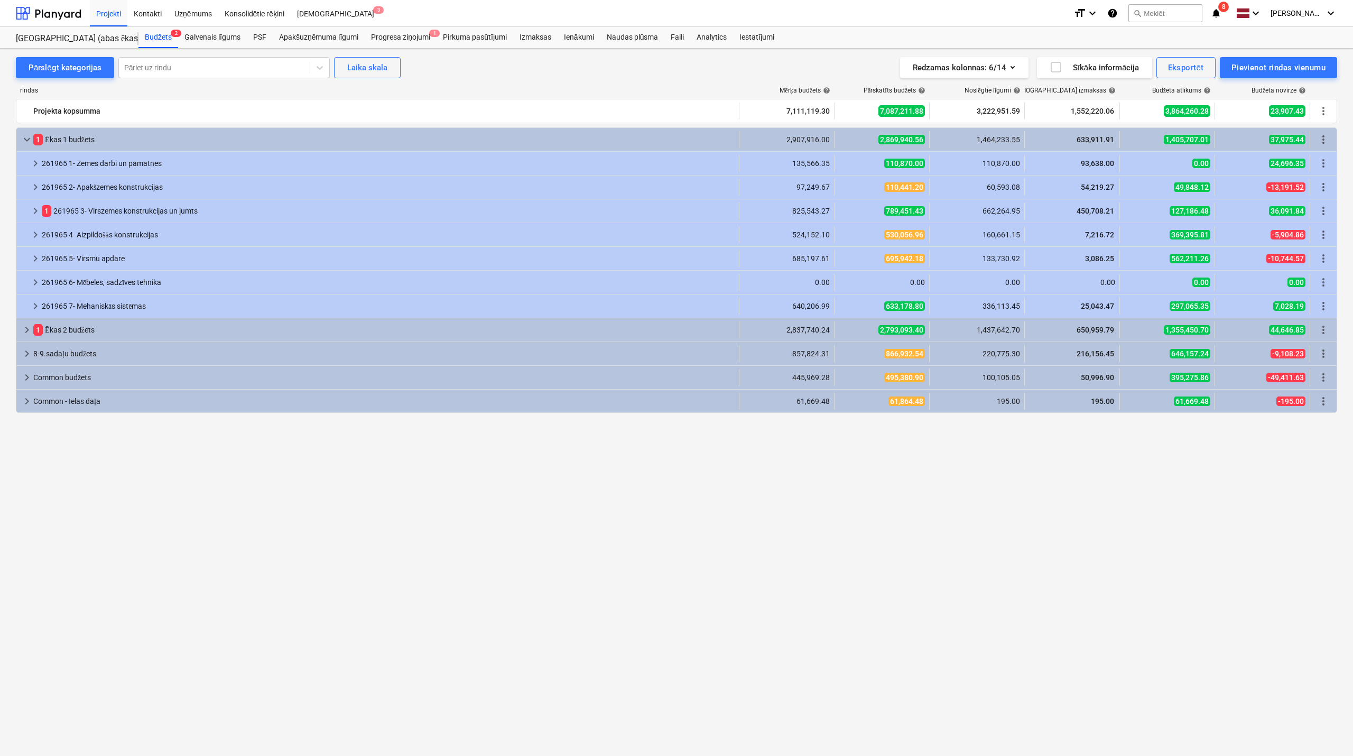
click at [23, 129] on div "keyboard_arrow_down 1 Ēkas 1 budžets 2,907,916.00 2,869,940.56 1,464,233.55 633…" at bounding box center [676, 139] width 1320 height 23
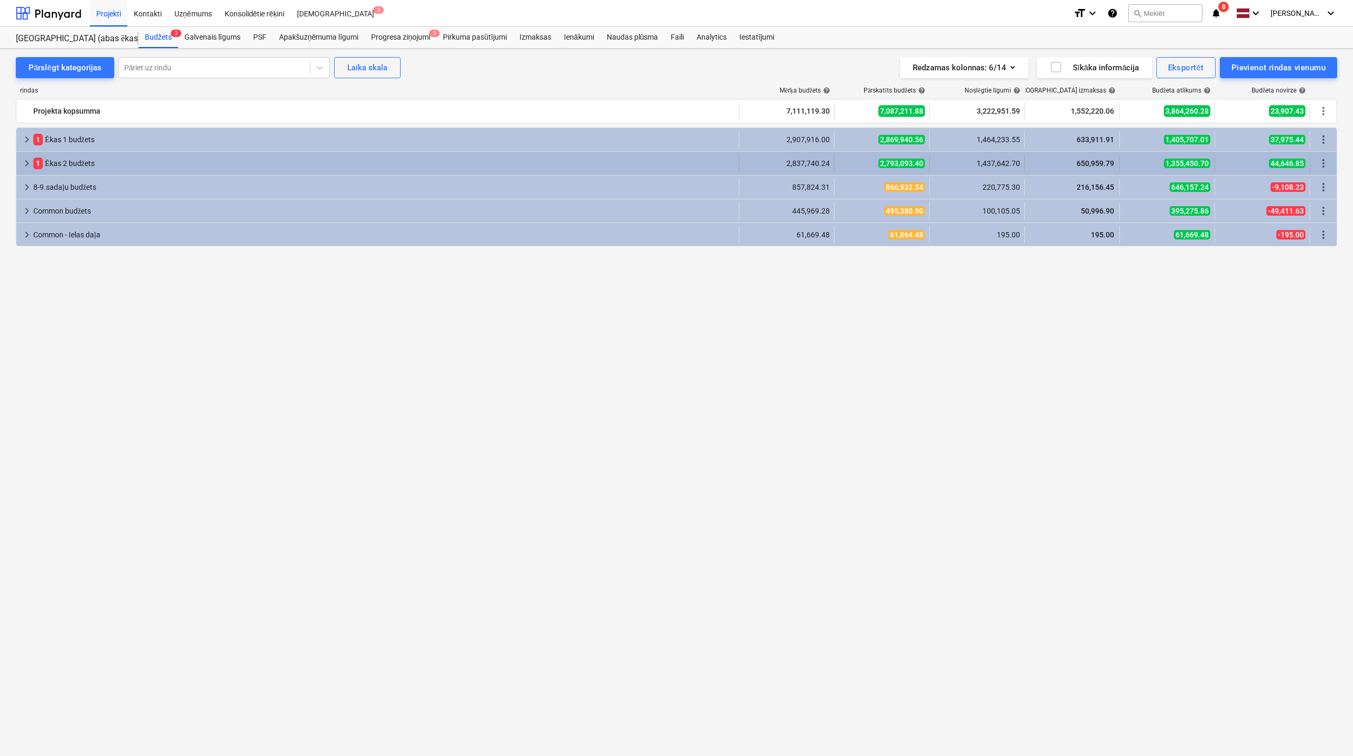
click at [28, 163] on span "keyboard_arrow_right" at bounding box center [27, 163] width 13 height 13
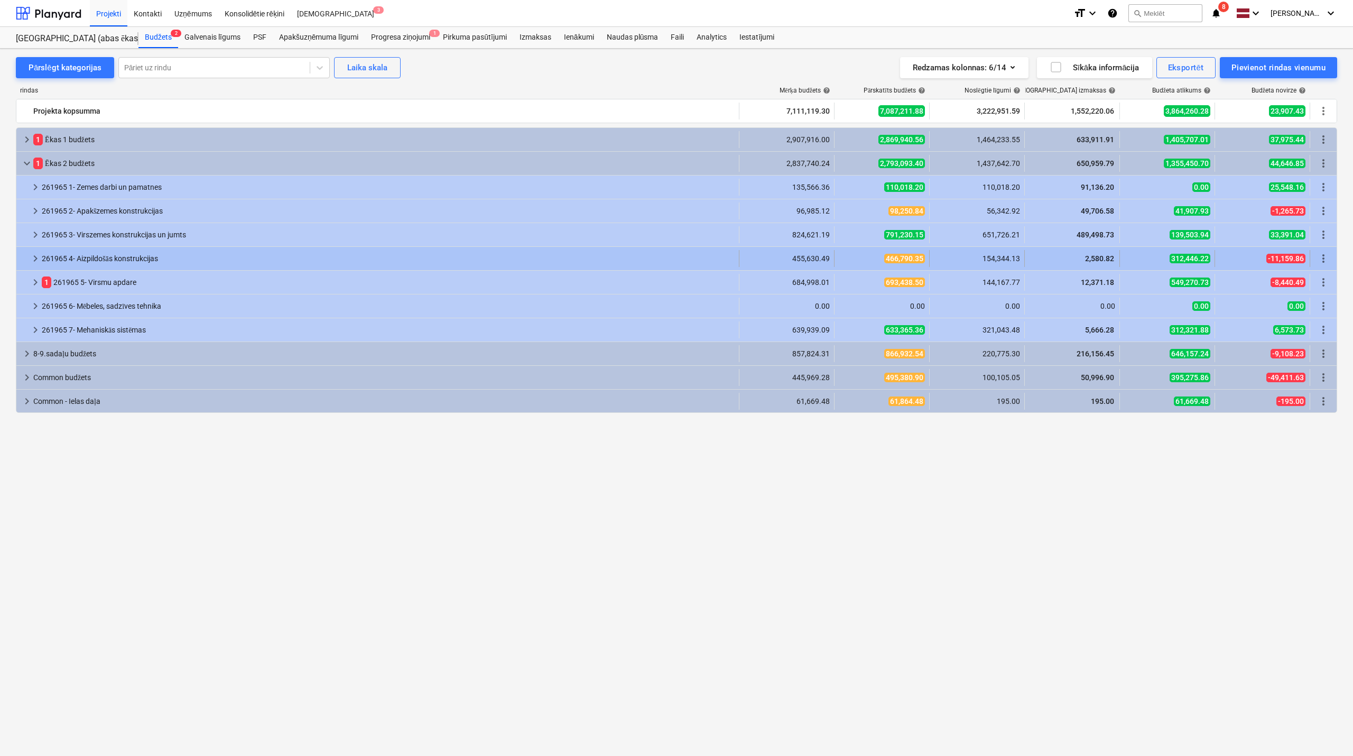
click at [26, 255] on div at bounding box center [25, 258] width 8 height 17
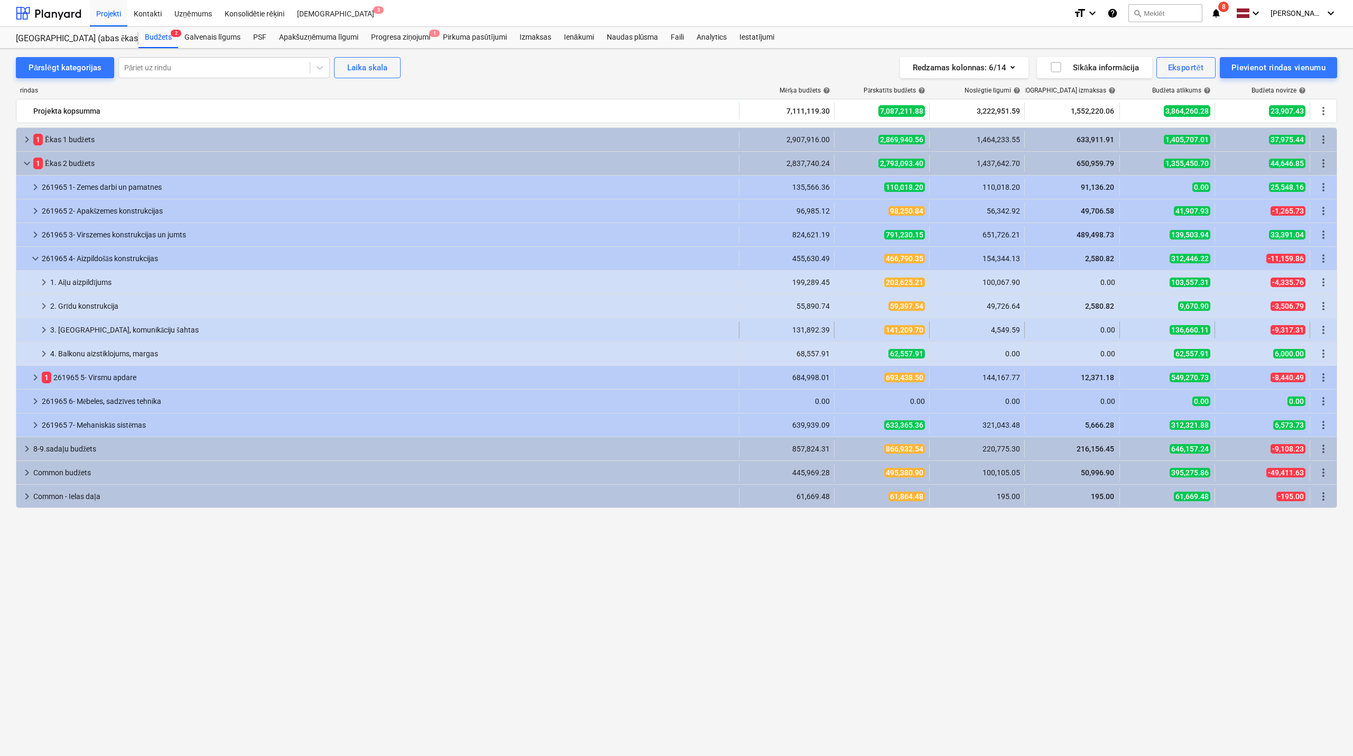
click at [43, 331] on span "keyboard_arrow_right" at bounding box center [44, 329] width 13 height 13
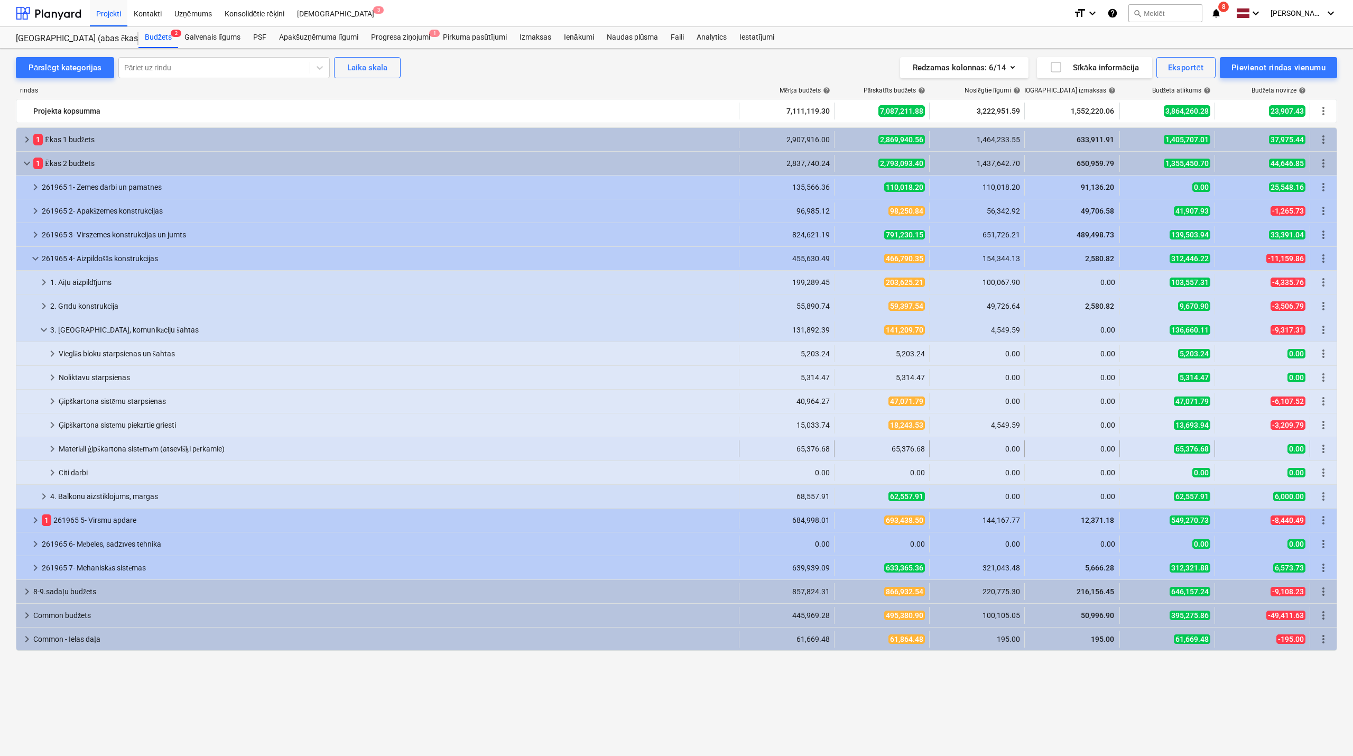
click at [56, 452] on span "keyboard_arrow_right" at bounding box center [52, 448] width 13 height 13
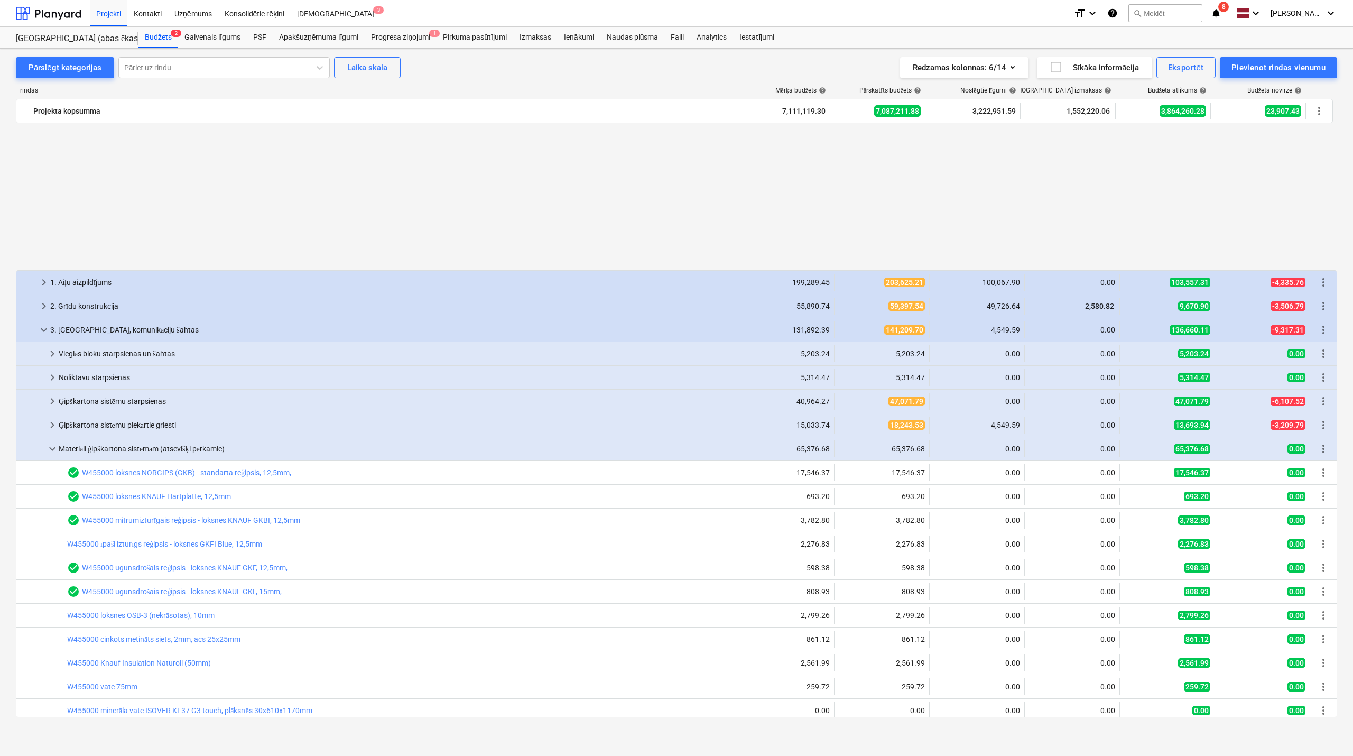
scroll to position [188, 0]
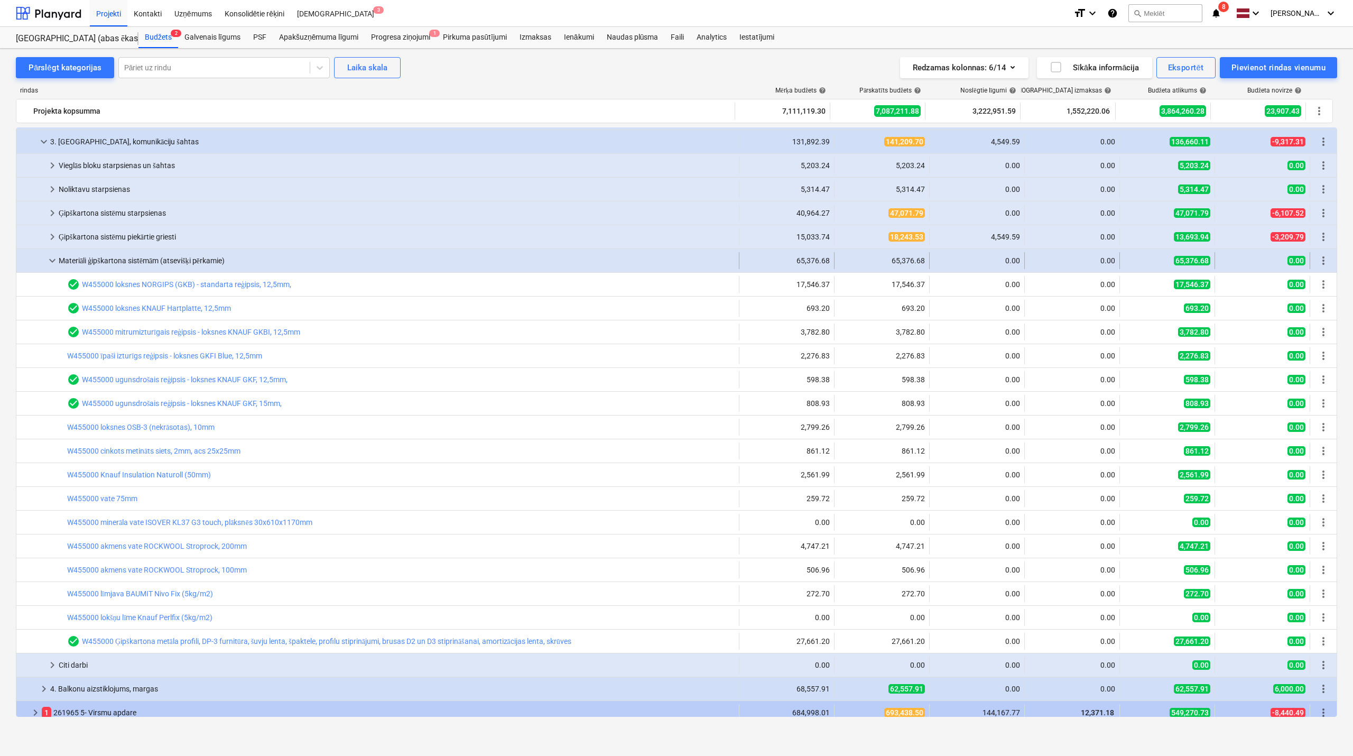
click at [48, 258] on span "keyboard_arrow_down" at bounding box center [52, 260] width 13 height 13
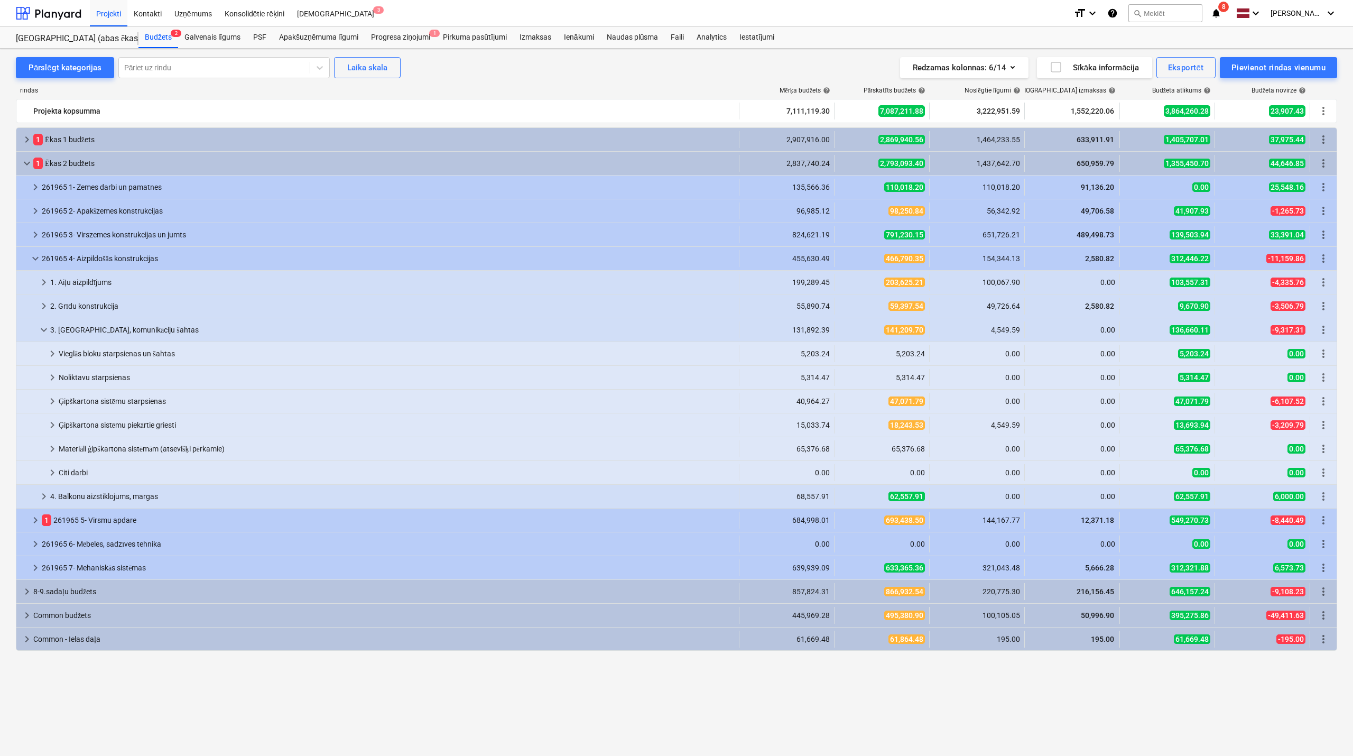
scroll to position [0, 0]
click at [39, 330] on span "keyboard_arrow_down" at bounding box center [44, 329] width 13 height 13
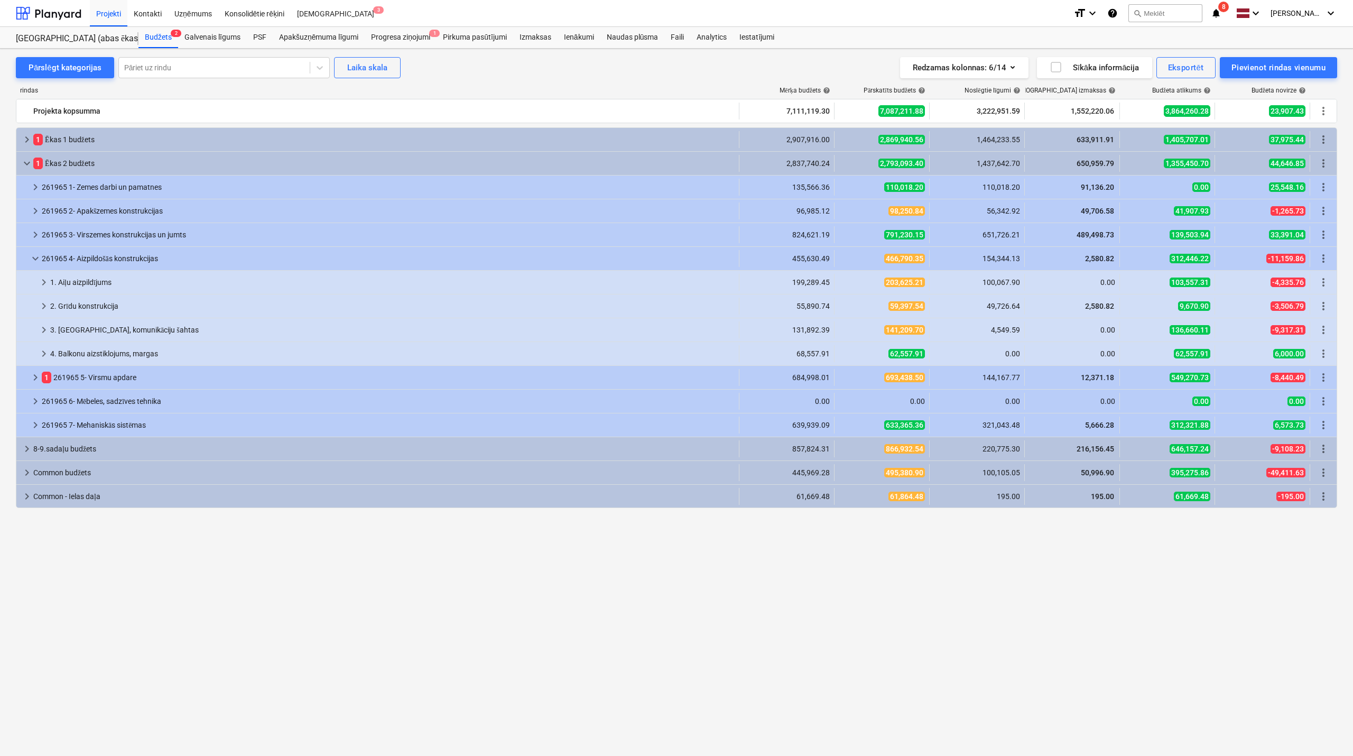
click at [39, 330] on span "keyboard_arrow_right" at bounding box center [44, 329] width 13 height 13
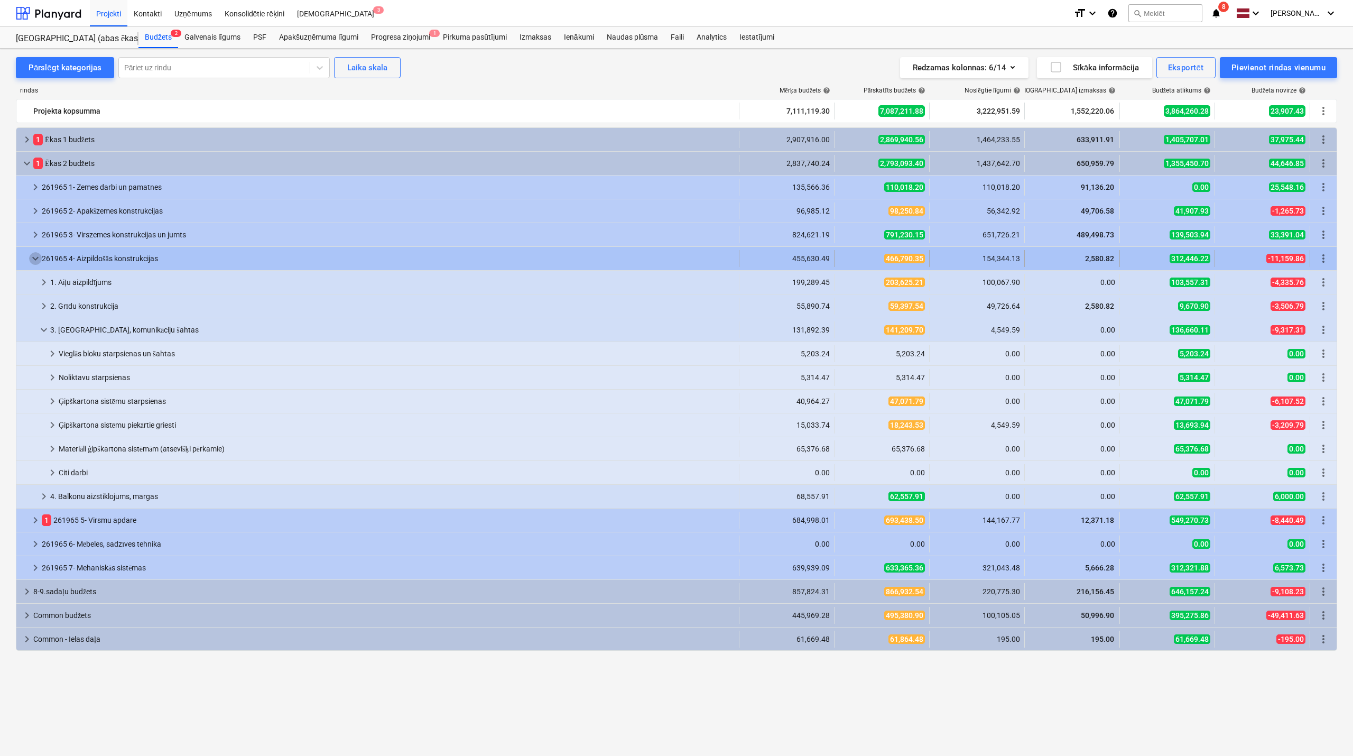
click at [36, 260] on span "keyboard_arrow_down" at bounding box center [35, 258] width 13 height 13
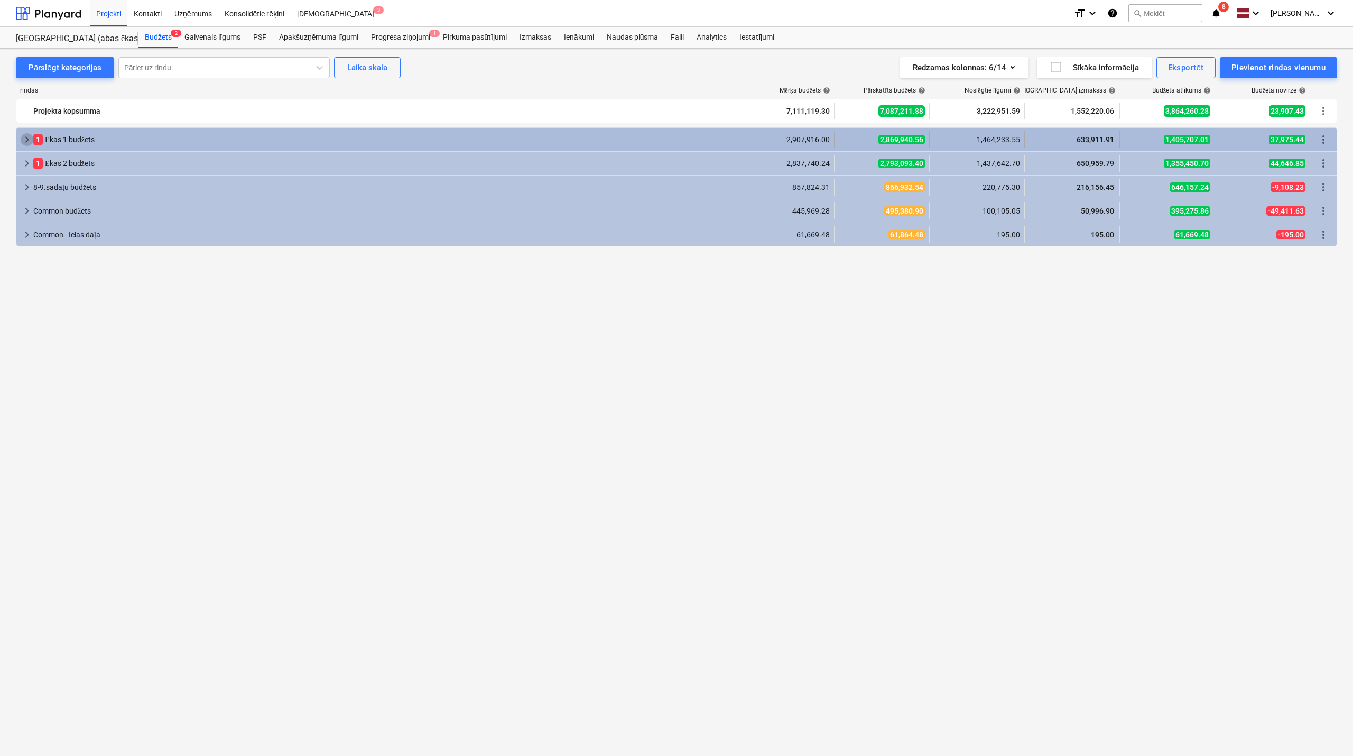
click at [24, 141] on span "keyboard_arrow_right" at bounding box center [27, 139] width 13 height 13
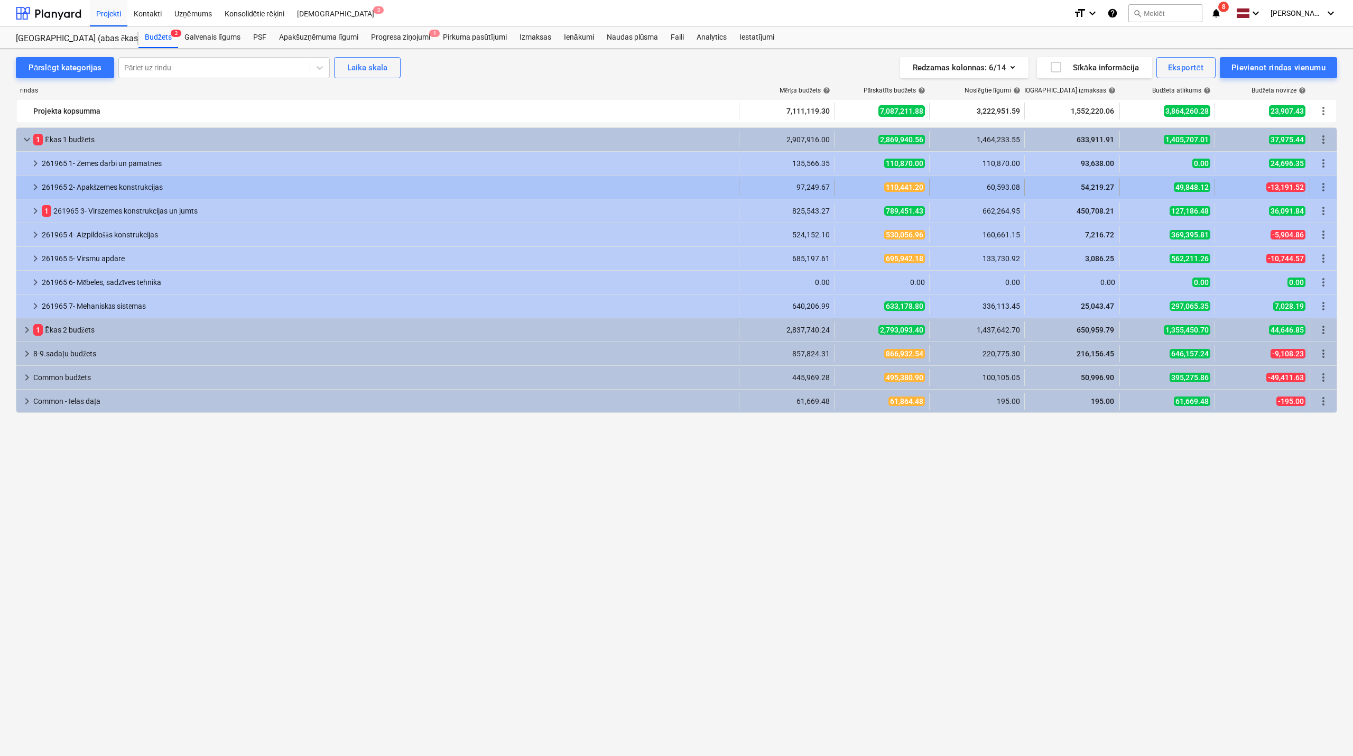
click at [38, 193] on span "keyboard_arrow_right" at bounding box center [35, 187] width 13 height 13
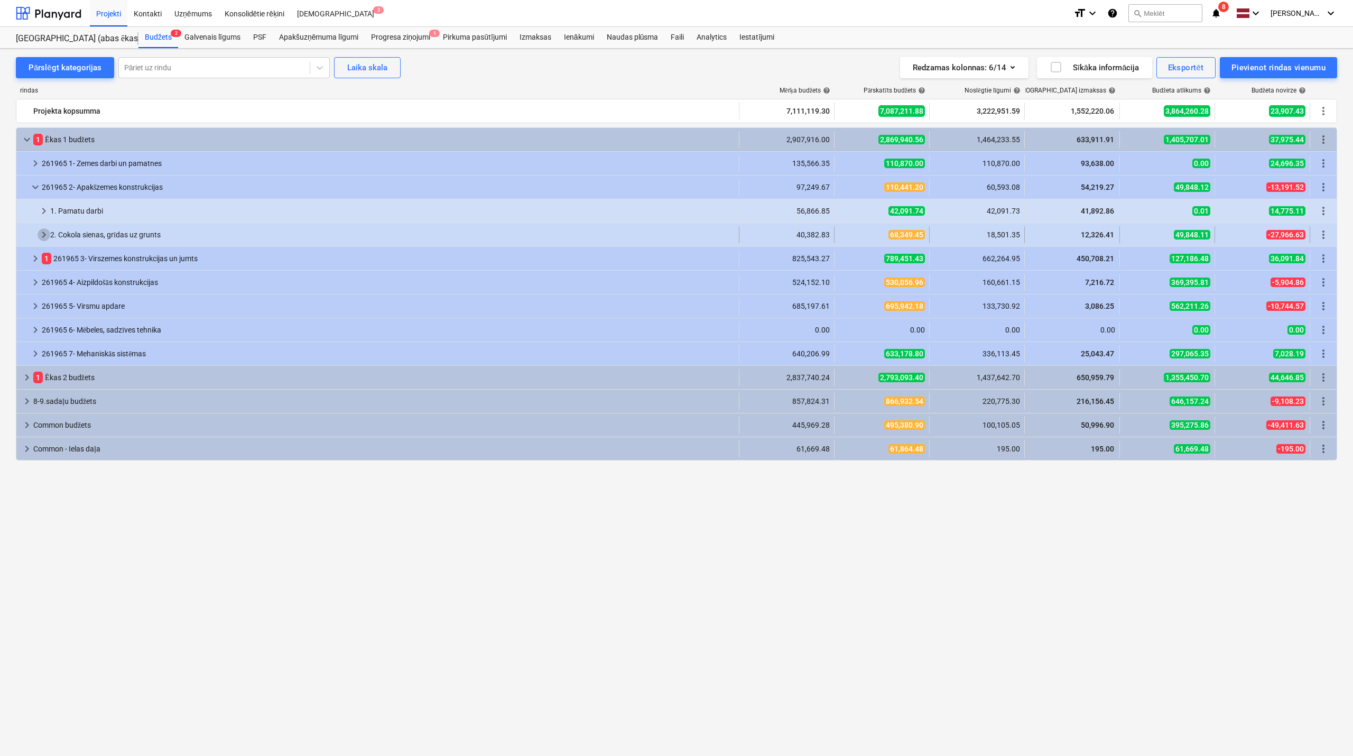
click at [38, 236] on span "keyboard_arrow_right" at bounding box center [44, 234] width 13 height 13
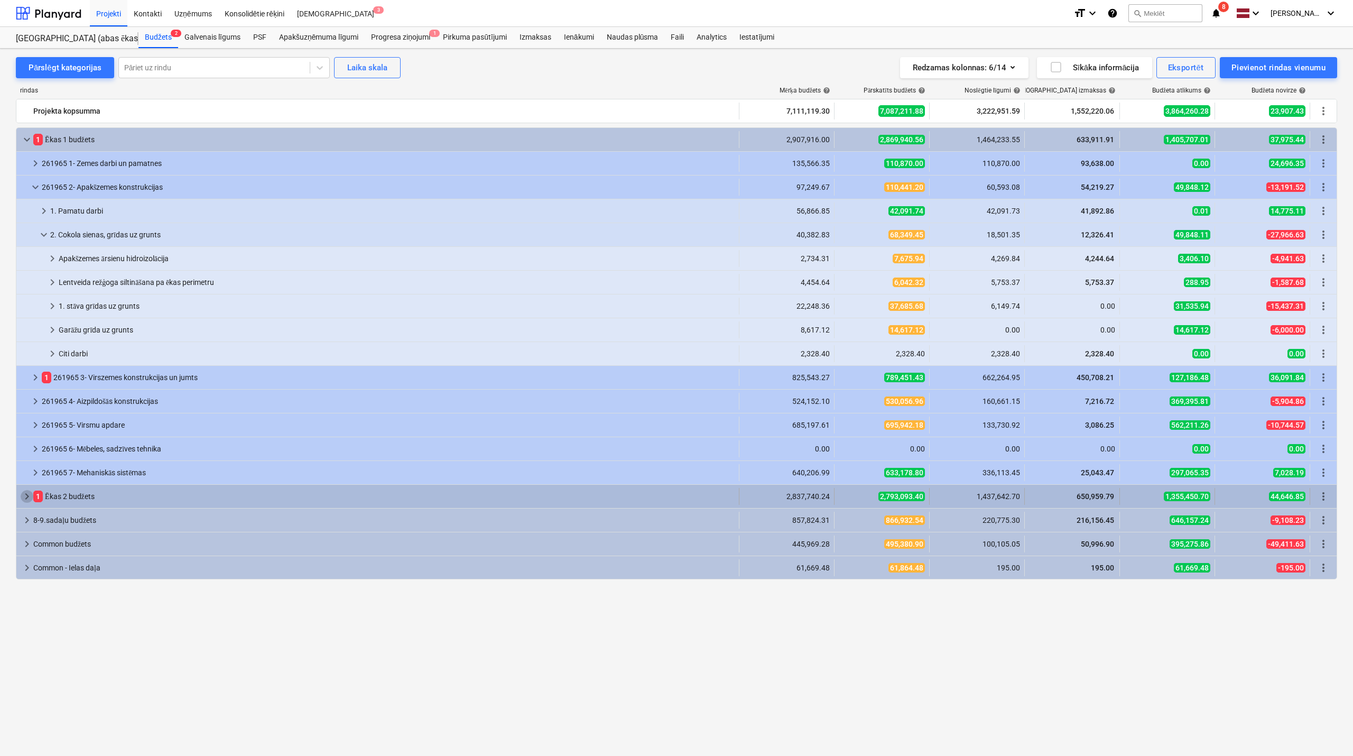
click at [30, 496] on span "keyboard_arrow_right" at bounding box center [27, 496] width 13 height 13
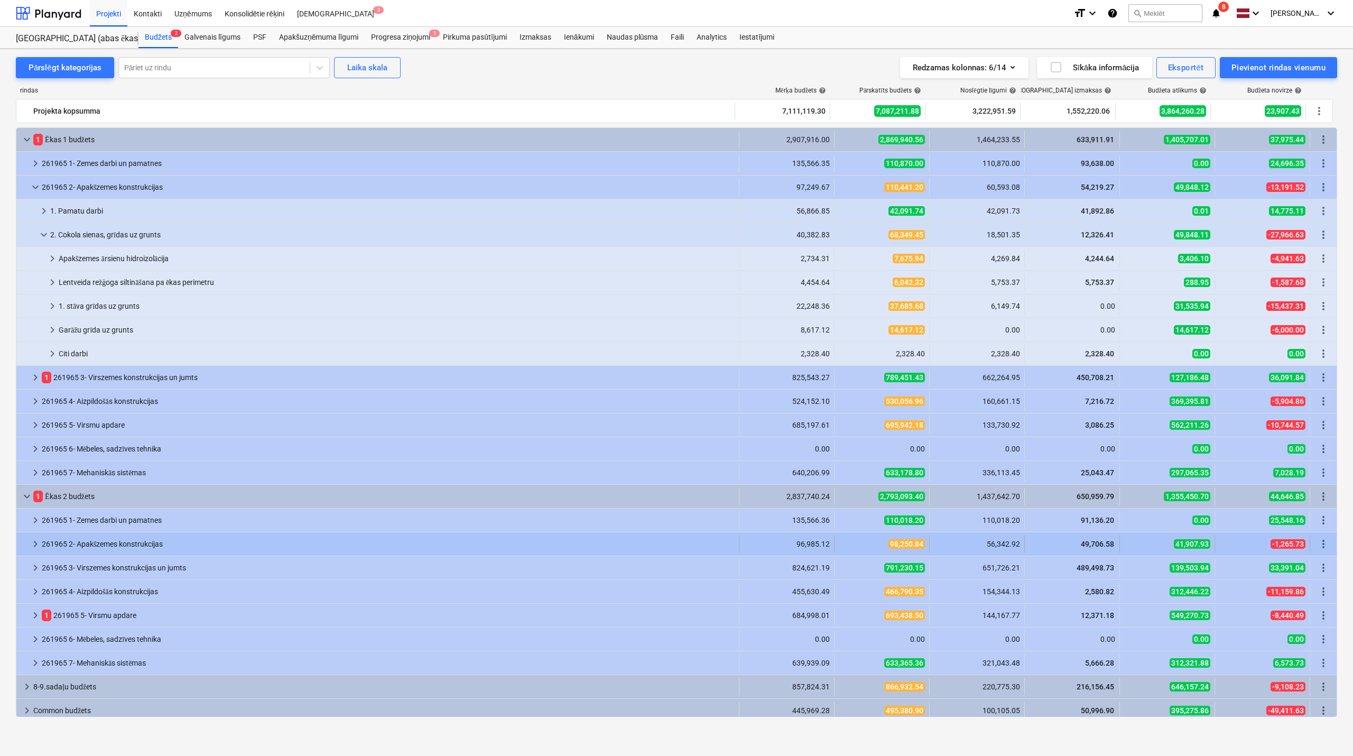
click at [33, 547] on span "keyboard_arrow_right" at bounding box center [35, 543] width 13 height 13
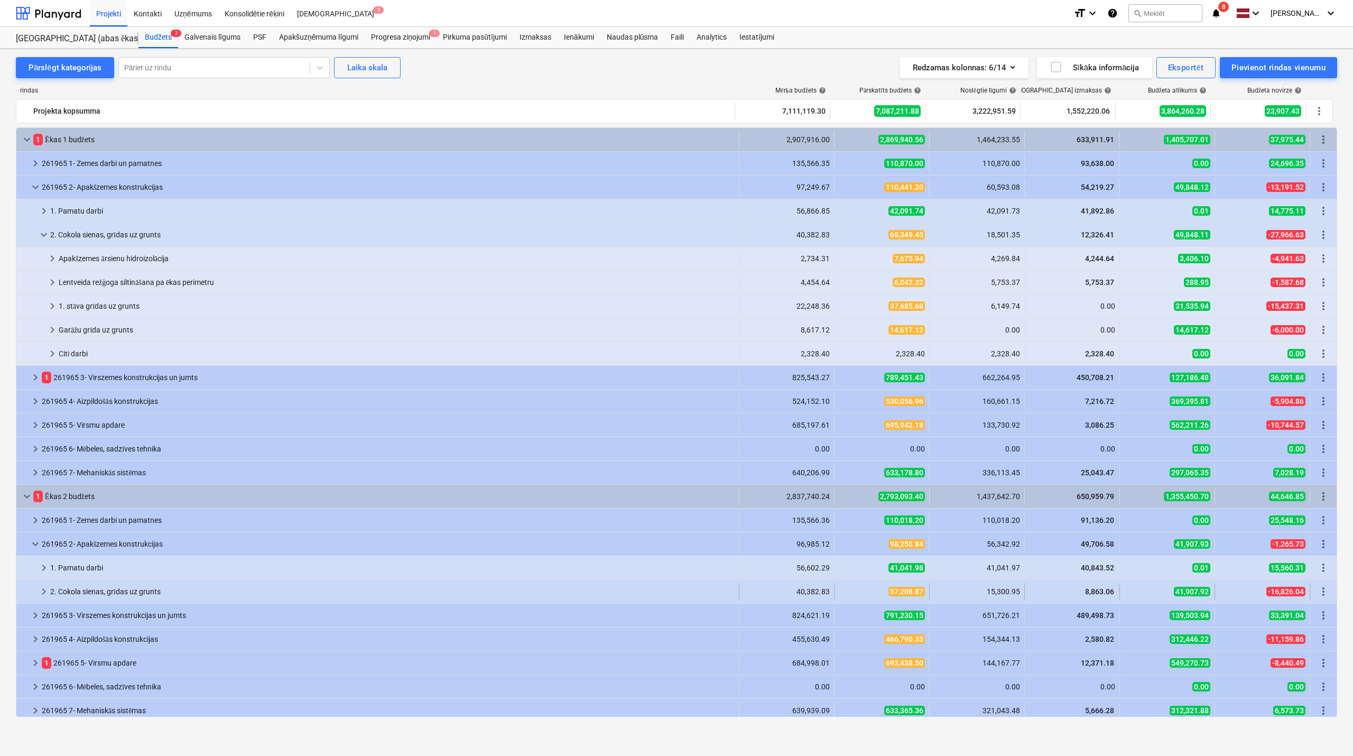
click at [38, 591] on span "keyboard_arrow_right" at bounding box center [44, 591] width 13 height 13
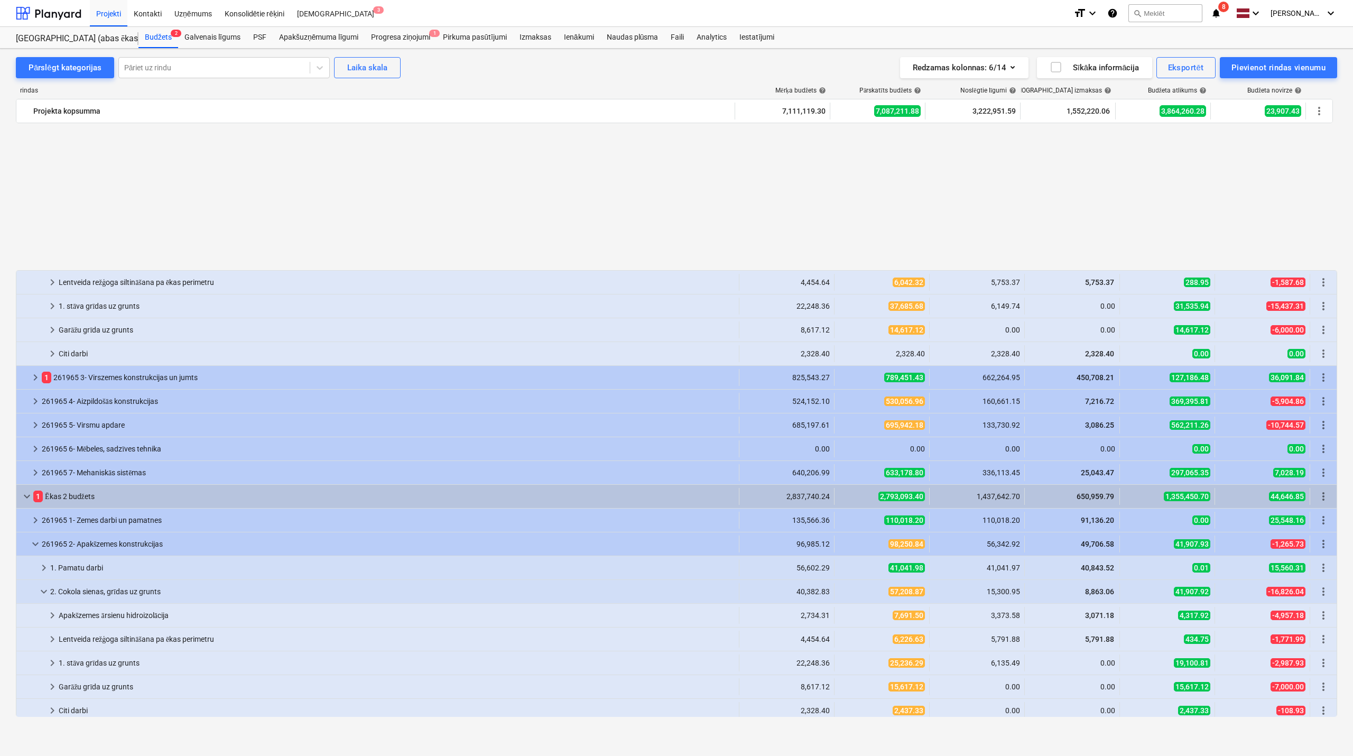
scroll to position [188, 0]
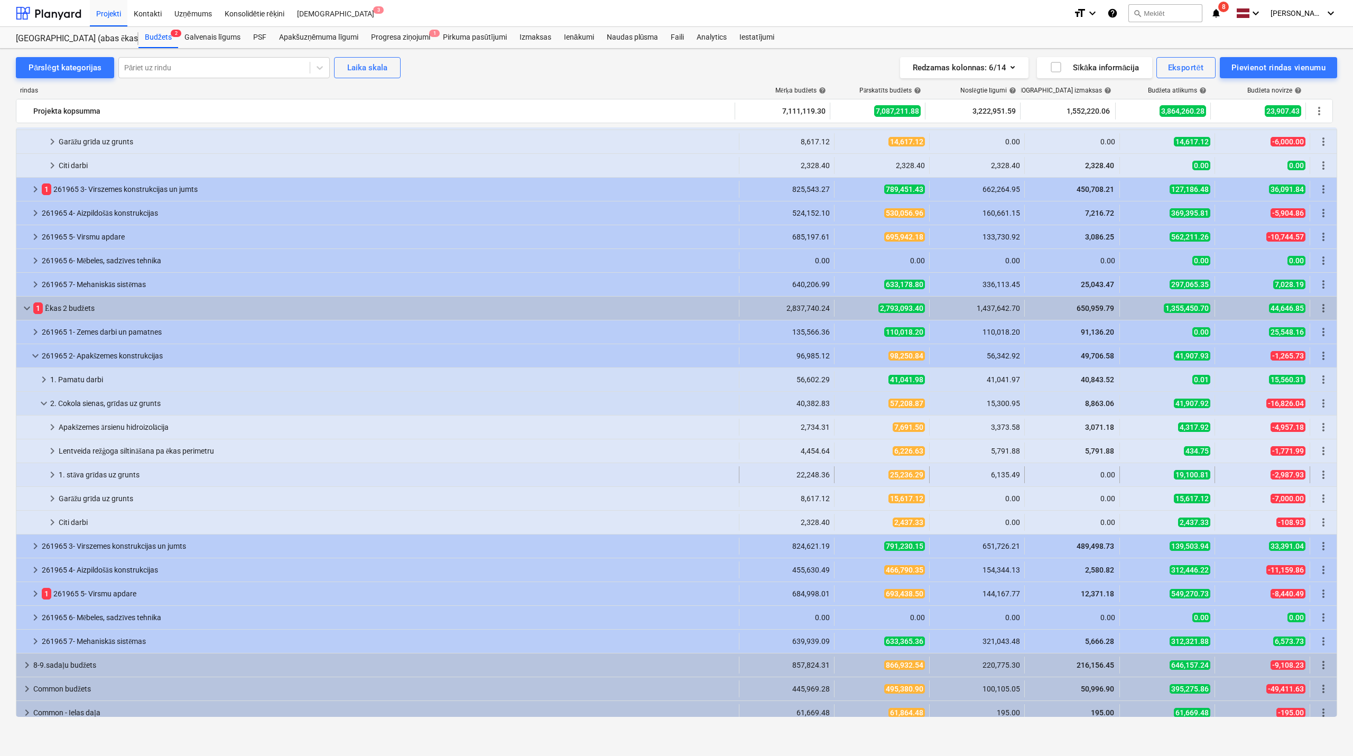
click at [49, 470] on span "keyboard_arrow_right" at bounding box center [52, 474] width 13 height 13
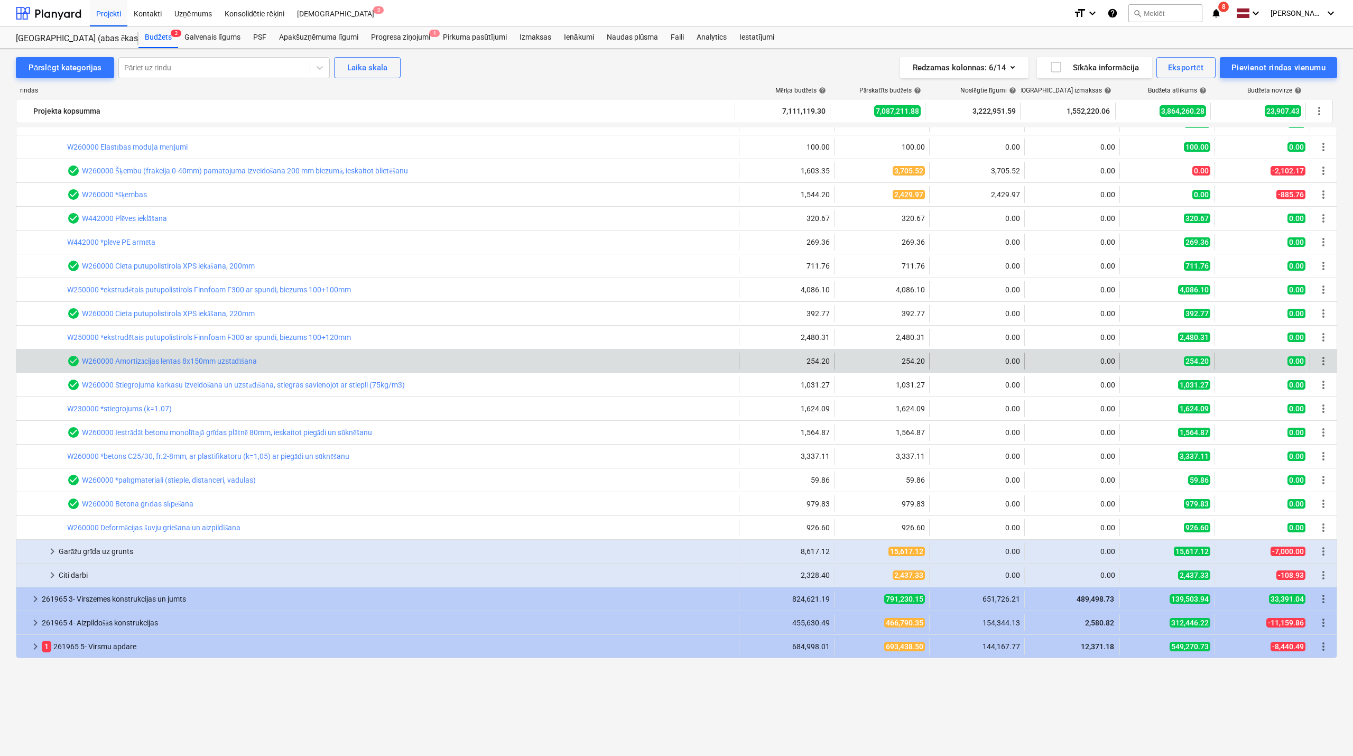
scroll to position [470, 0]
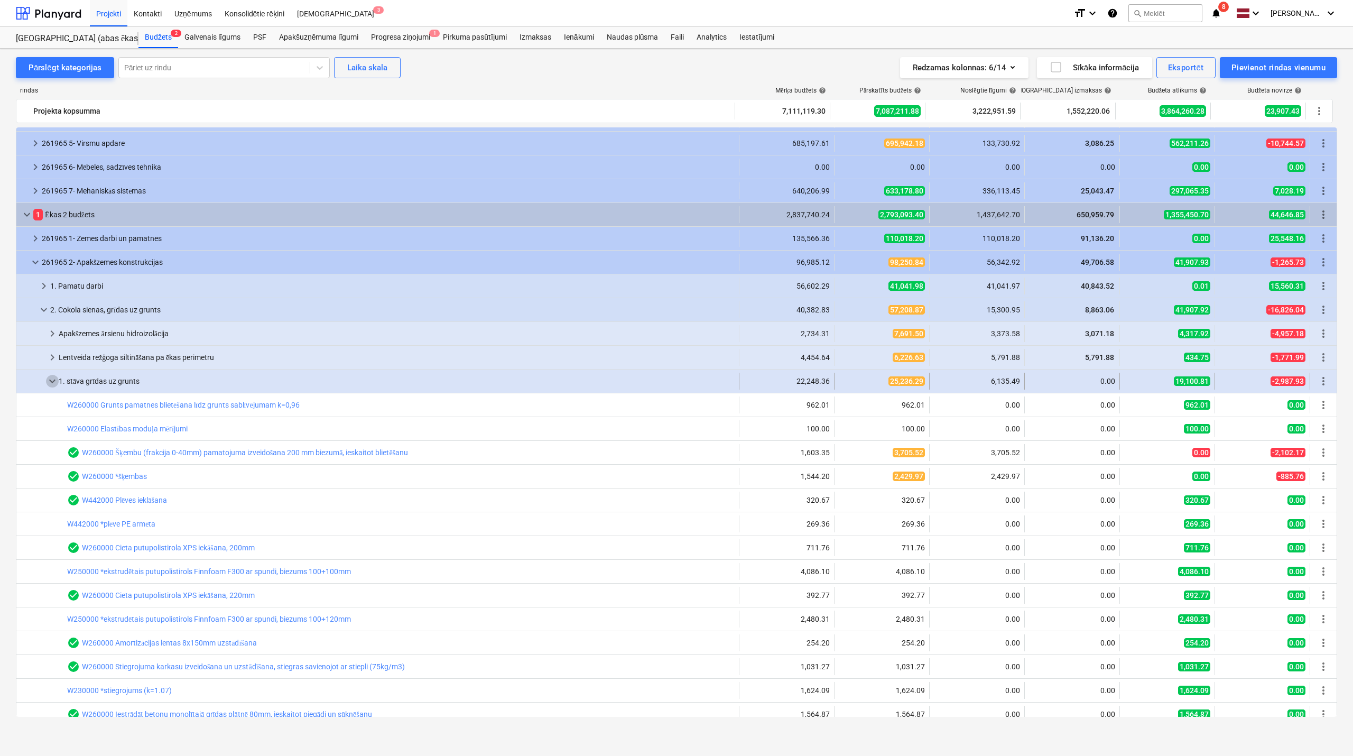
click at [55, 381] on span "keyboard_arrow_down" at bounding box center [52, 381] width 13 height 13
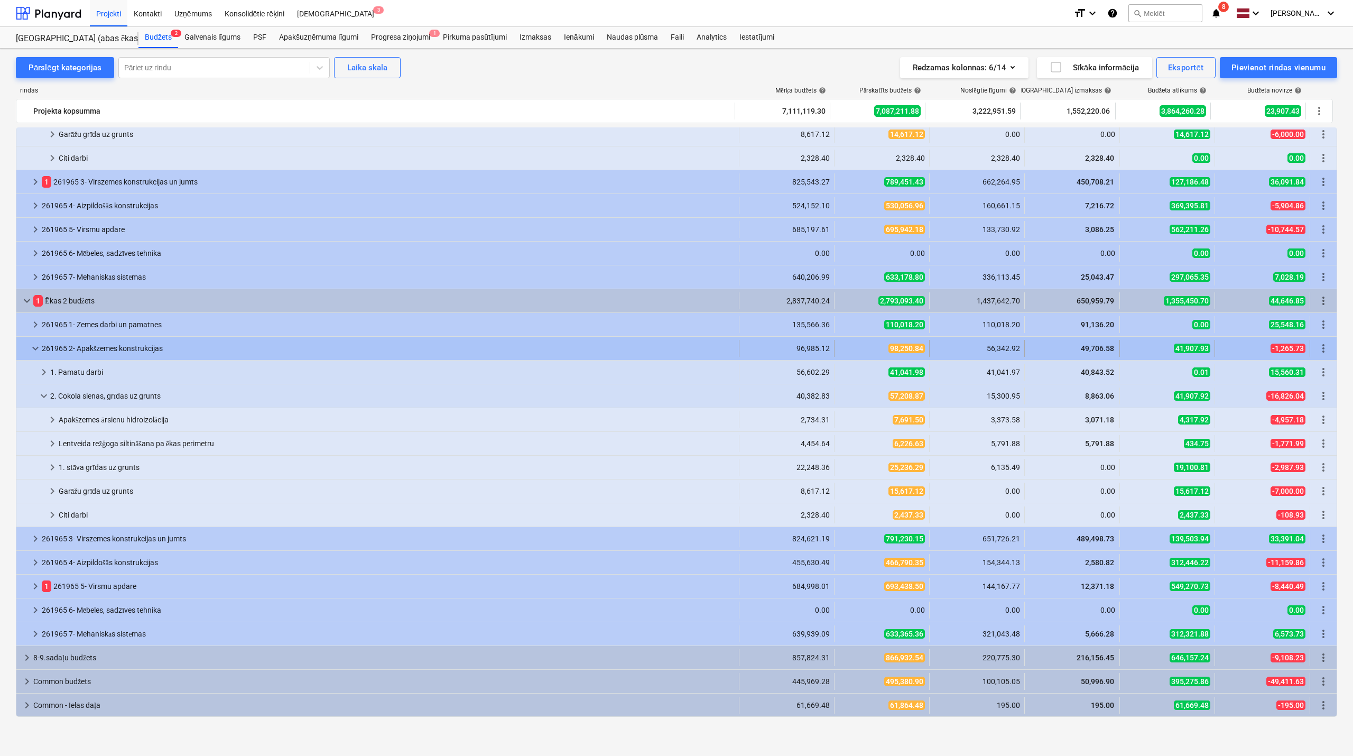
click at [39, 349] on span "keyboard_arrow_down" at bounding box center [35, 348] width 13 height 13
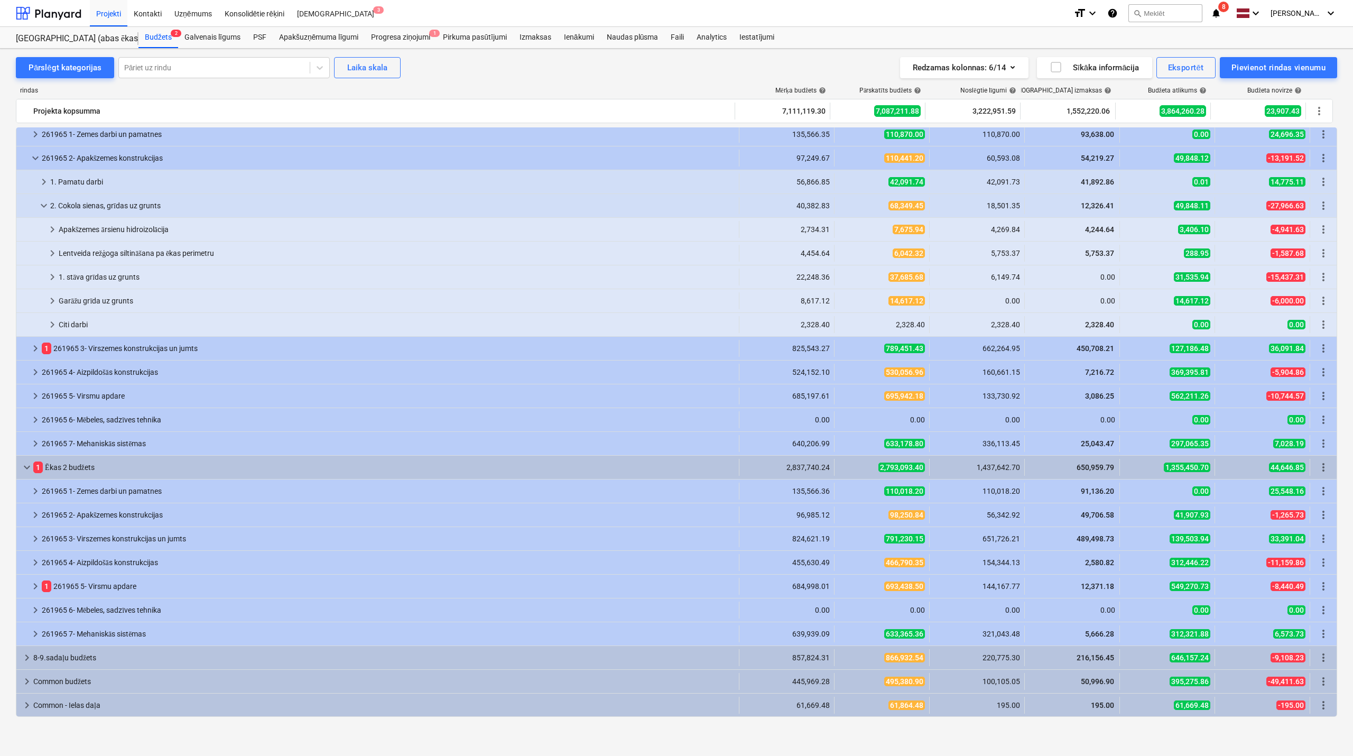
scroll to position [0, 0]
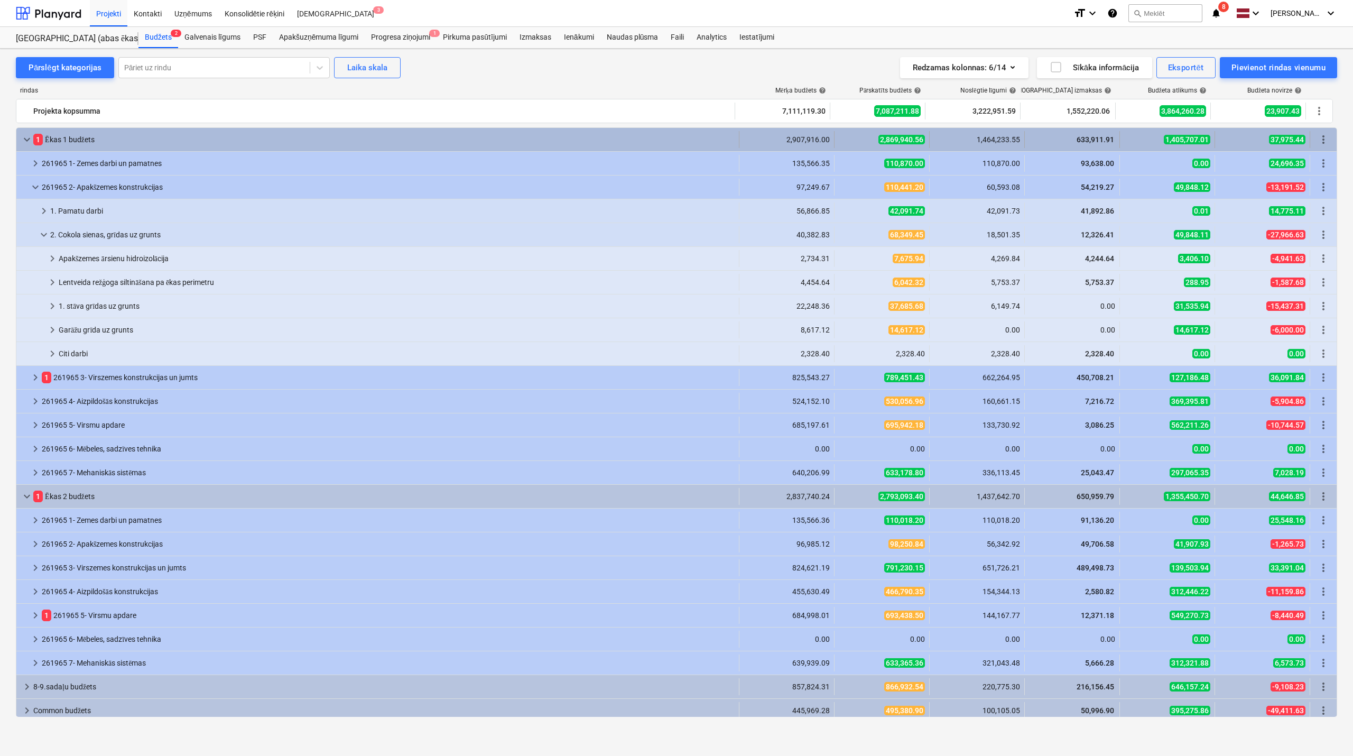
click at [22, 137] on span "keyboard_arrow_down" at bounding box center [27, 139] width 13 height 13
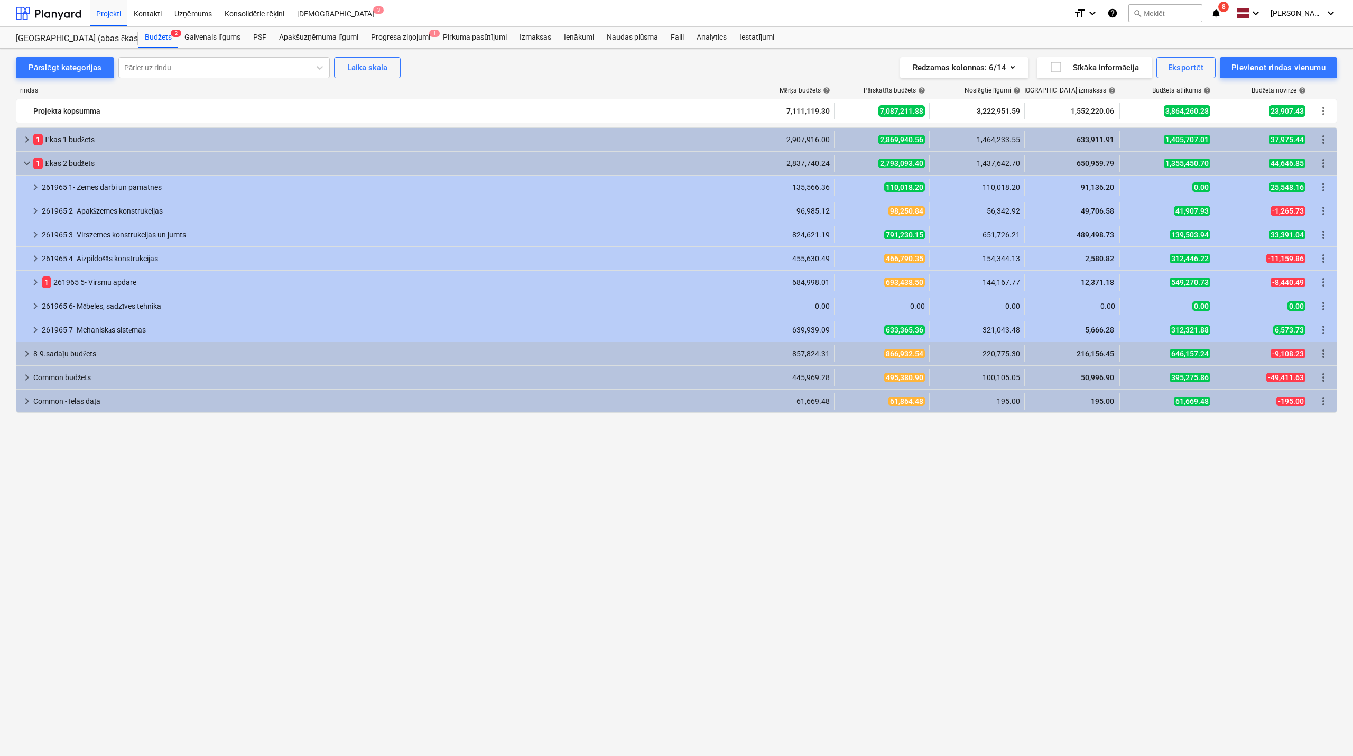
click at [22, 137] on span "keyboard_arrow_right" at bounding box center [27, 139] width 13 height 13
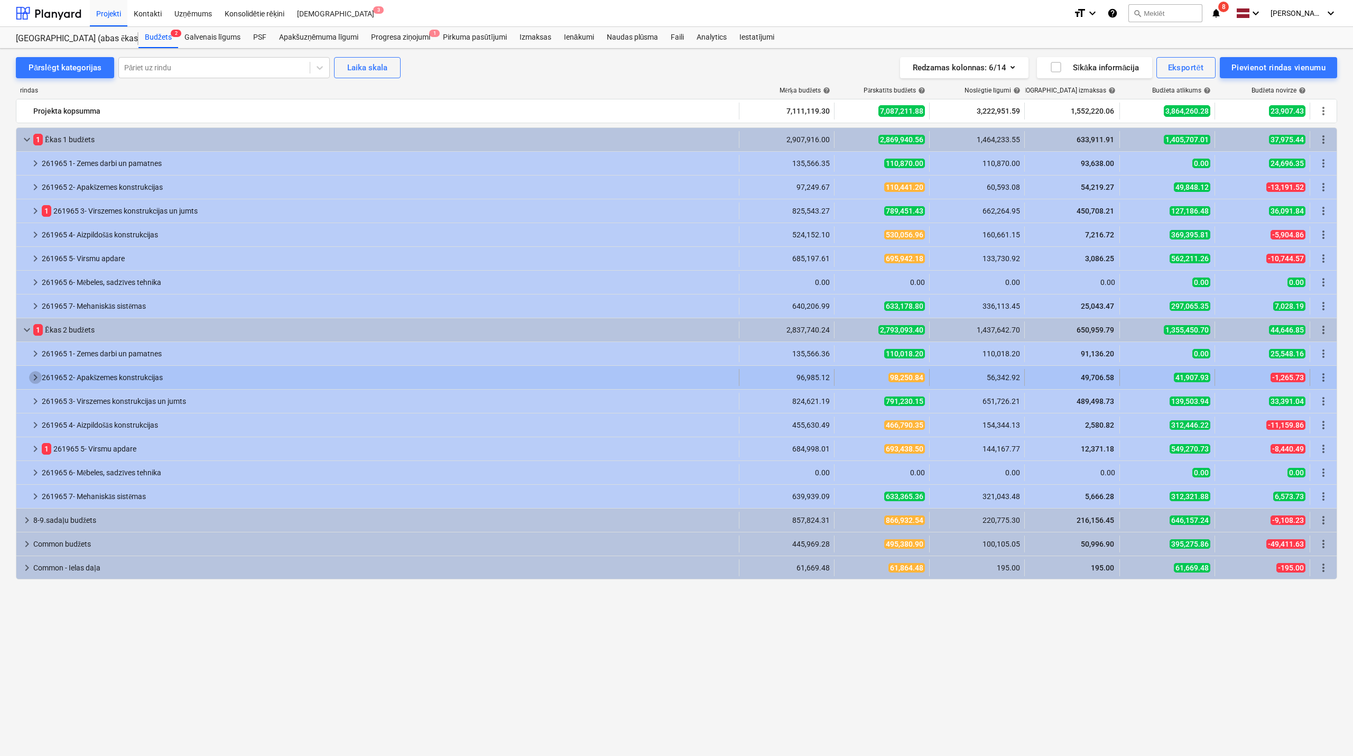
click at [36, 373] on span "keyboard_arrow_right" at bounding box center [35, 377] width 13 height 13
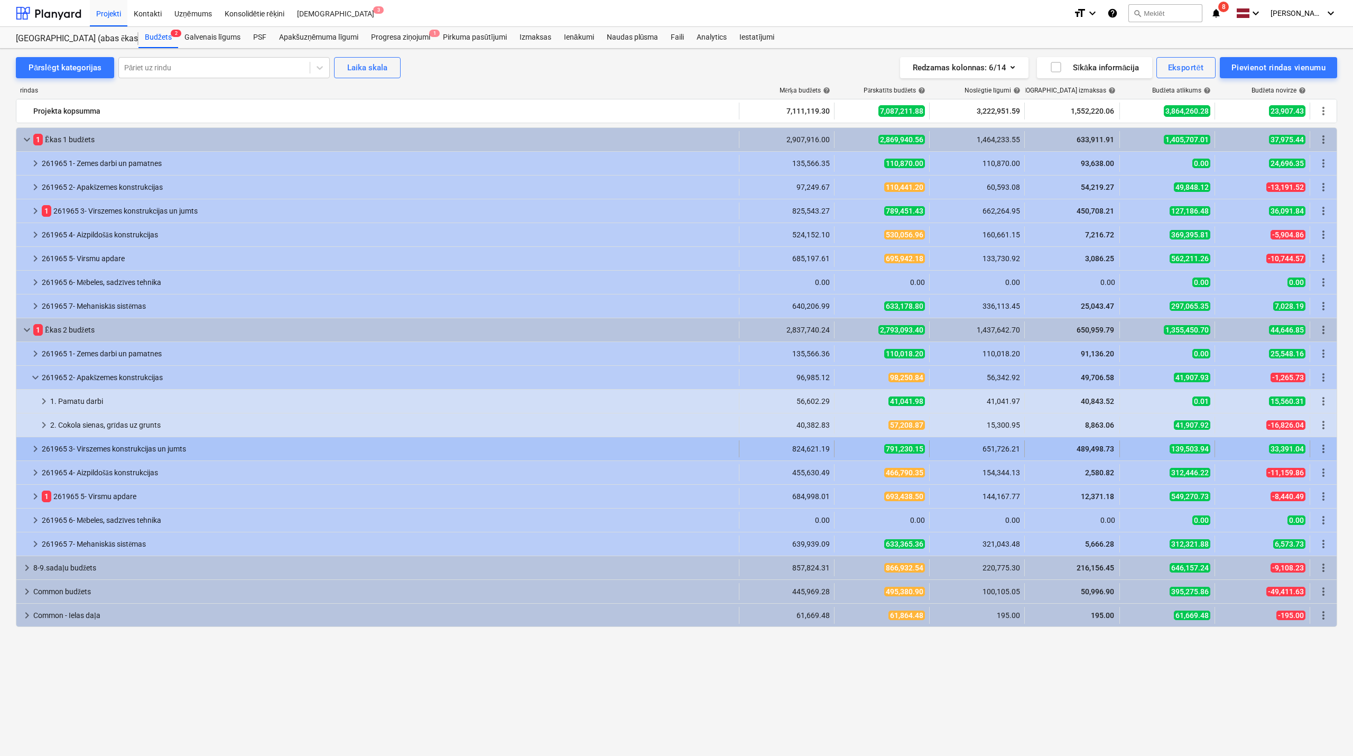
click at [31, 455] on span "keyboard_arrow_right" at bounding box center [35, 448] width 13 height 13
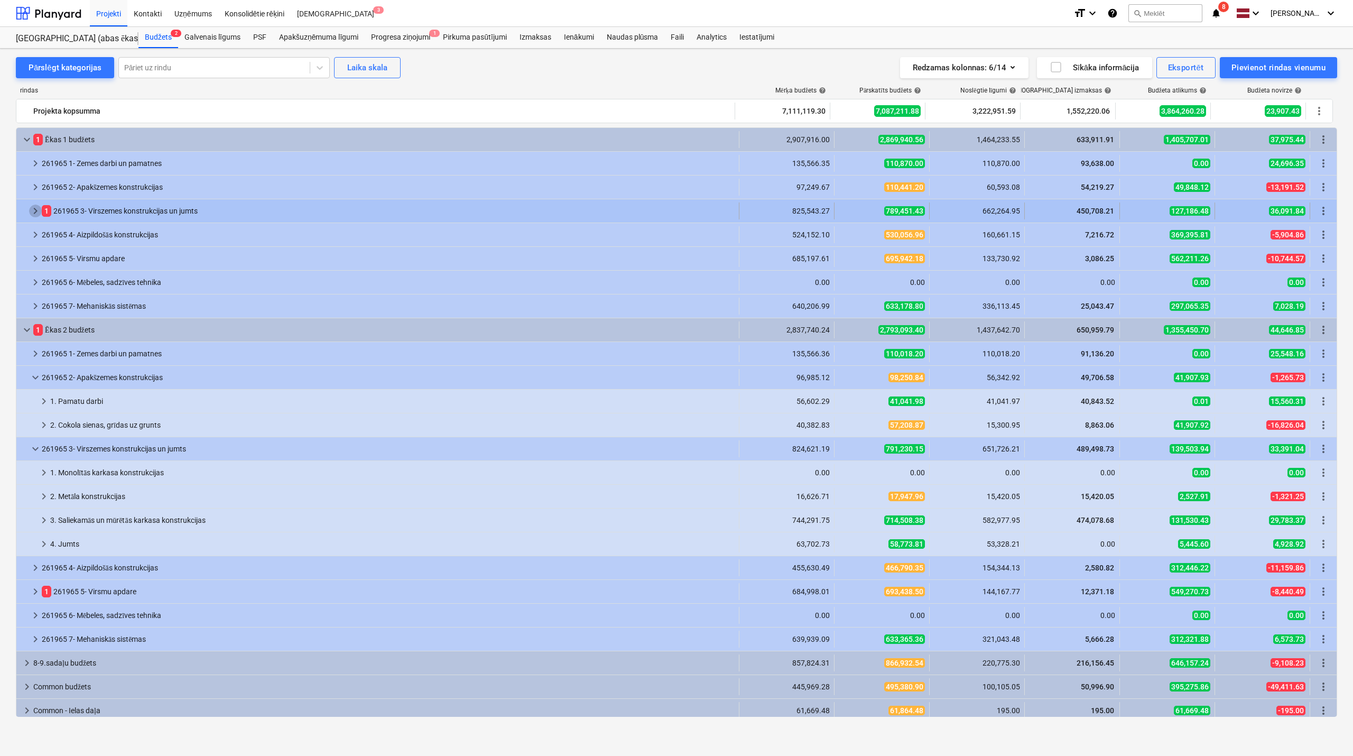
click at [37, 217] on span "keyboard_arrow_right" at bounding box center [35, 210] width 13 height 13
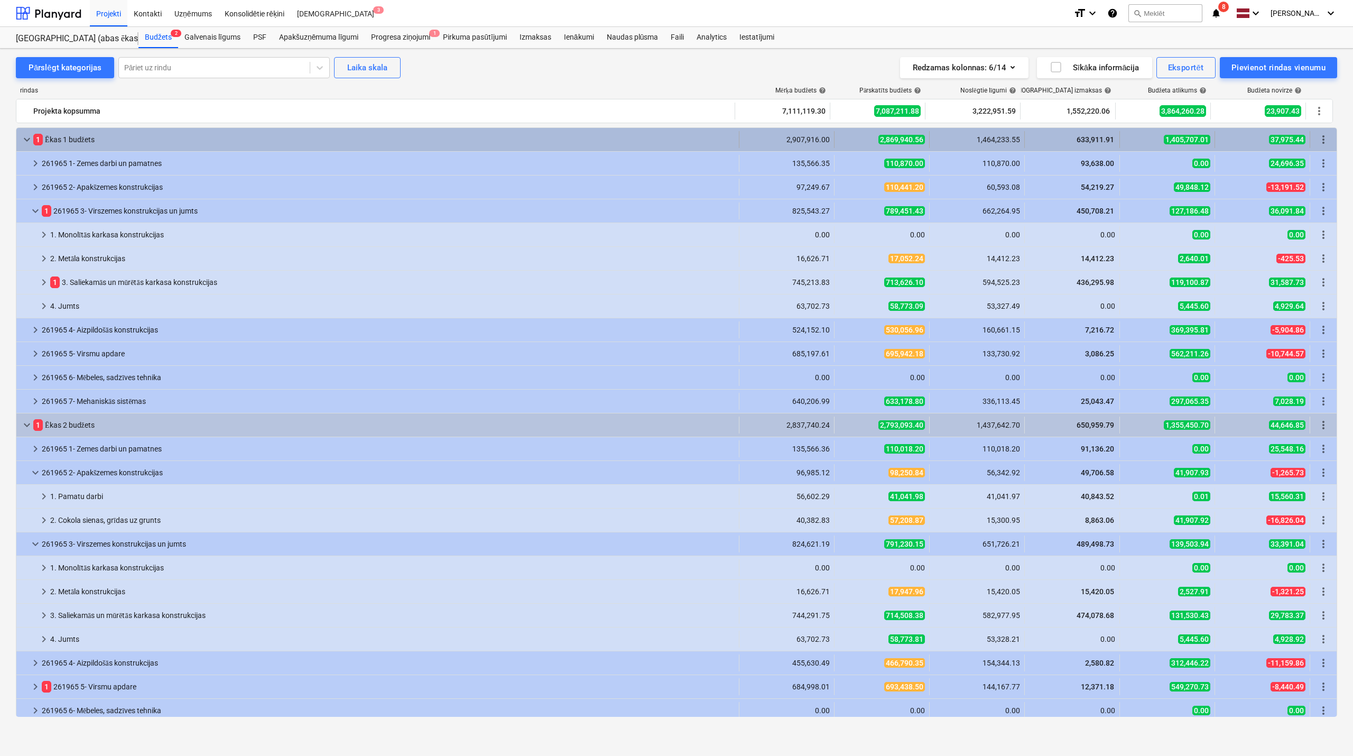
click at [23, 137] on span "keyboard_arrow_down" at bounding box center [27, 139] width 13 height 13
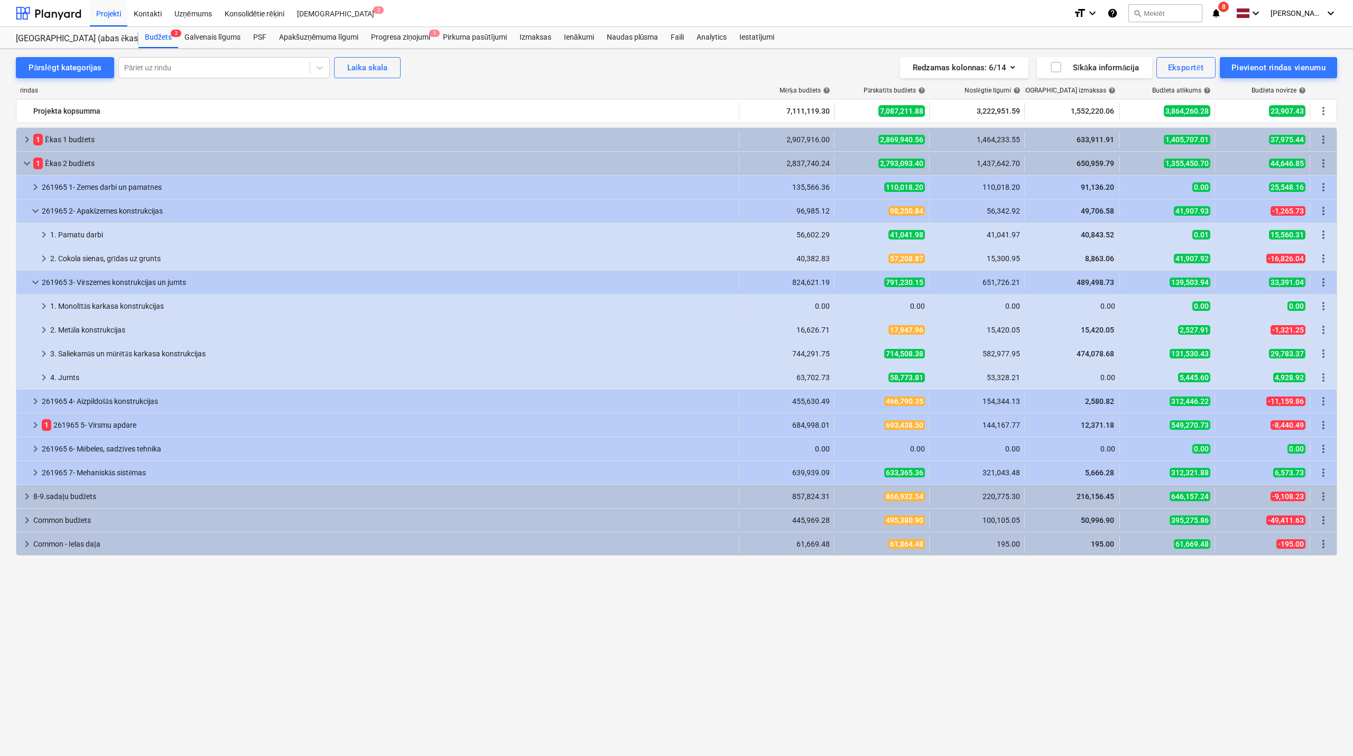
click at [23, 137] on span "keyboard_arrow_right" at bounding box center [27, 139] width 13 height 13
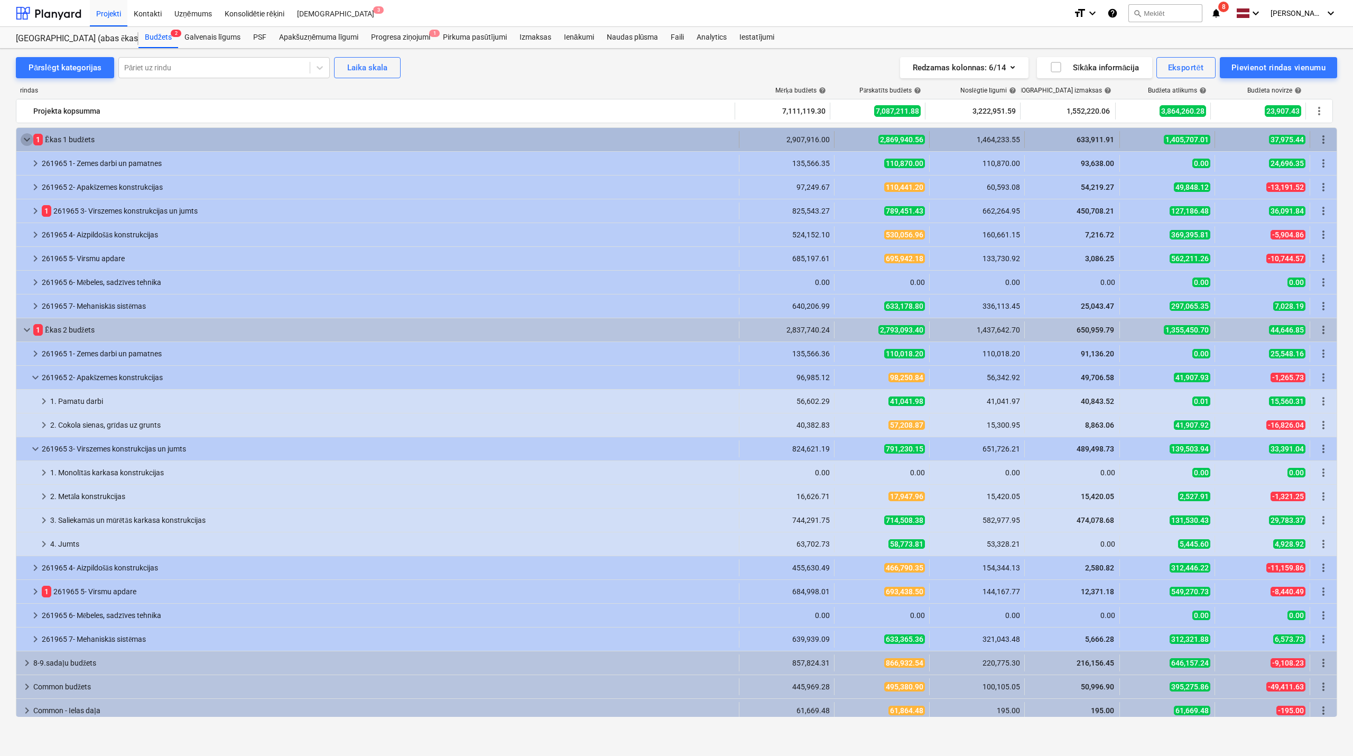
click at [24, 142] on span "keyboard_arrow_down" at bounding box center [27, 139] width 13 height 13
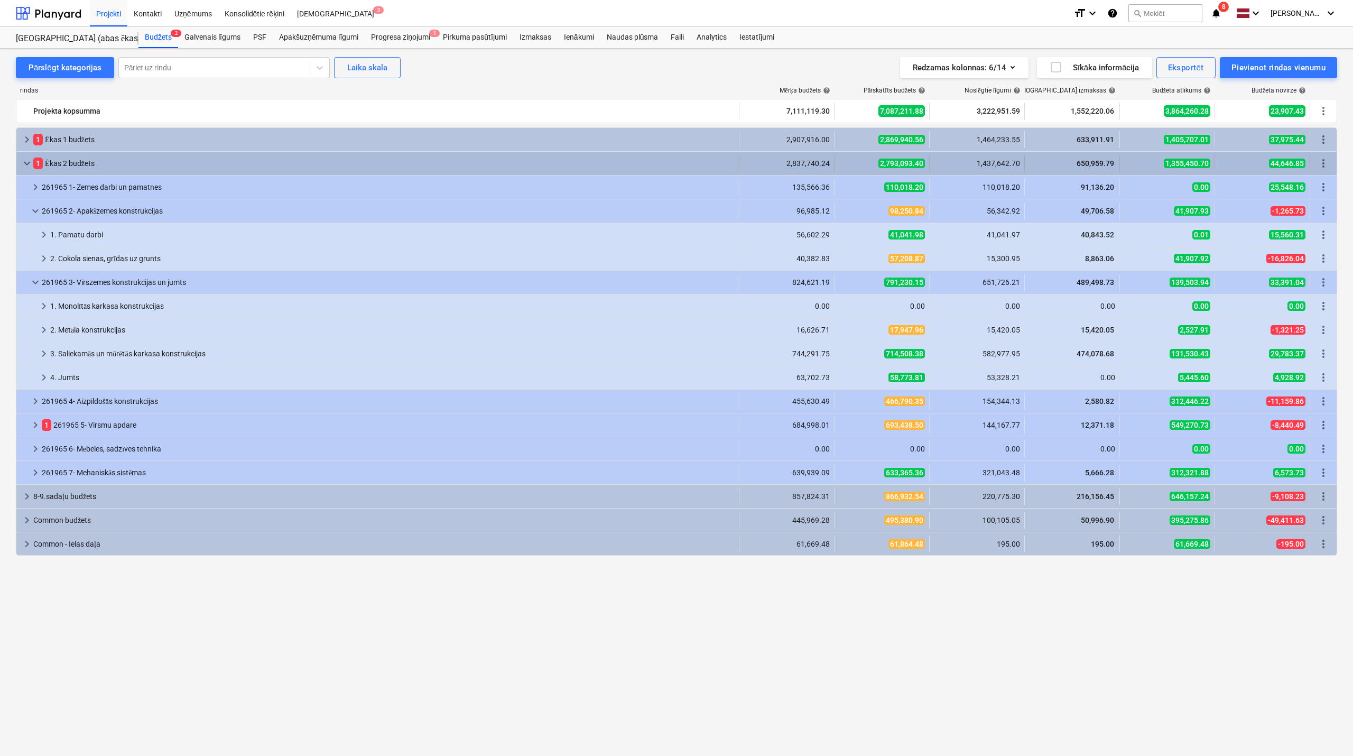
click at [27, 174] on div "keyboard_arrow_down 1 Ēkas 2 budžets 2,837,740.24 2,793,093.40 1,437,642.70 650…" at bounding box center [676, 163] width 1320 height 23
